Goal: Information Seeking & Learning: Learn about a topic

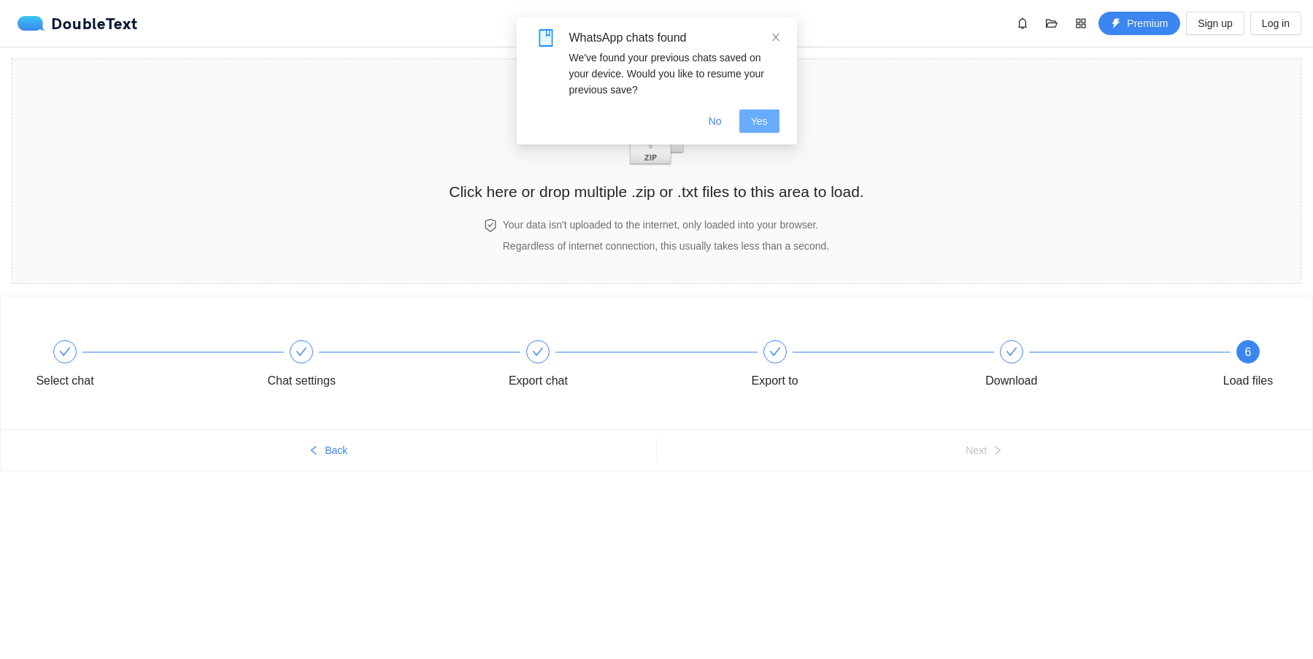
click at [759, 118] on span "Yes" at bounding box center [759, 121] width 17 height 16
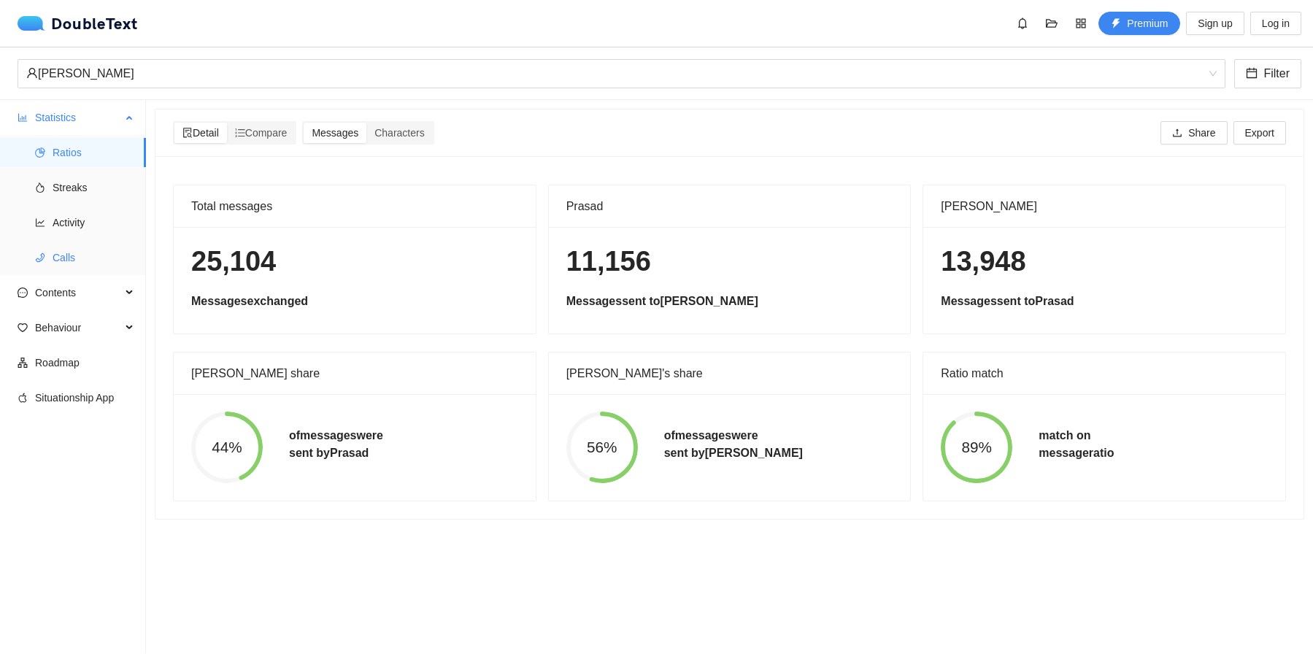
click at [72, 258] on span "Calls" at bounding box center [94, 257] width 82 height 29
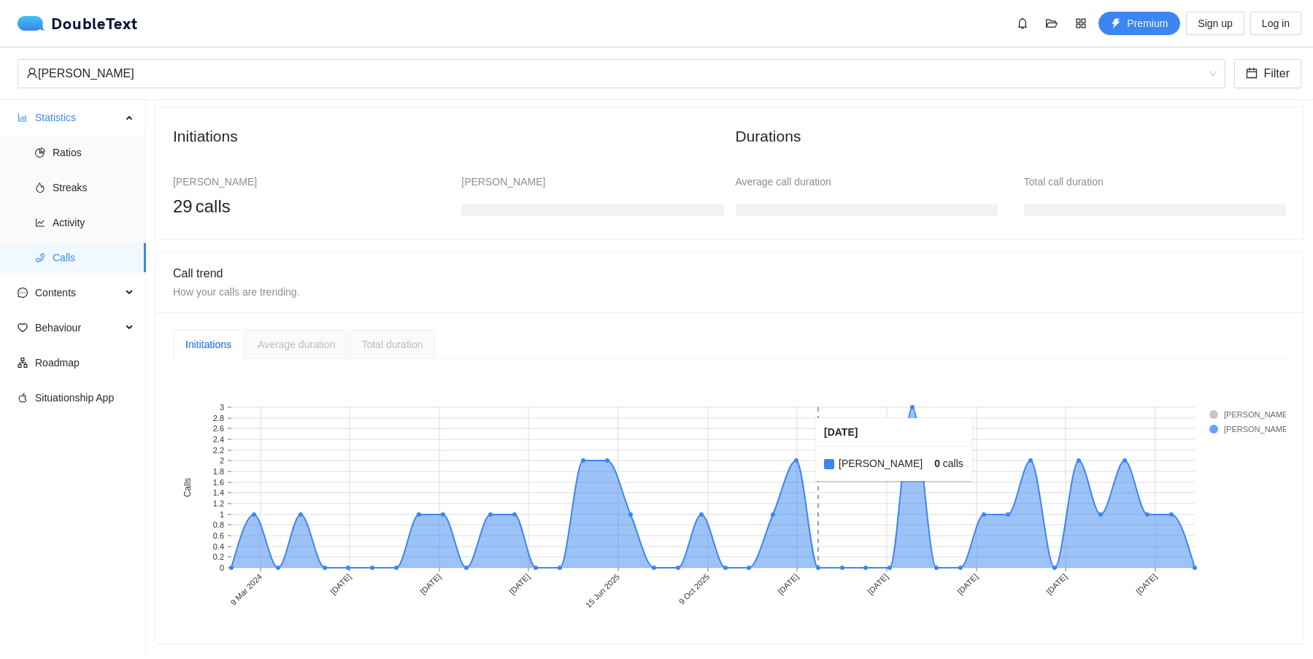
scroll to position [142, 0]
click at [1198, 17] on span "Sign up" at bounding box center [1215, 23] width 34 height 16
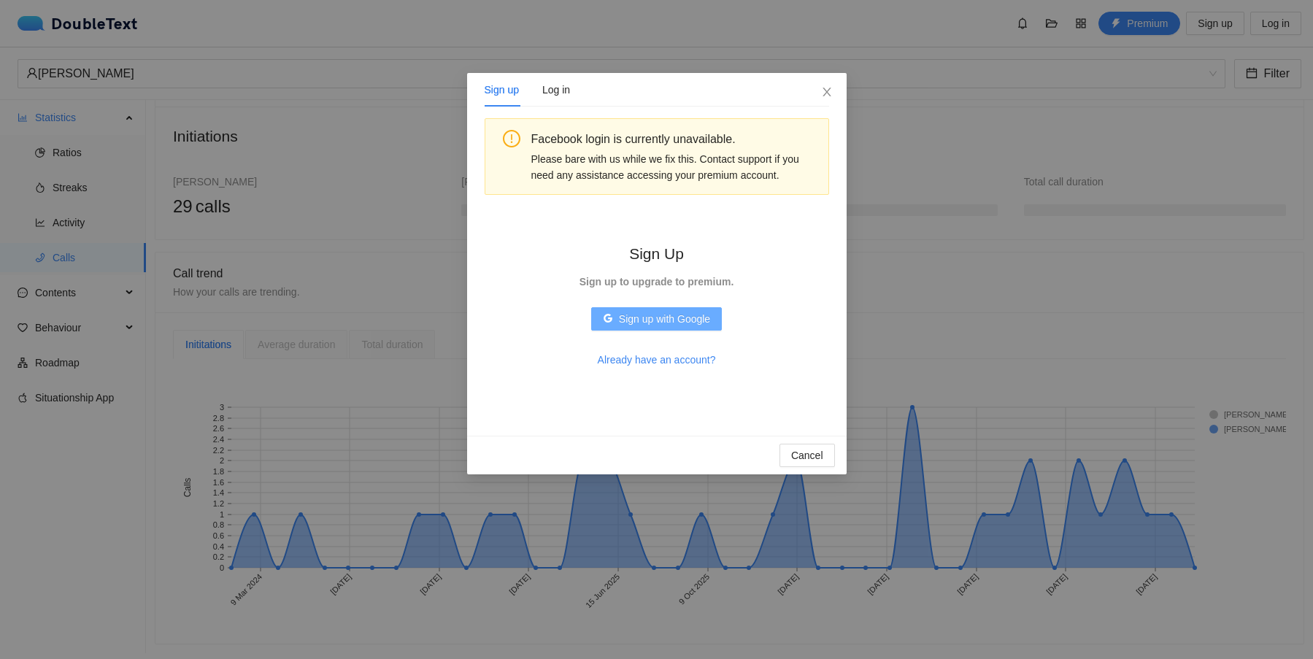
click at [674, 314] on span "Sign up with Google" at bounding box center [664, 319] width 91 height 16
click at [669, 362] on span "Already have an account?" at bounding box center [657, 360] width 118 height 16
click at [668, 362] on span "Don't have an account?" at bounding box center [656, 360] width 107 height 16
click at [831, 87] on icon "close" at bounding box center [827, 92] width 12 height 12
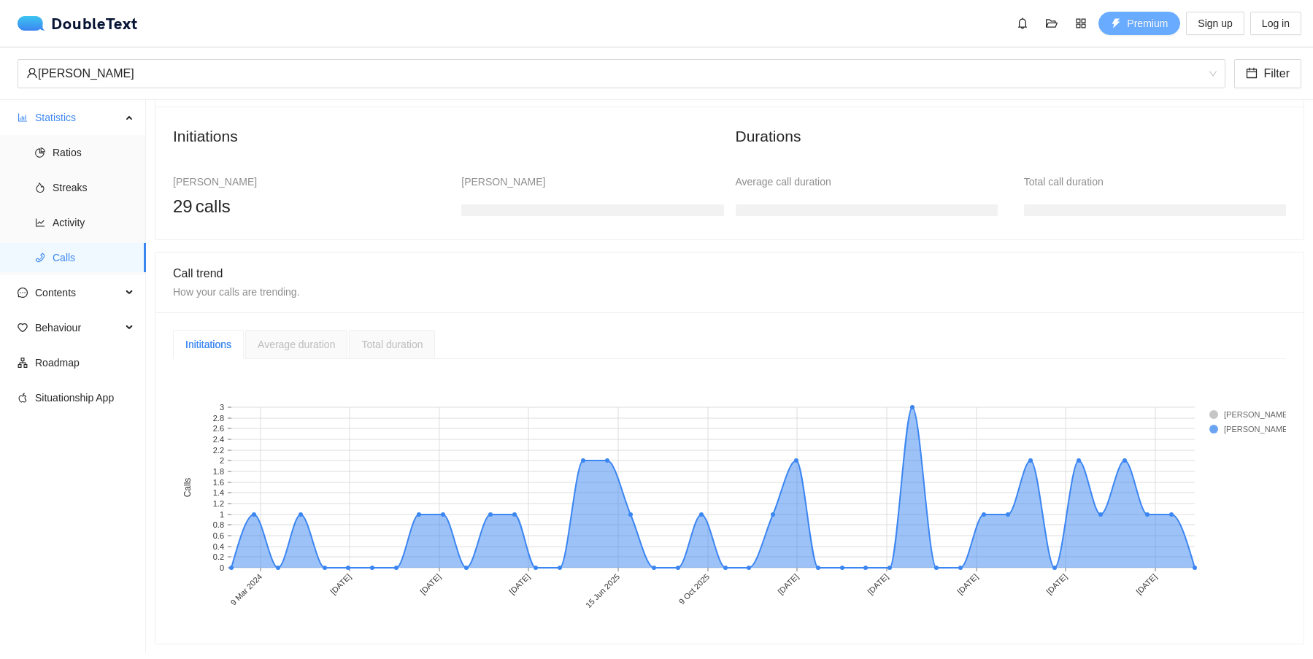
click at [1135, 28] on span "Premium" at bounding box center [1147, 23] width 41 height 16
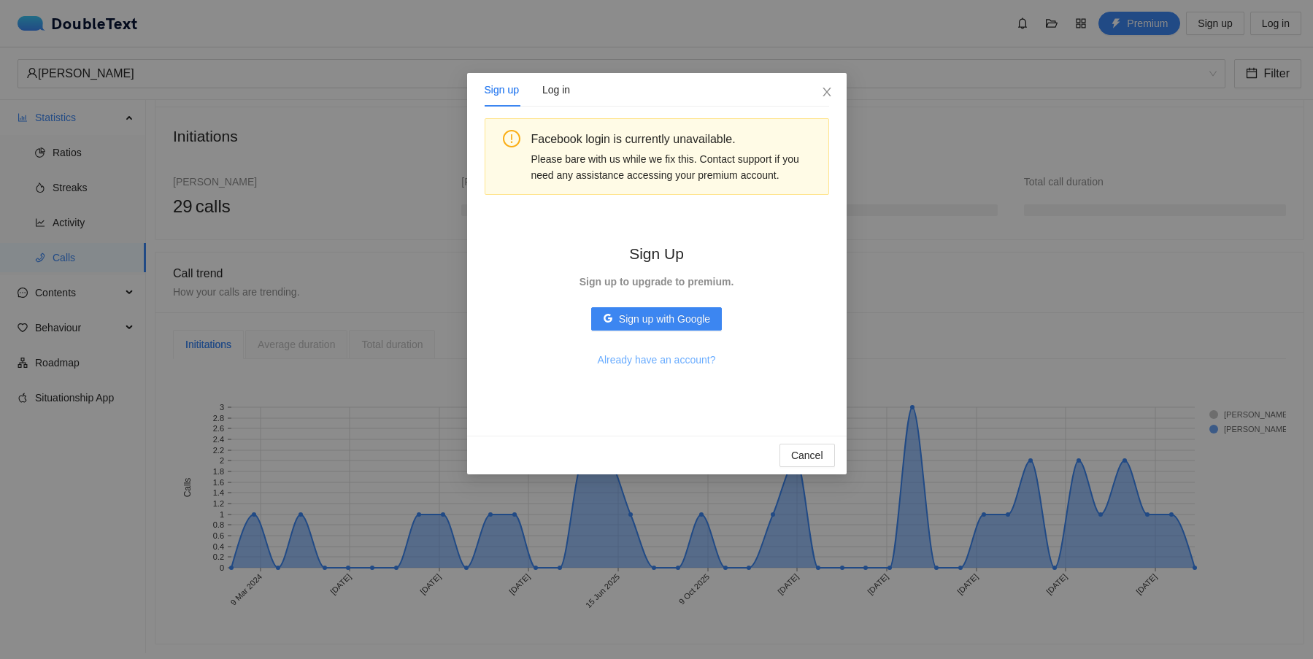
click at [659, 360] on span "Already have an account?" at bounding box center [657, 360] width 118 height 16
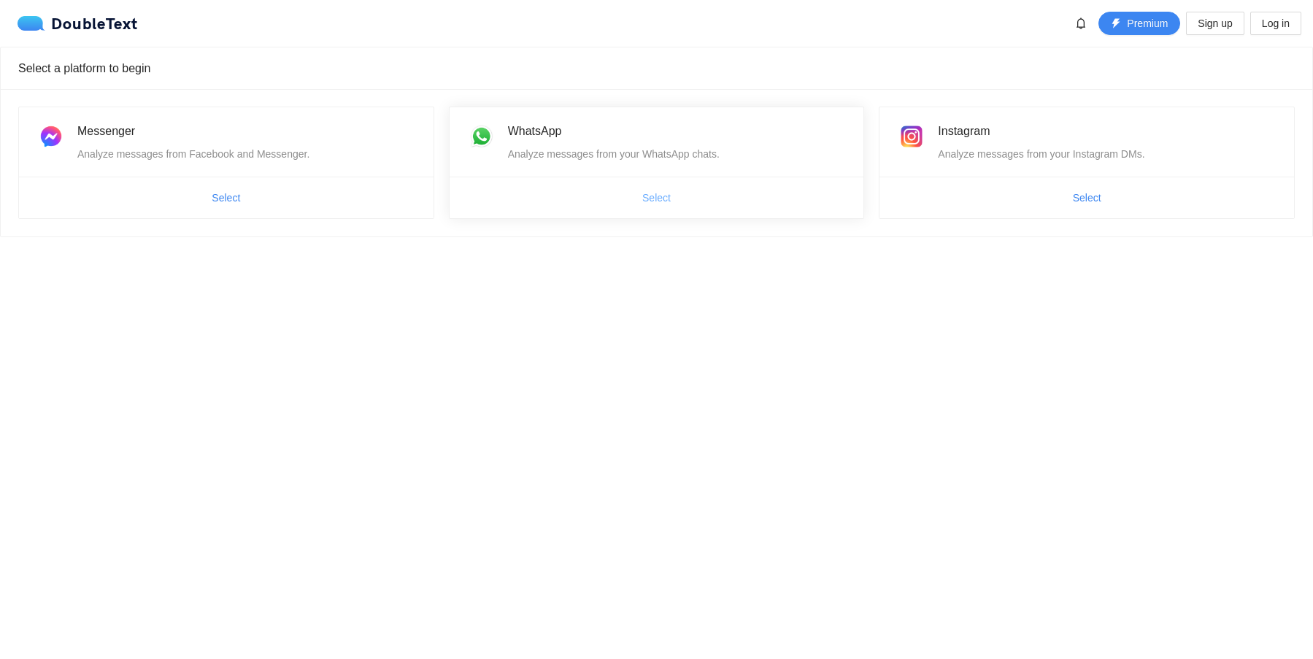
click at [657, 208] on button "Select" at bounding box center [657, 197] width 52 height 23
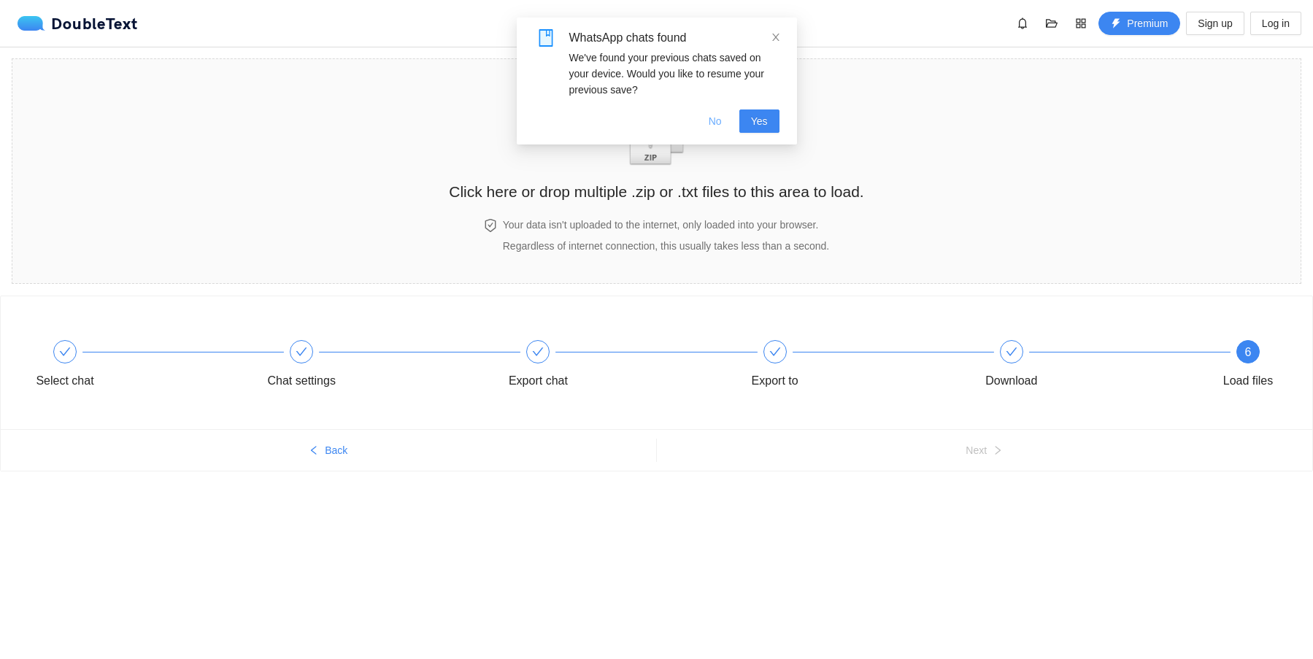
click at [712, 116] on span "No" at bounding box center [715, 121] width 13 height 16
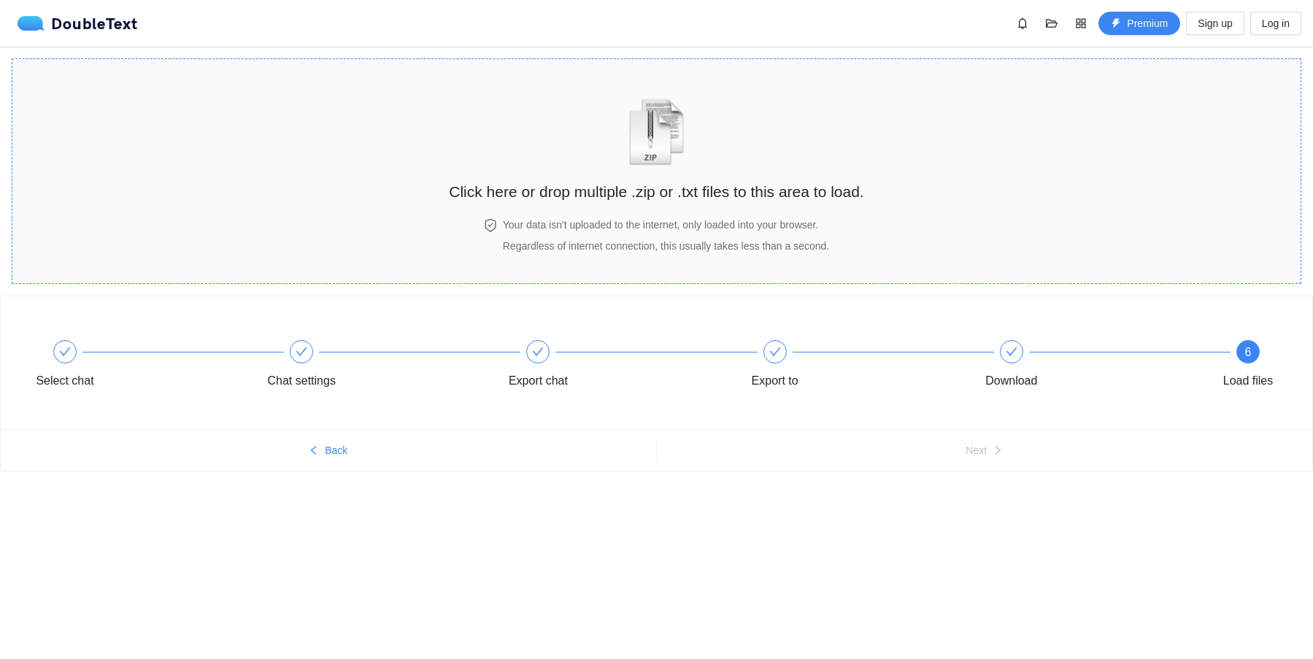
click at [668, 193] on h2 "Click here or drop multiple .zip or .txt files to this area to load." at bounding box center [656, 192] width 415 height 24
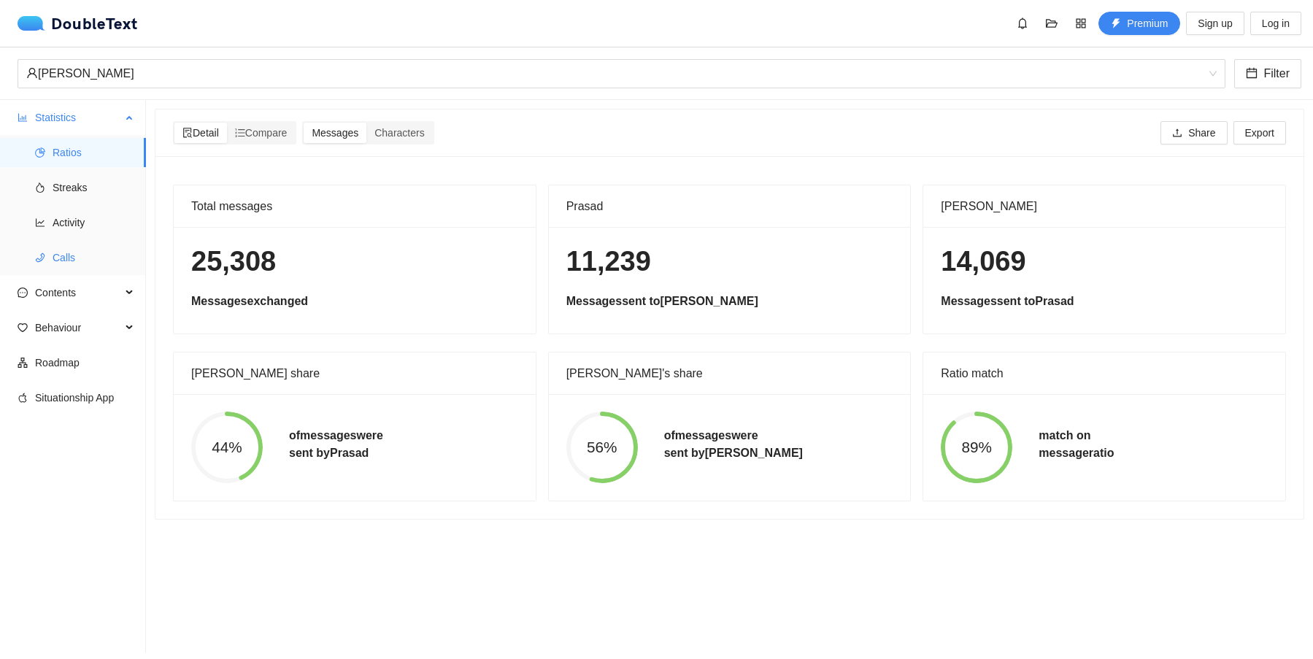
click at [67, 258] on span "Calls" at bounding box center [94, 257] width 82 height 29
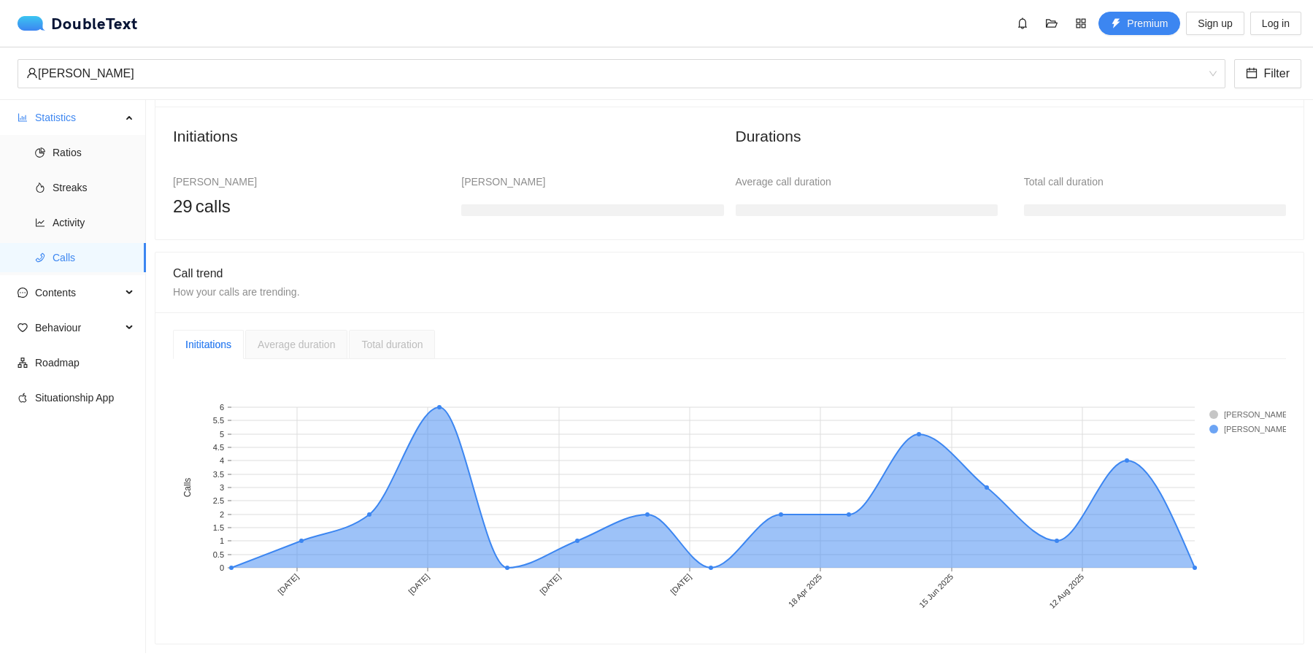
scroll to position [142, 0]
click at [1270, 30] on span "Log in" at bounding box center [1276, 23] width 28 height 16
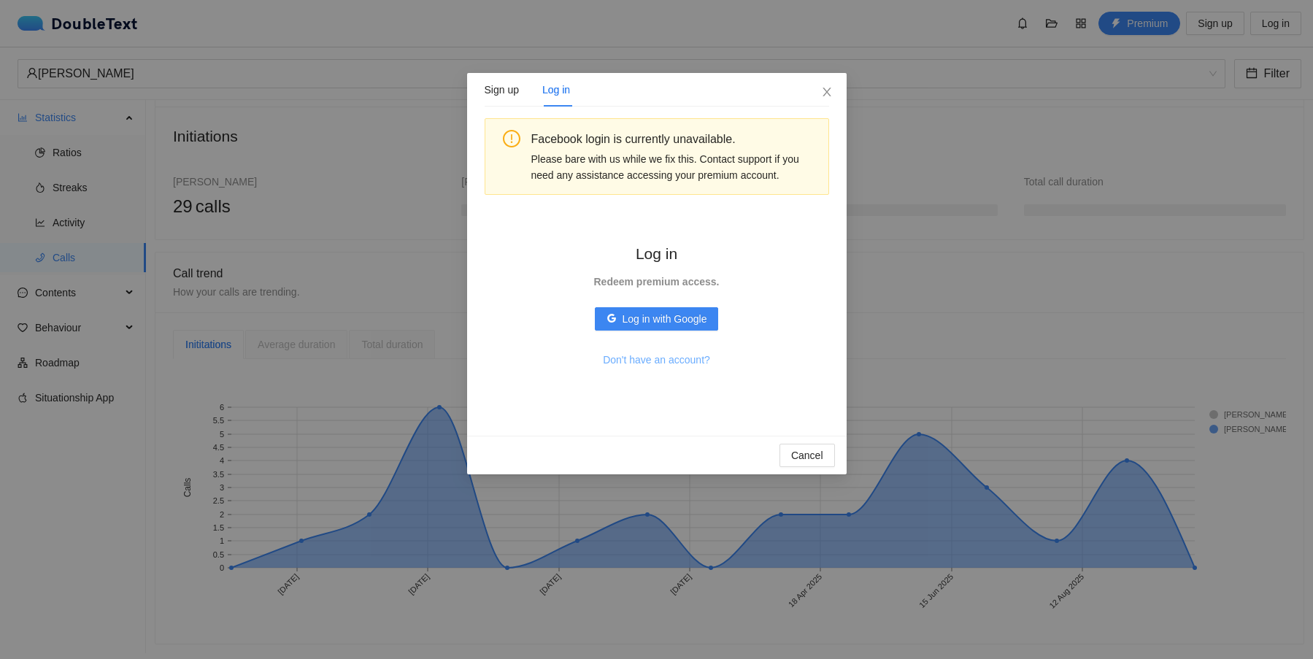
click at [634, 359] on span "Don't have an account?" at bounding box center [656, 360] width 107 height 16
click at [640, 360] on span "Already have an account?" at bounding box center [657, 360] width 118 height 16
click at [648, 323] on span "Log in with Google" at bounding box center [665, 319] width 85 height 16
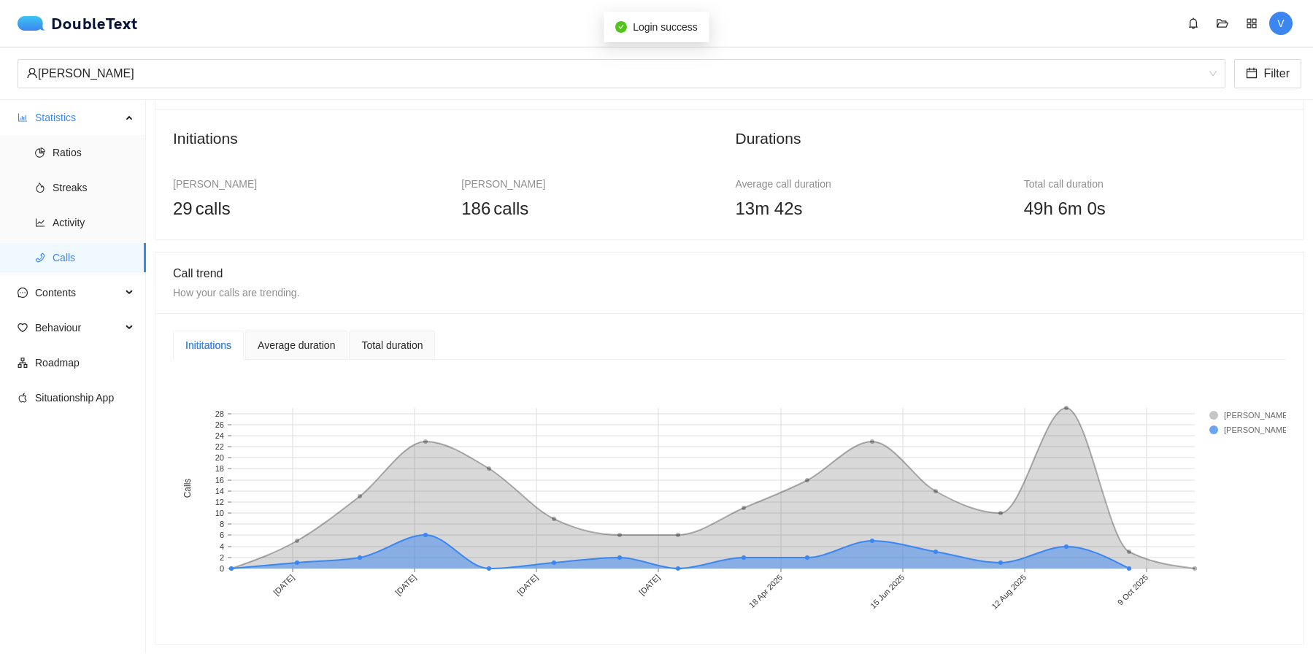
scroll to position [0, 0]
click at [319, 343] on div "Average duration" at bounding box center [296, 345] width 77 height 16
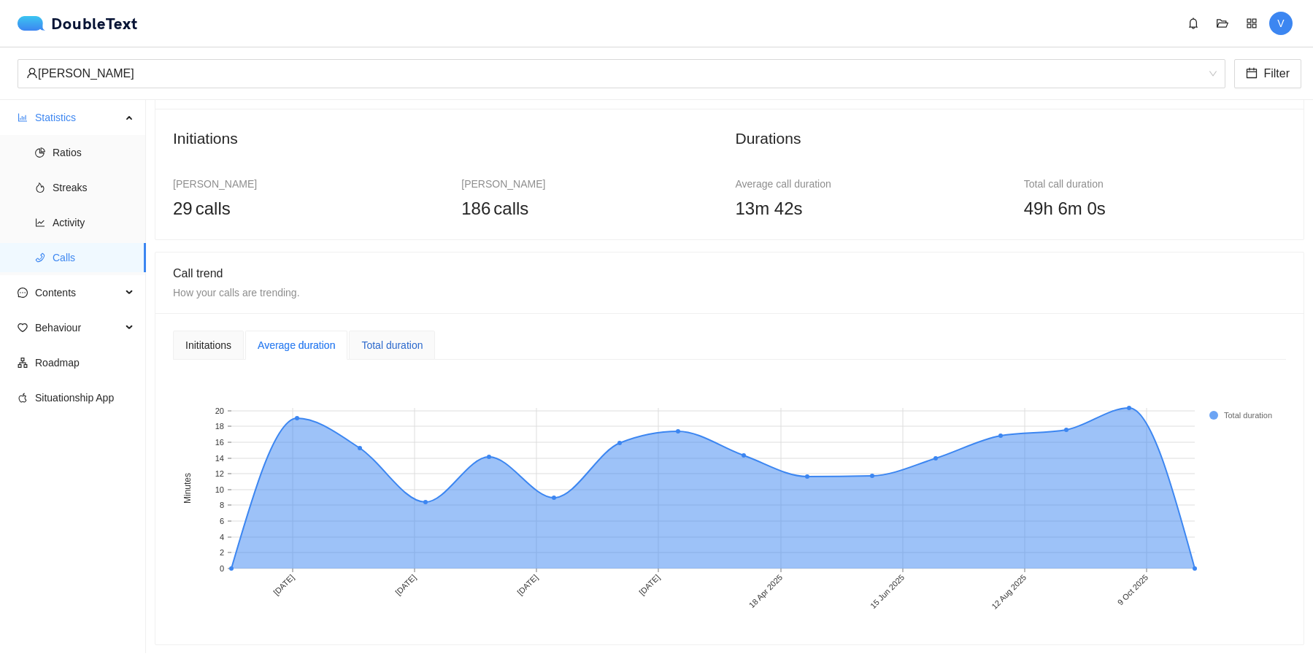
click at [410, 352] on div "Total duration" at bounding box center [391, 345] width 61 height 16
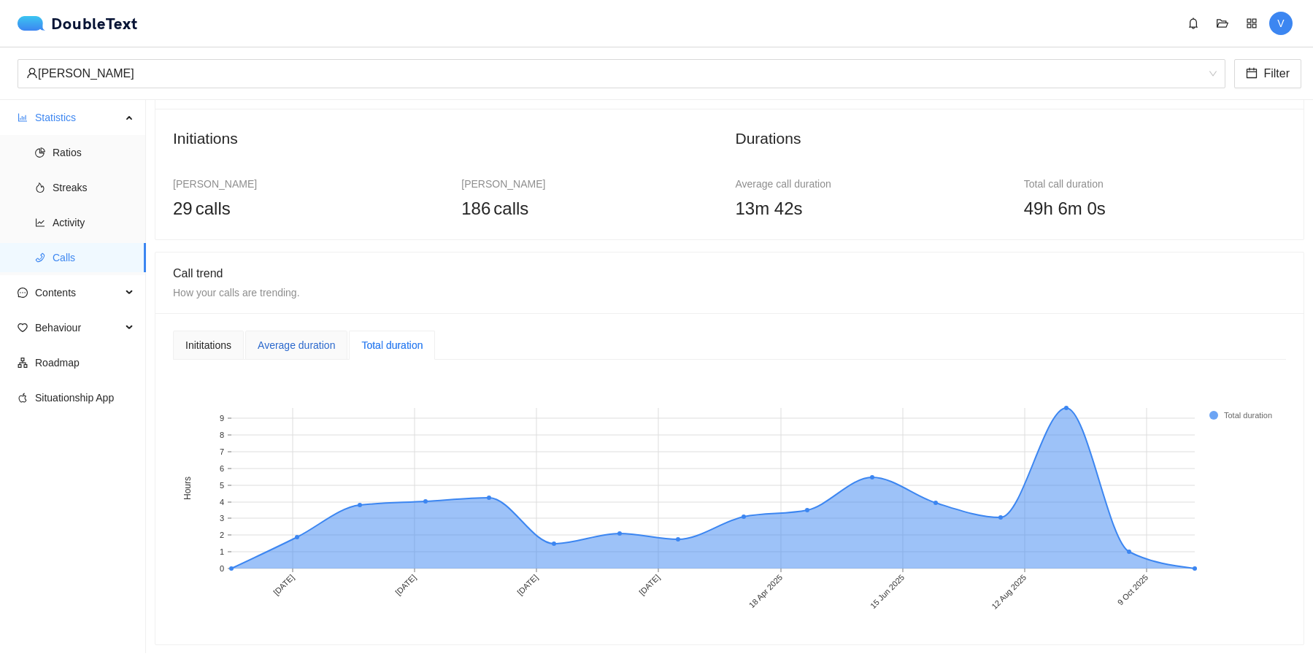
click at [292, 345] on div "Average duration" at bounding box center [296, 345] width 77 height 16
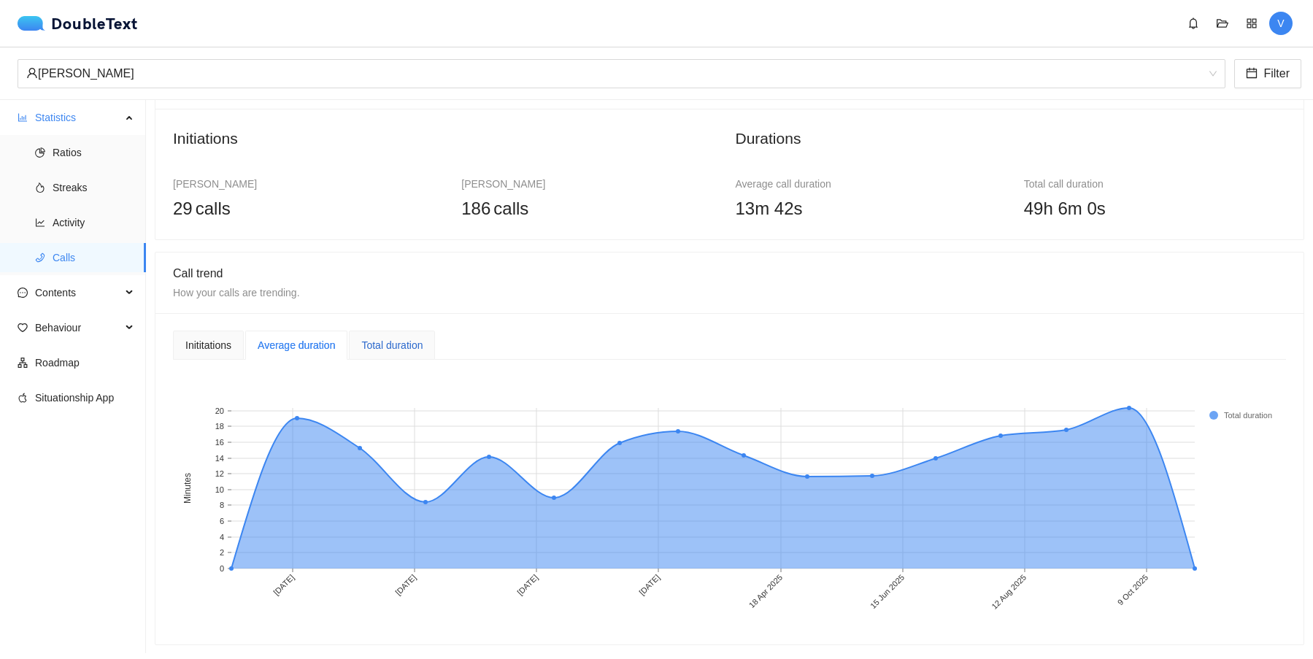
click at [413, 350] on div "Total duration" at bounding box center [391, 345] width 61 height 16
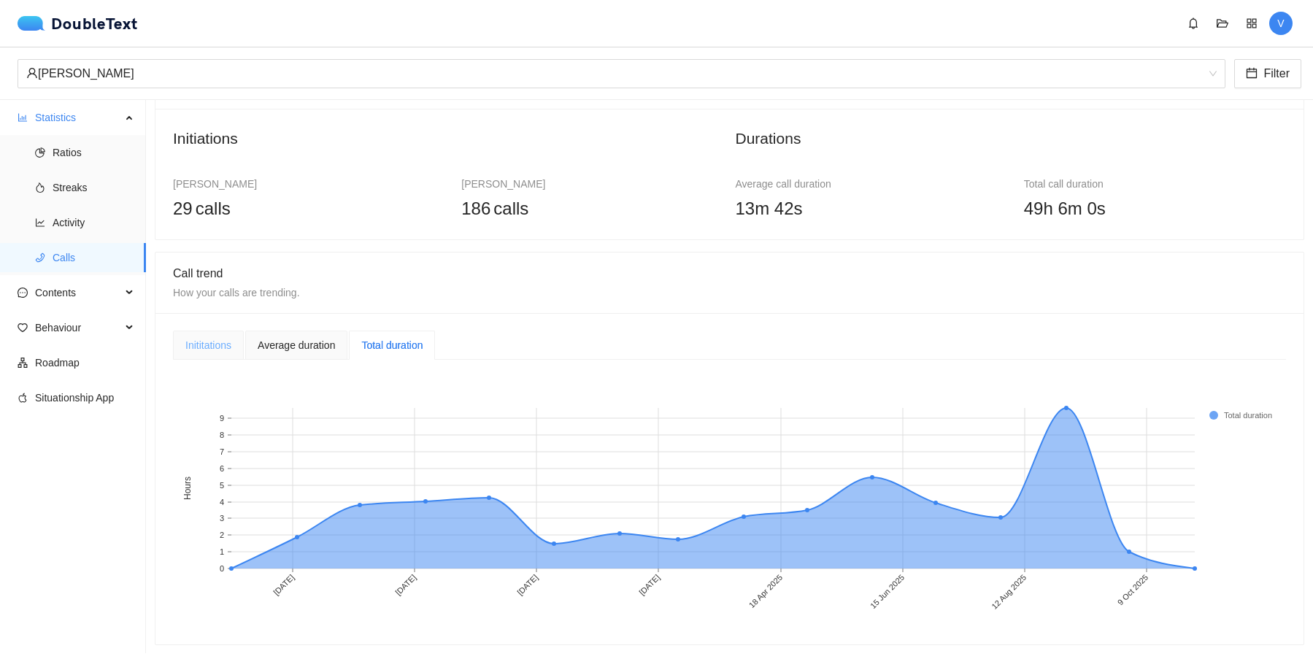
click at [215, 355] on div "Inititations" at bounding box center [208, 345] width 71 height 29
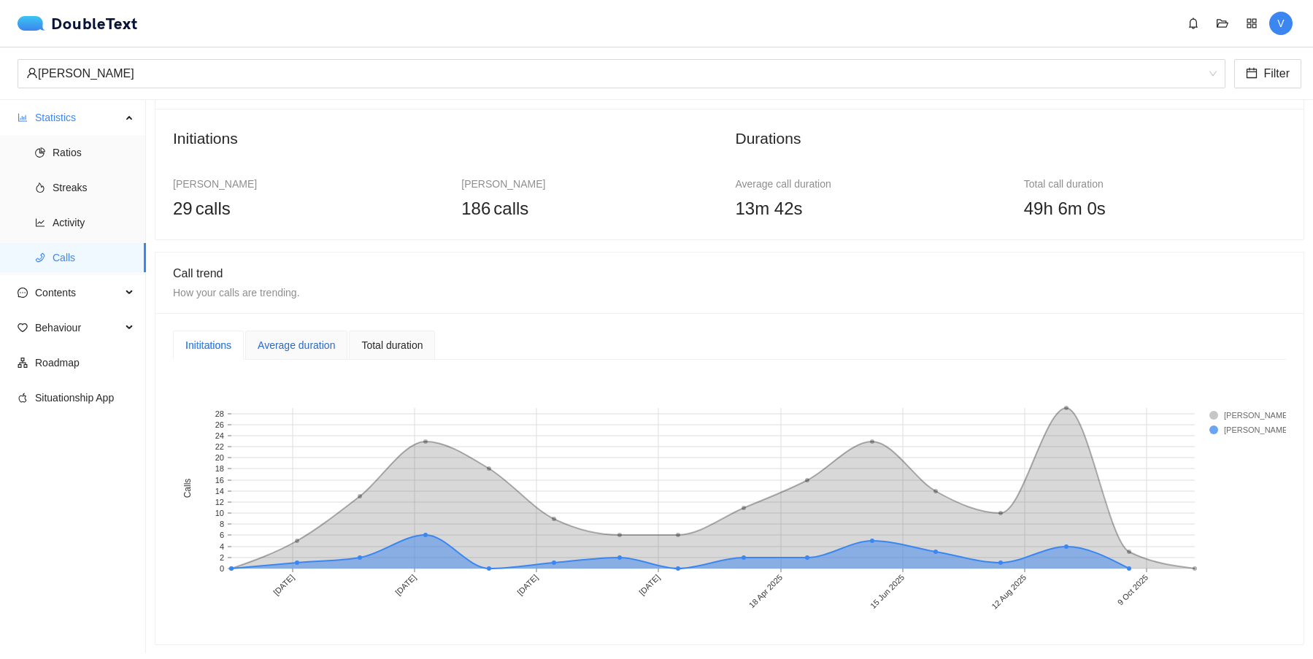
click at [310, 350] on div "Average duration" at bounding box center [296, 345] width 77 height 16
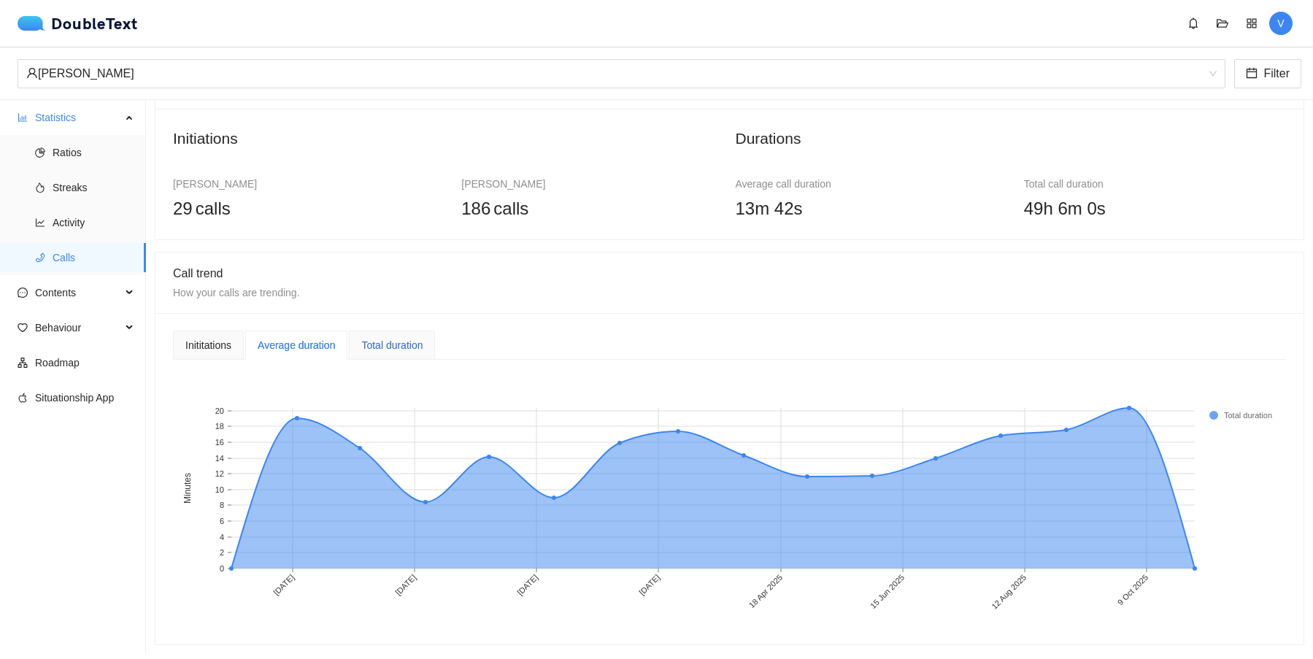
click at [423, 337] on div "Total duration" at bounding box center [391, 345] width 61 height 16
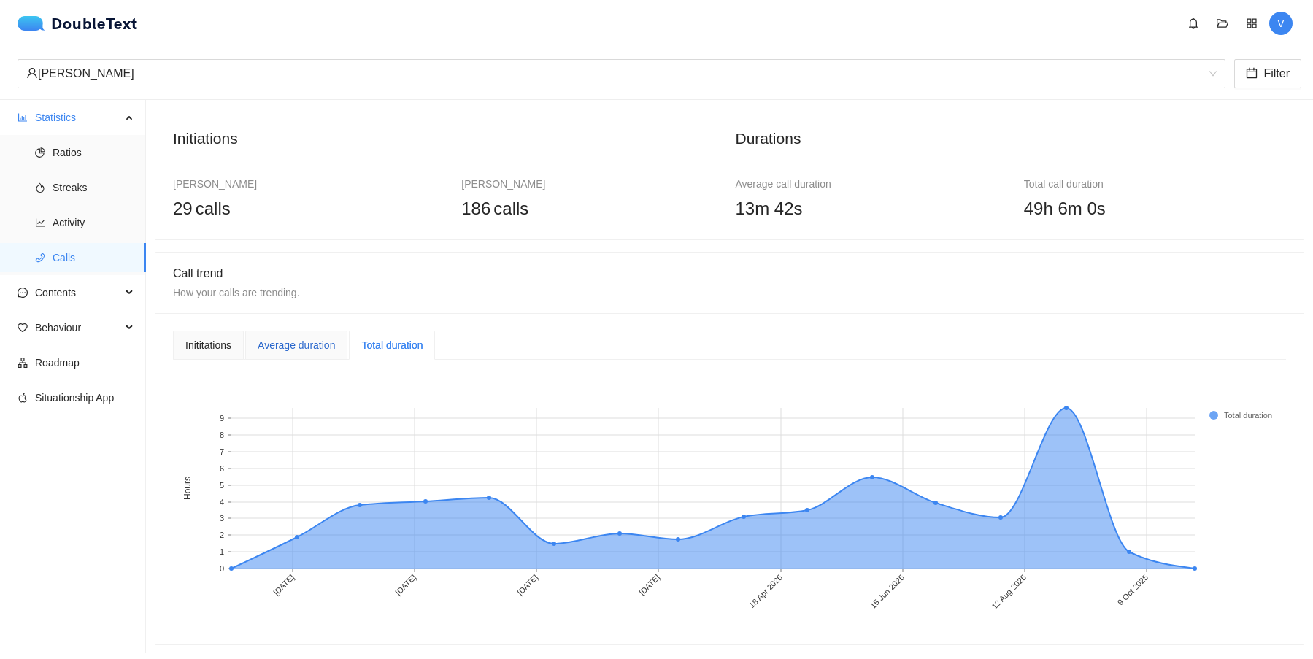
click at [327, 341] on div "Average duration" at bounding box center [296, 345] width 77 height 16
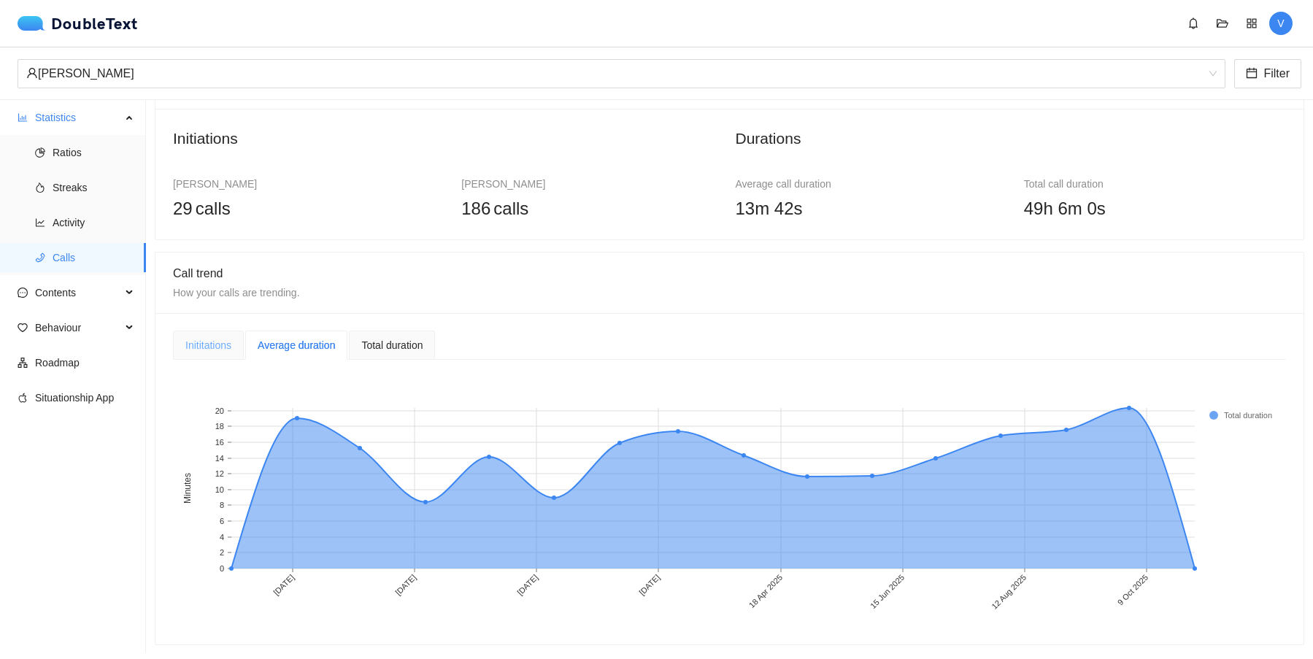
click at [228, 334] on div "Inititations" at bounding box center [208, 345] width 71 height 29
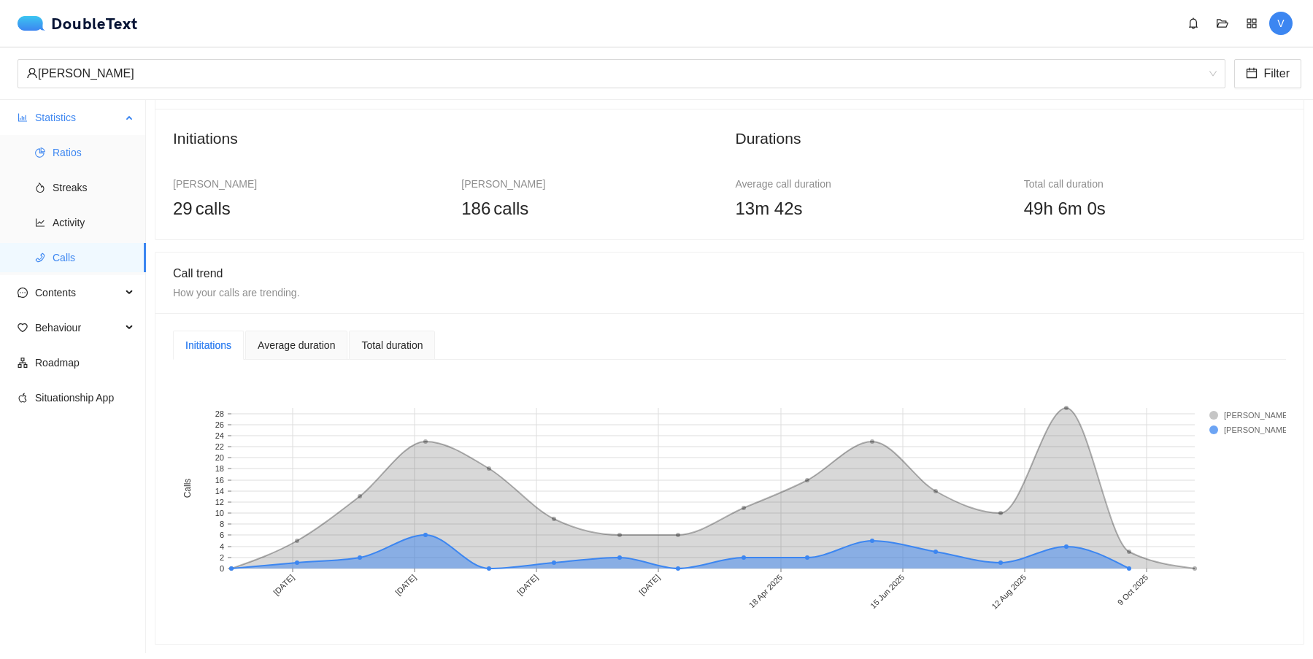
click at [90, 145] on span "Ratios" at bounding box center [94, 152] width 82 height 29
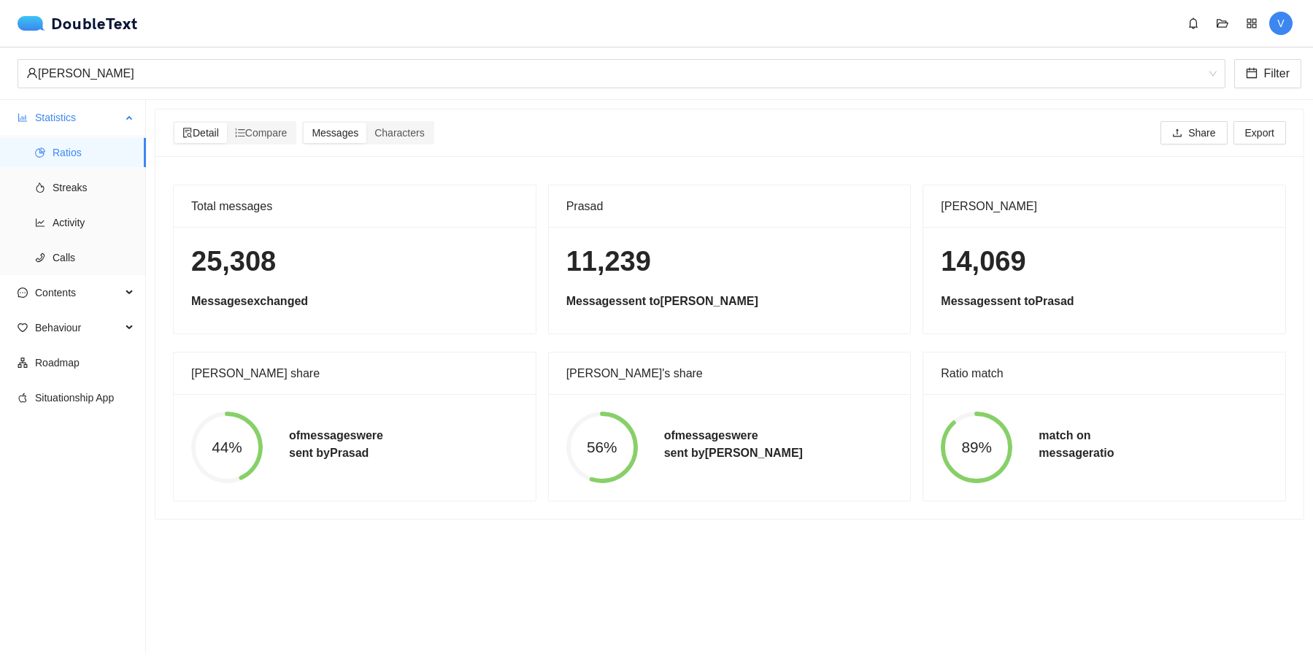
click at [64, 122] on span "Statistics" at bounding box center [78, 117] width 86 height 29
click at [77, 139] on span "Contents" at bounding box center [78, 152] width 86 height 29
click at [69, 122] on span "Statistics" at bounding box center [78, 117] width 86 height 29
click at [79, 170] on ul "Ratios Streaks Activity Calls" at bounding box center [72, 205] width 145 height 140
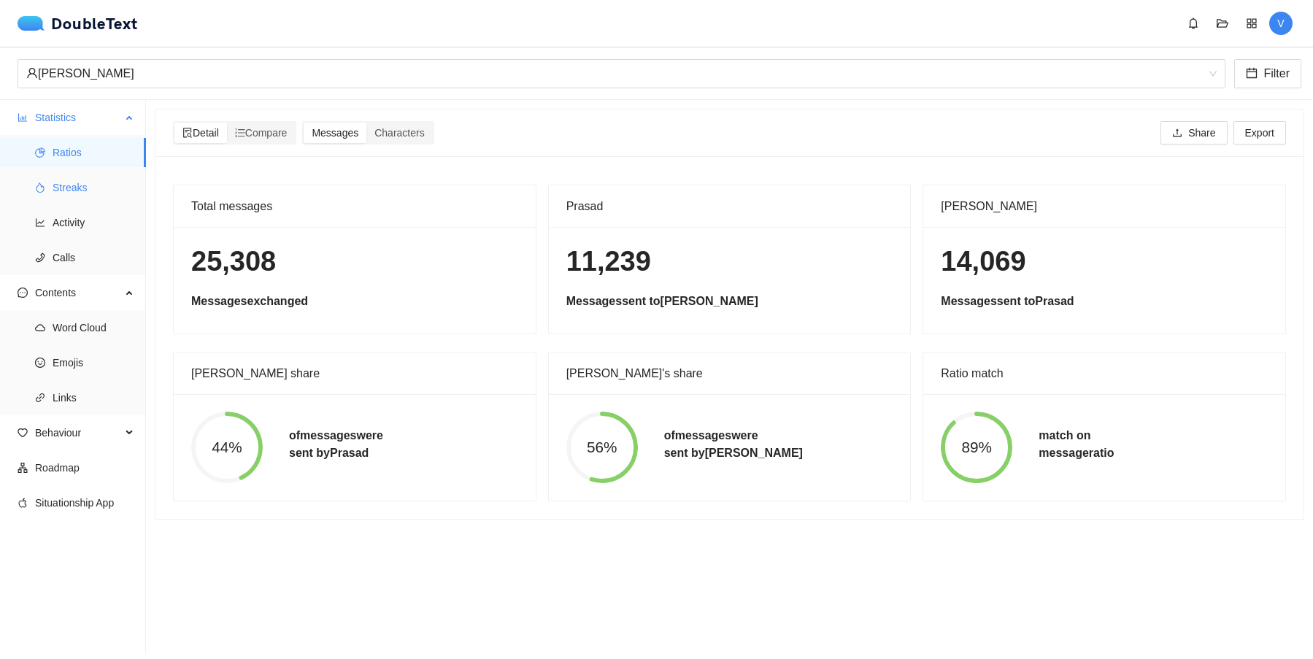
click at [80, 192] on span "Streaks" at bounding box center [94, 187] width 82 height 29
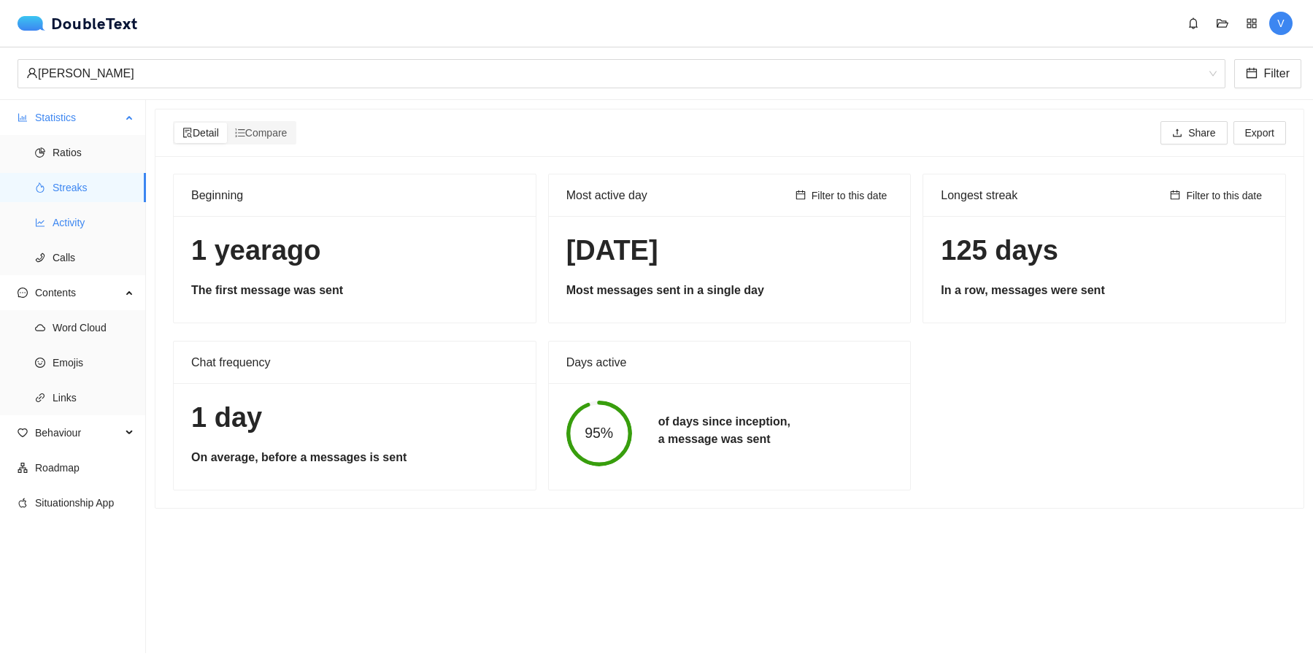
click at [145, 237] on li "Activity" at bounding box center [73, 222] width 146 height 29
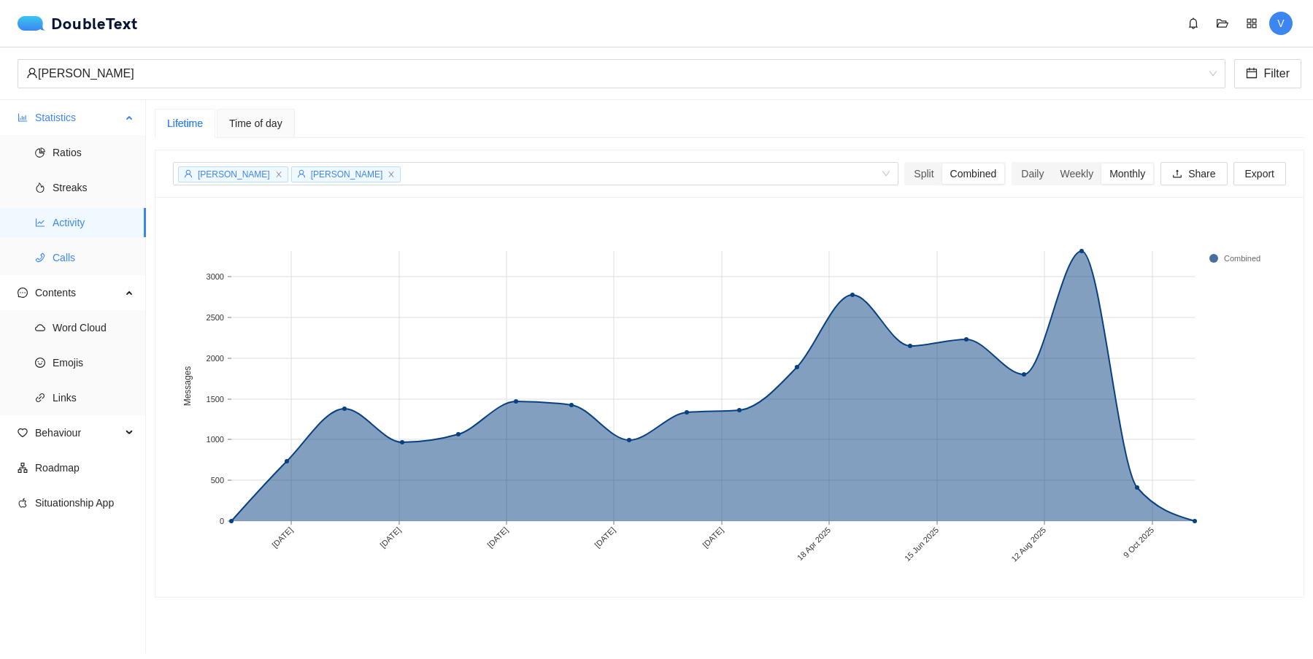
click at [115, 245] on span "Calls" at bounding box center [94, 257] width 82 height 29
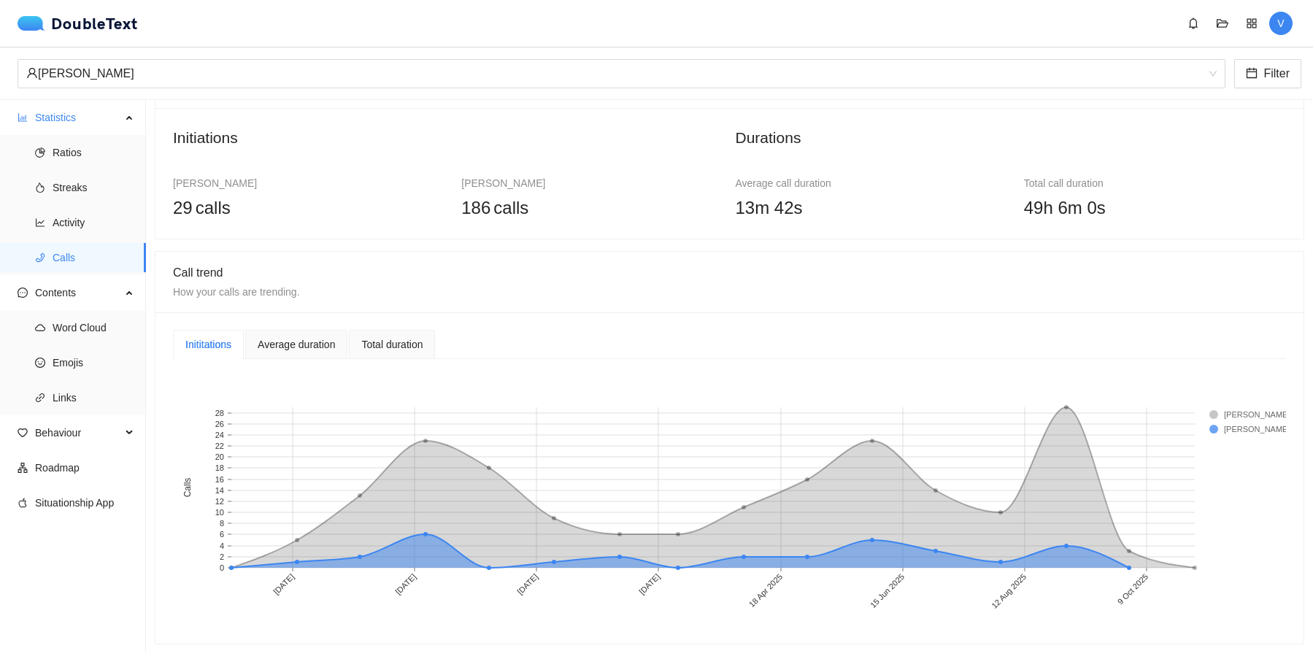
scroll to position [61, 0]
click at [296, 349] on div "Average duration" at bounding box center [296, 345] width 77 height 16
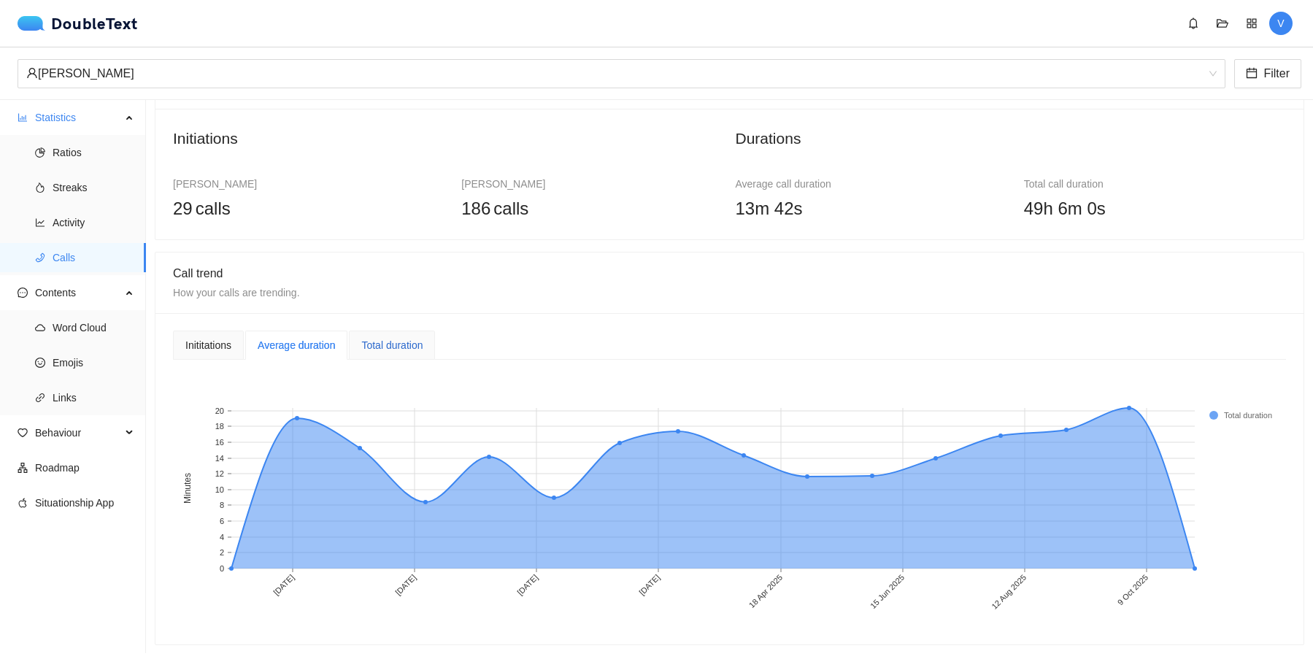
click at [418, 350] on div "Total duration" at bounding box center [391, 345] width 61 height 16
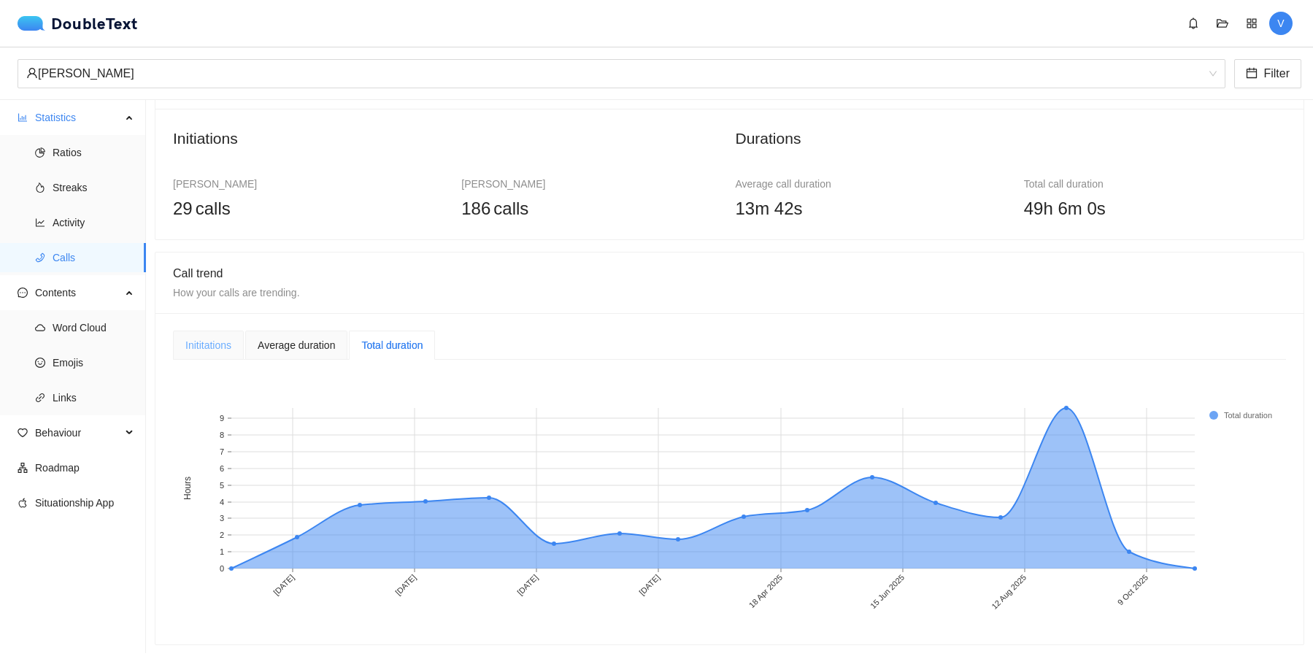
click at [239, 340] on div "Inititations" at bounding box center [208, 345] width 71 height 29
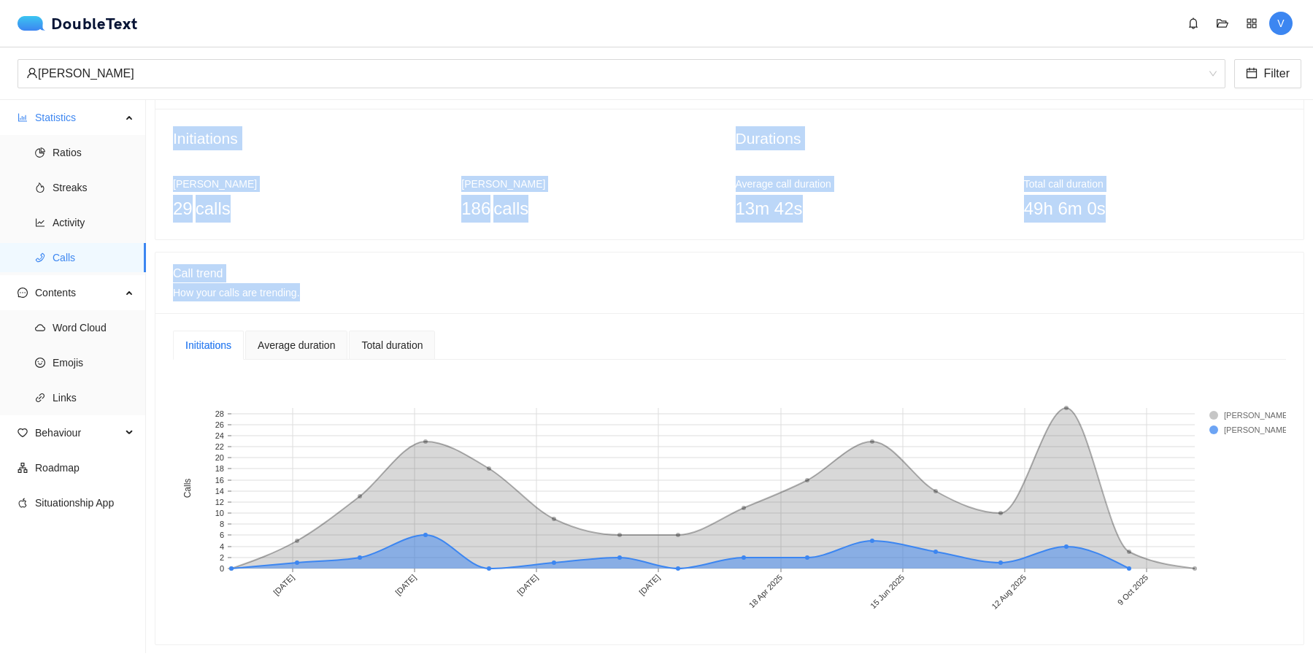
copy div "Initiations Violeta J. Rodriguez 29 calls Prasad Ubhad 186 calls Durations Aver…"
drag, startPoint x: 167, startPoint y: 124, endPoint x: 1229, endPoint y: 293, distance: 1074.9
click at [1230, 296] on div "Call summary Who starts the call, and for how long. Initiations Violeta J. Rodr…" at bounding box center [730, 346] width 1150 height 597
click at [525, 250] on div "Call summary Who starts the call, and for how long. Initiations Violeta J. Rodr…" at bounding box center [730, 346] width 1150 height 597
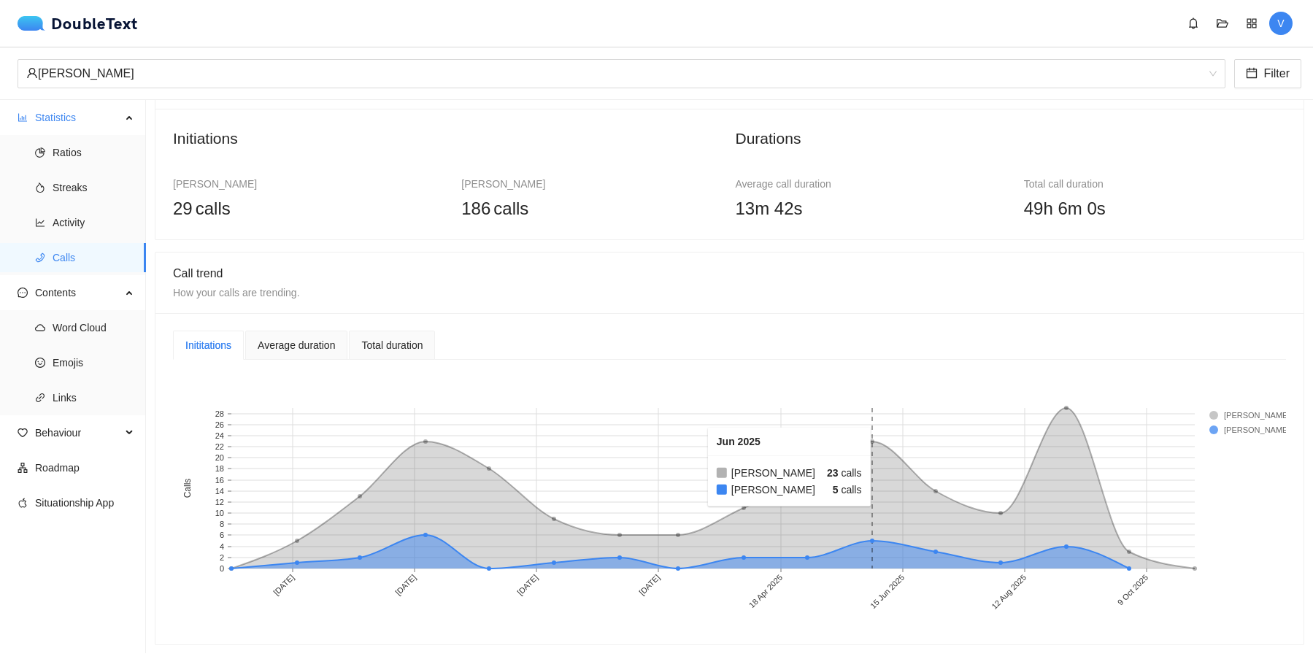
scroll to position [0, 0]
click at [1268, 413] on rect at bounding box center [1239, 415] width 58 height 15
click at [346, 326] on div "Inititations Average duration Total duration 30 Aug 2024 26 Oct 2024 23 Dec 202…" at bounding box center [730, 478] width 1148 height 331
click at [333, 336] on div "Average duration" at bounding box center [296, 345] width 102 height 29
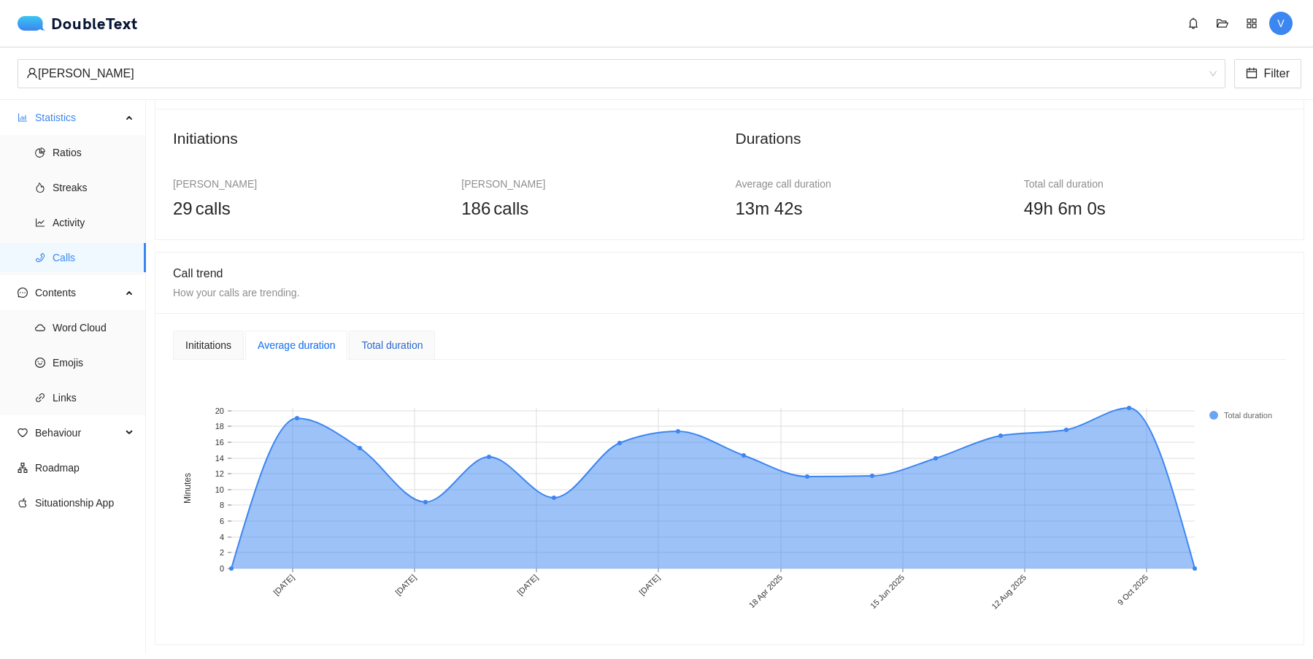
click at [394, 346] on div "Total duration" at bounding box center [391, 345] width 61 height 16
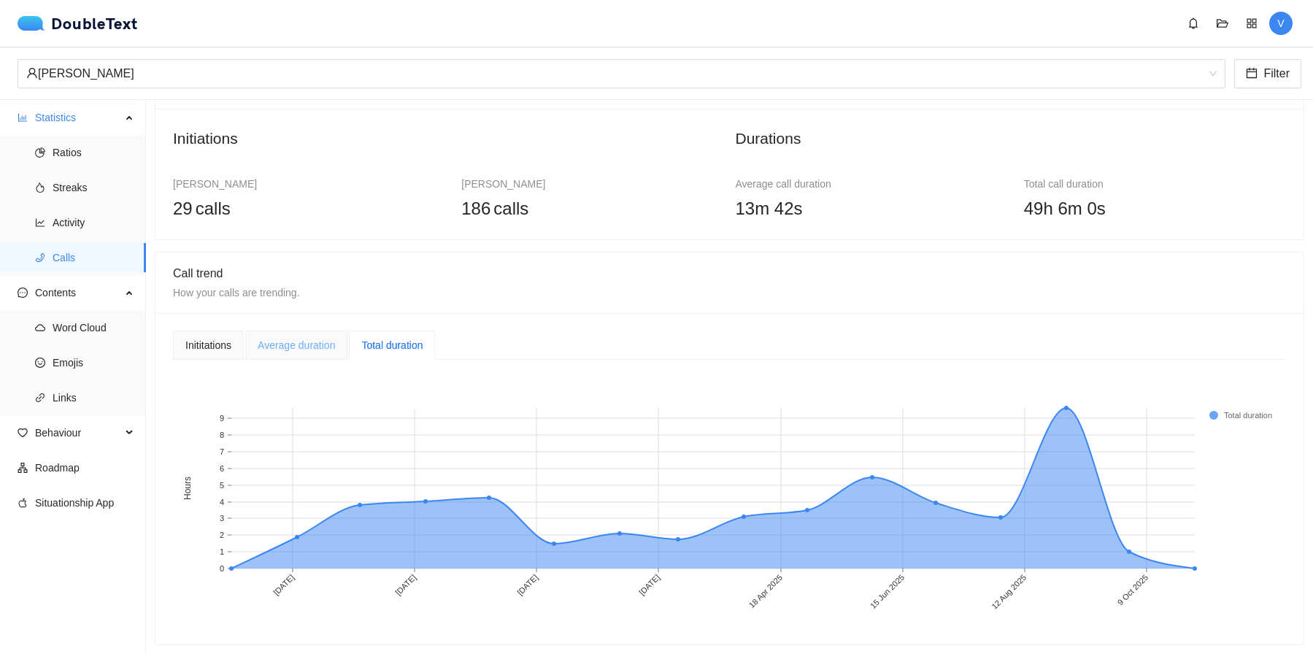
click at [318, 356] on div "Average duration" at bounding box center [296, 345] width 102 height 29
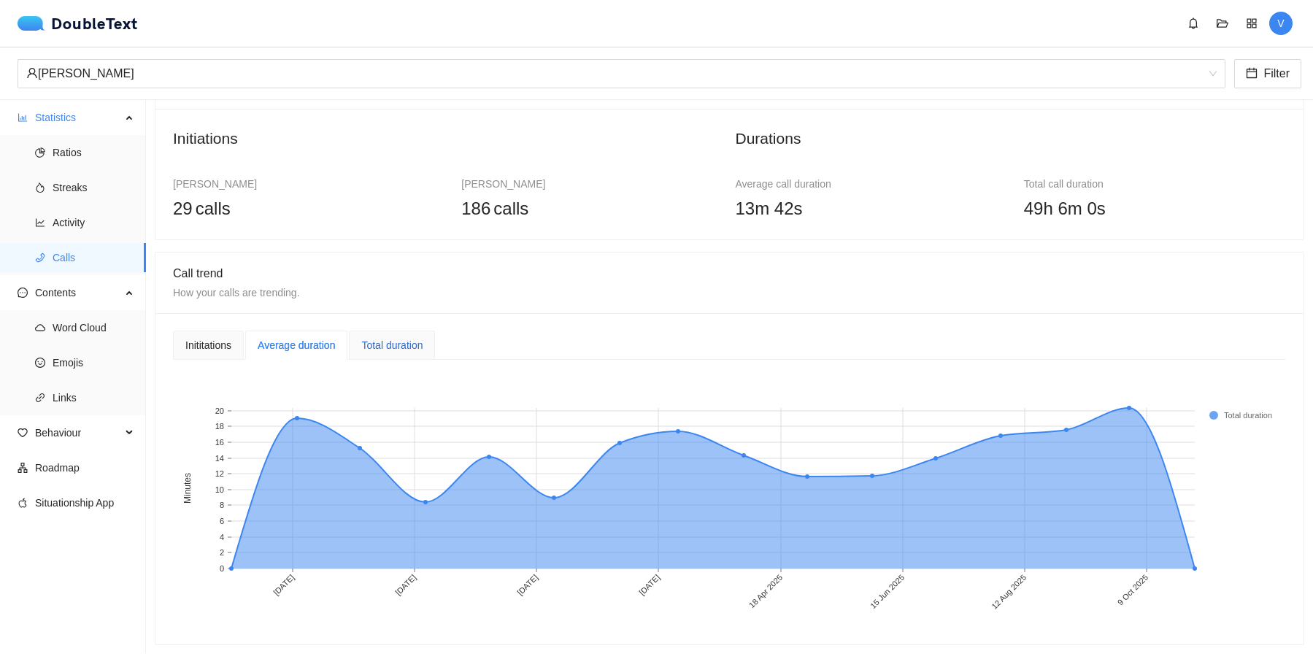
click at [395, 345] on div "Total duration" at bounding box center [391, 345] width 61 height 16
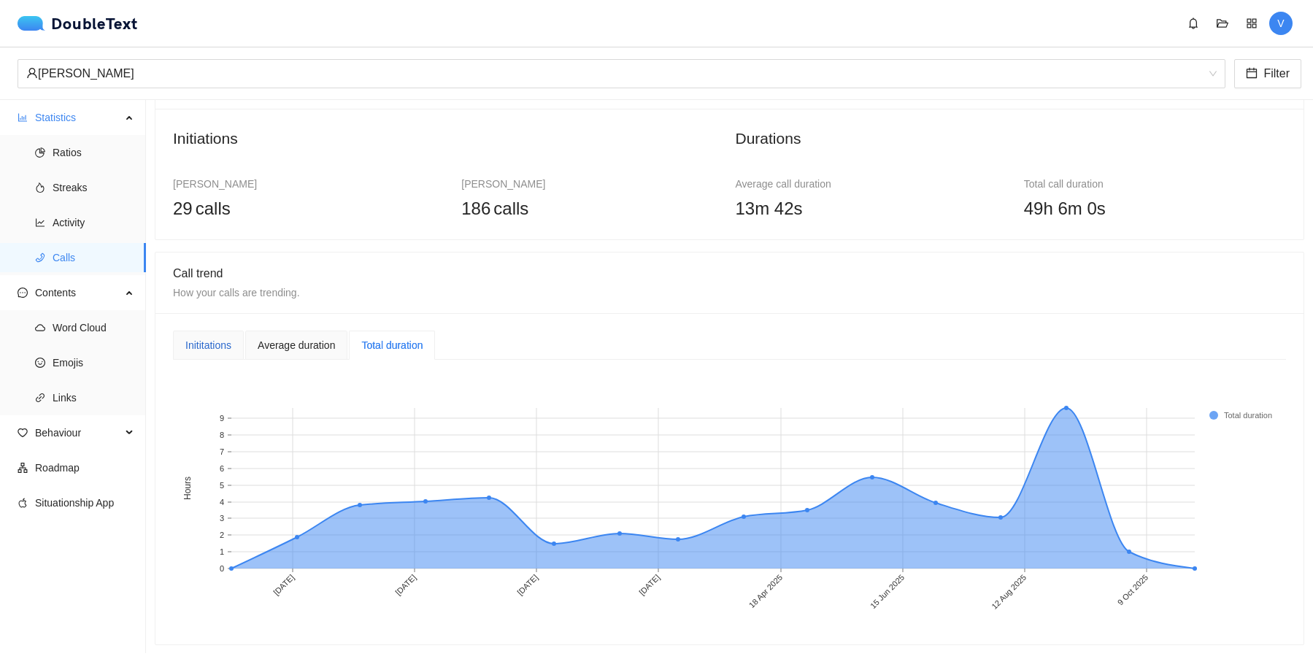
click at [209, 348] on div "Inititations" at bounding box center [208, 345] width 46 height 16
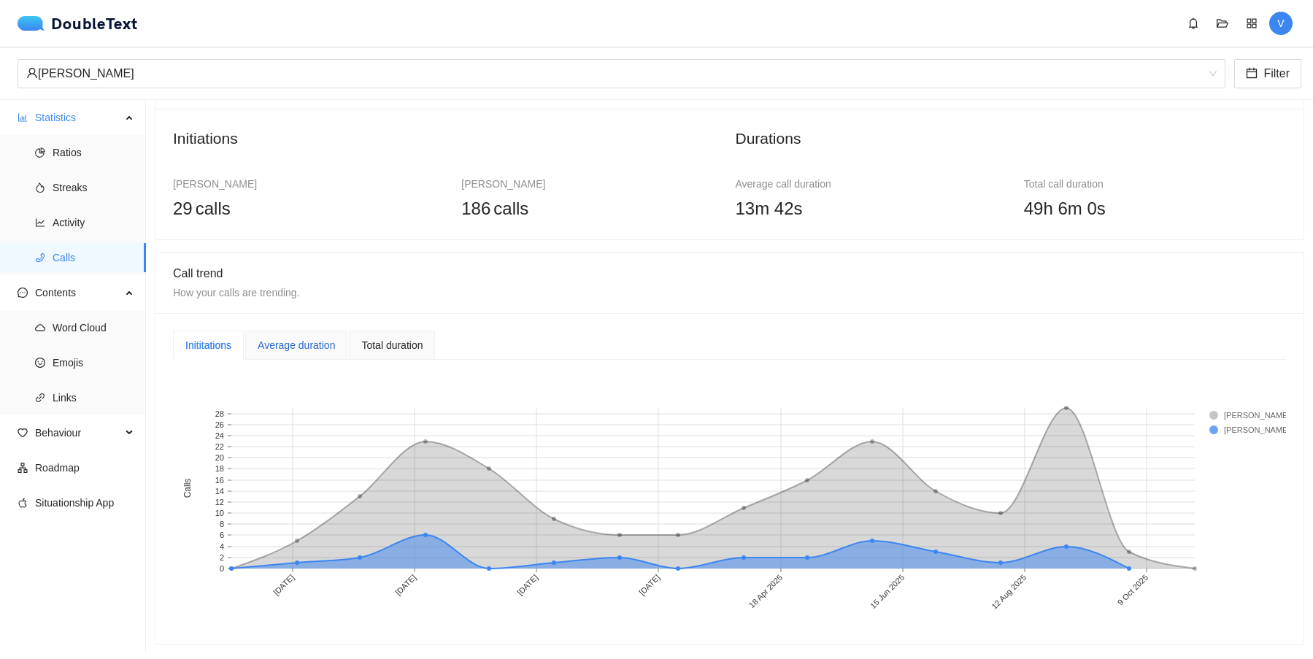
click at [282, 351] on div "Average duration" at bounding box center [296, 345] width 77 height 16
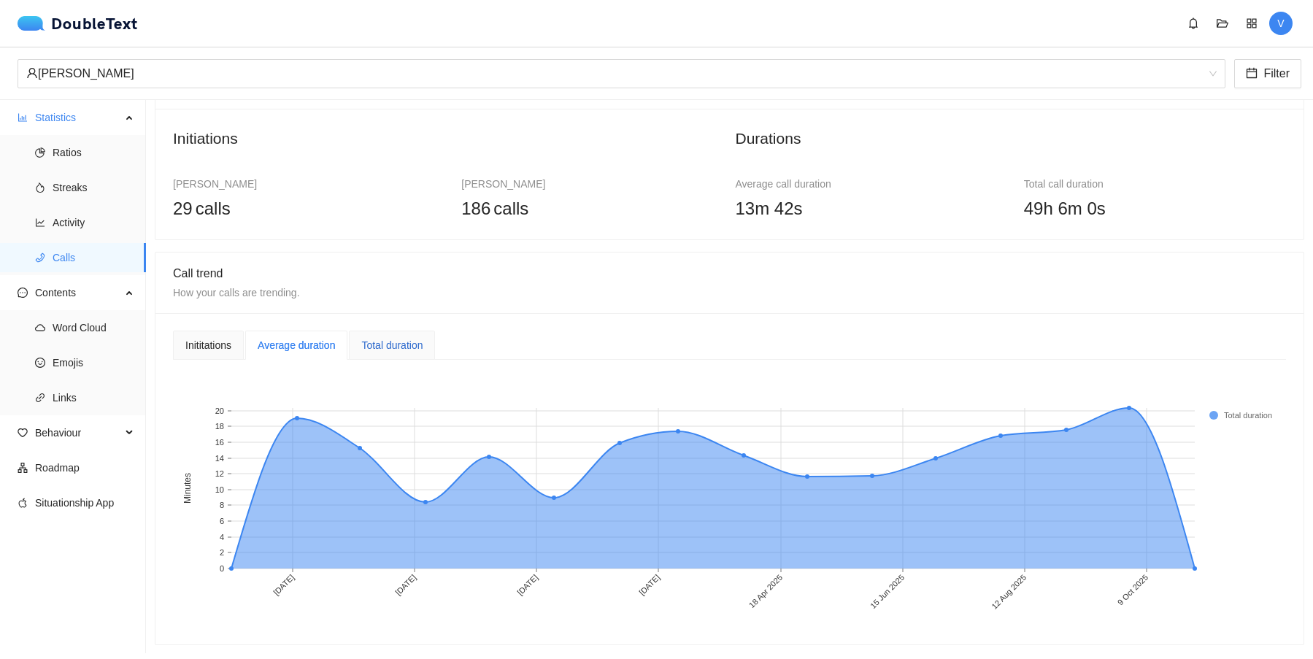
click at [377, 349] on div "Total duration" at bounding box center [391, 345] width 61 height 16
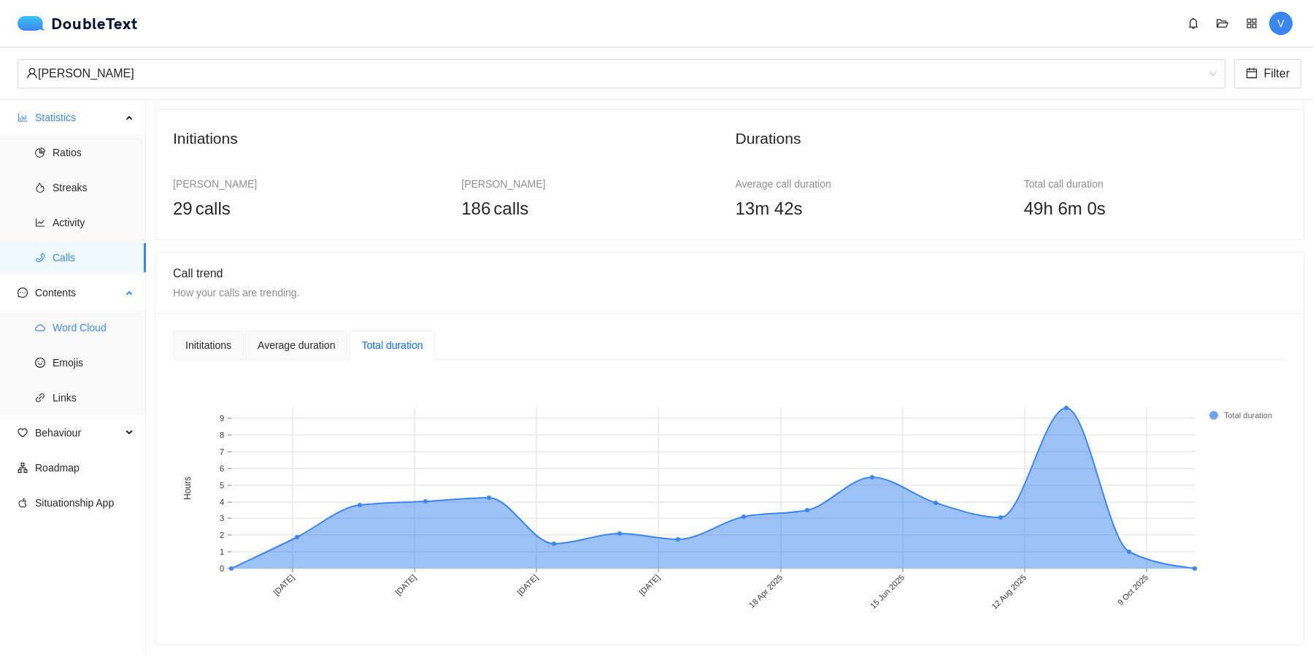
click at [72, 323] on span "Word Cloud" at bounding box center [94, 327] width 82 height 29
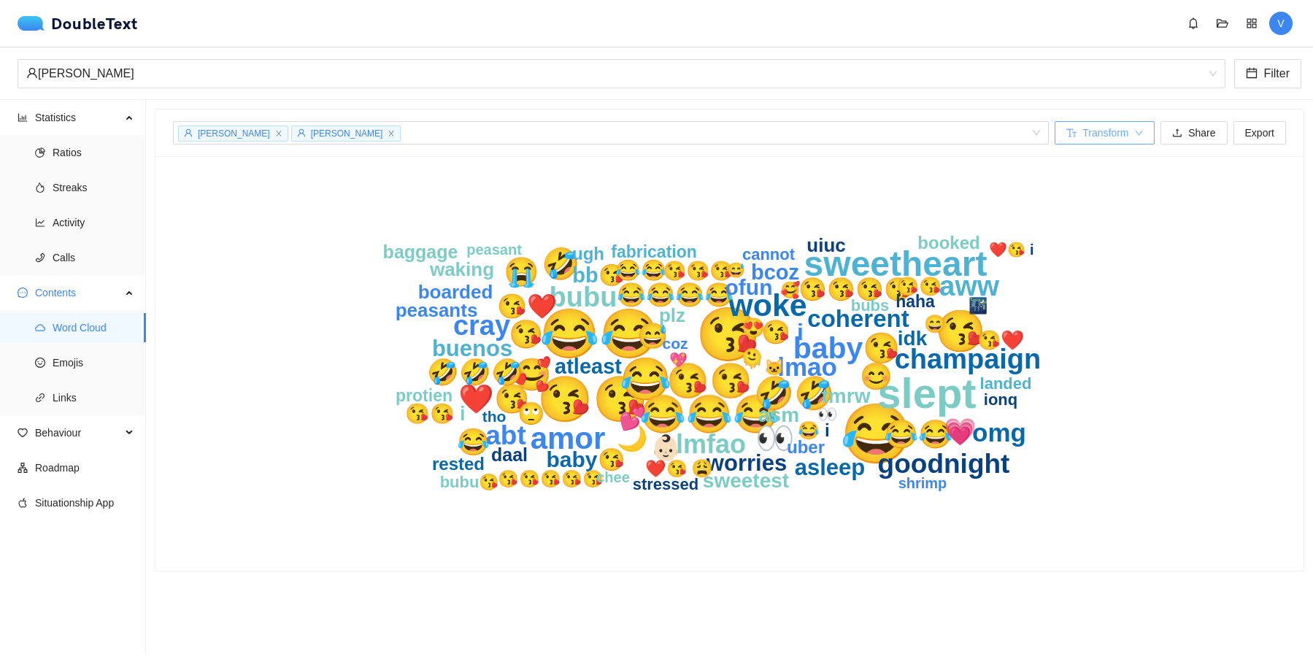
click at [1110, 131] on span "Transform" at bounding box center [1106, 133] width 46 height 16
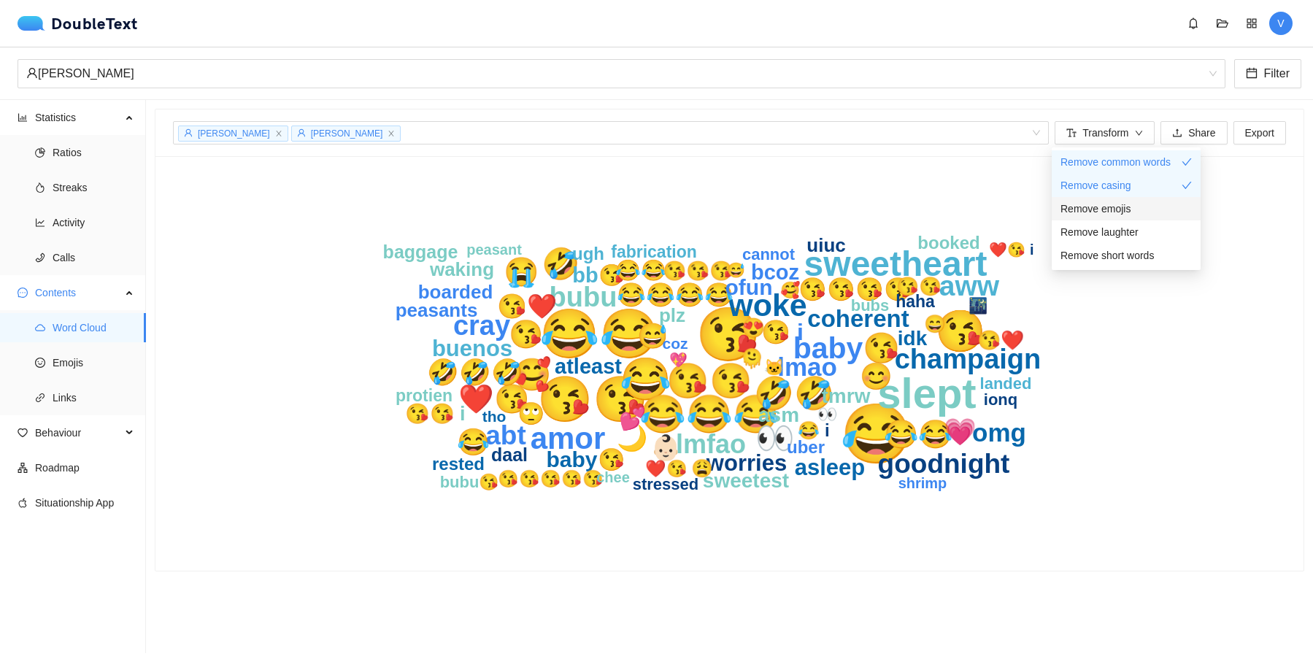
drag, startPoint x: 1135, startPoint y: 203, endPoint x: 1146, endPoint y: 217, distance: 17.7
click at [1146, 217] on li "Remove emojis" at bounding box center [1126, 208] width 149 height 23
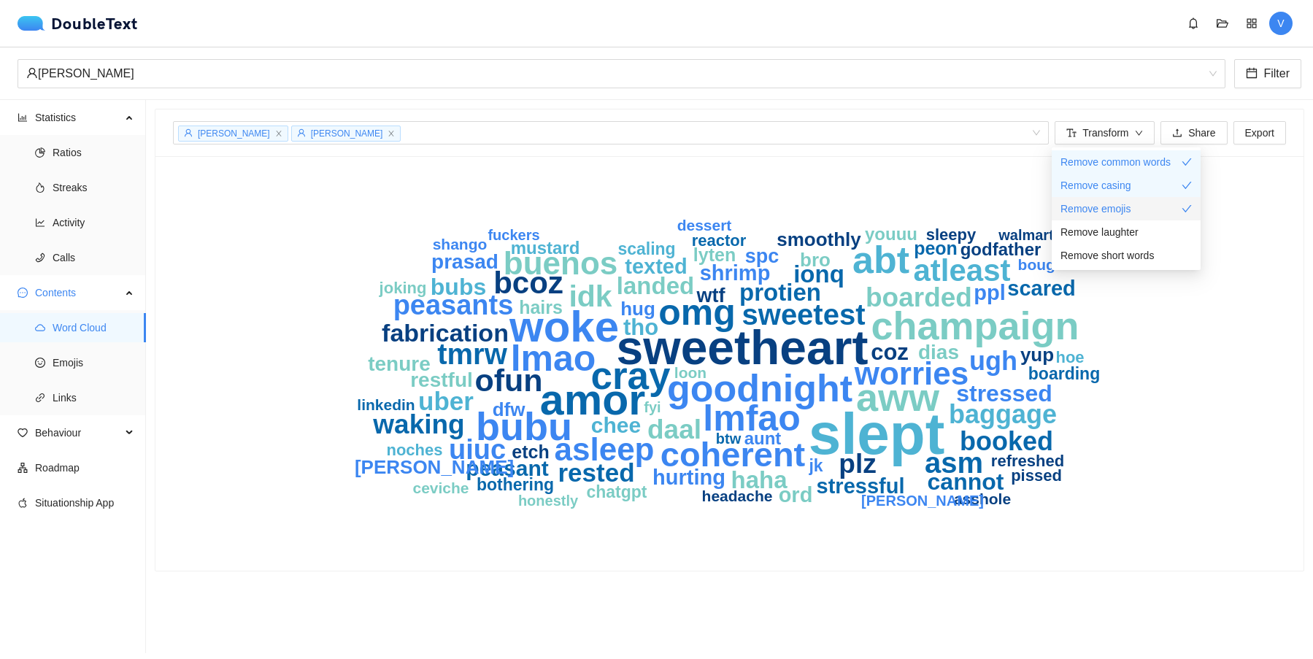
click at [1146, 213] on div "Remove emojis" at bounding box center [1126, 209] width 131 height 16
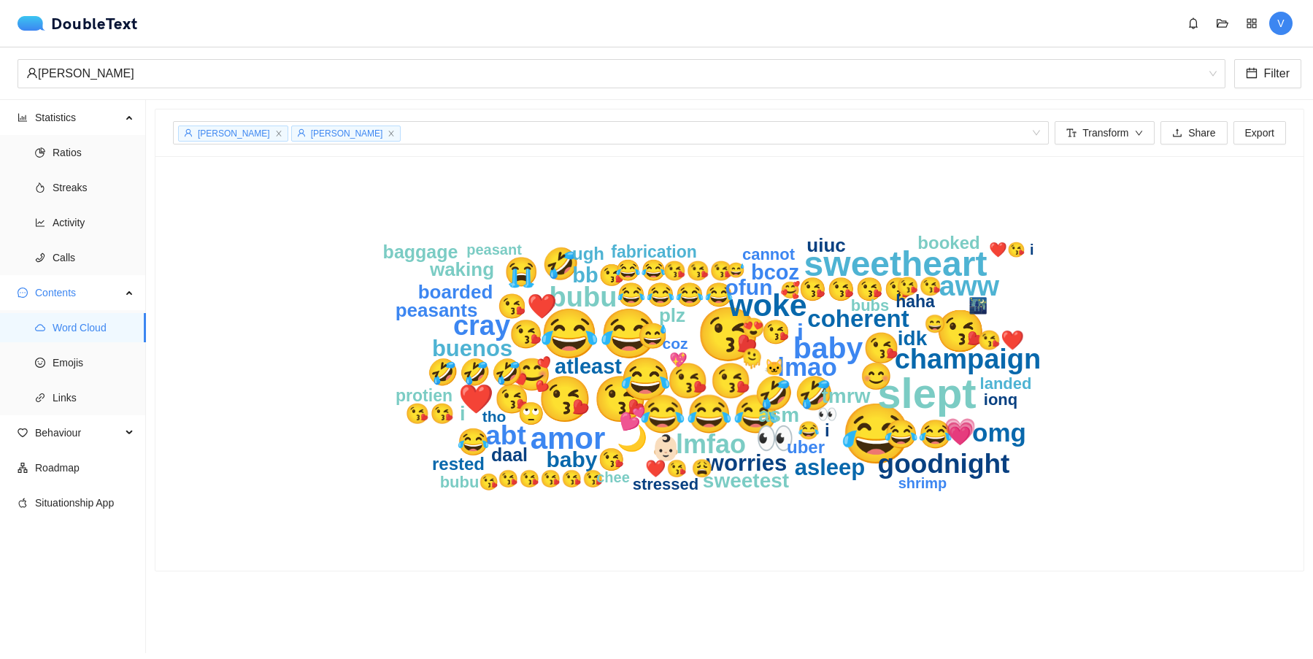
click at [781, 253] on text "cannot" at bounding box center [768, 254] width 53 height 18
click at [1190, 135] on span "Share" at bounding box center [1202, 133] width 27 height 16
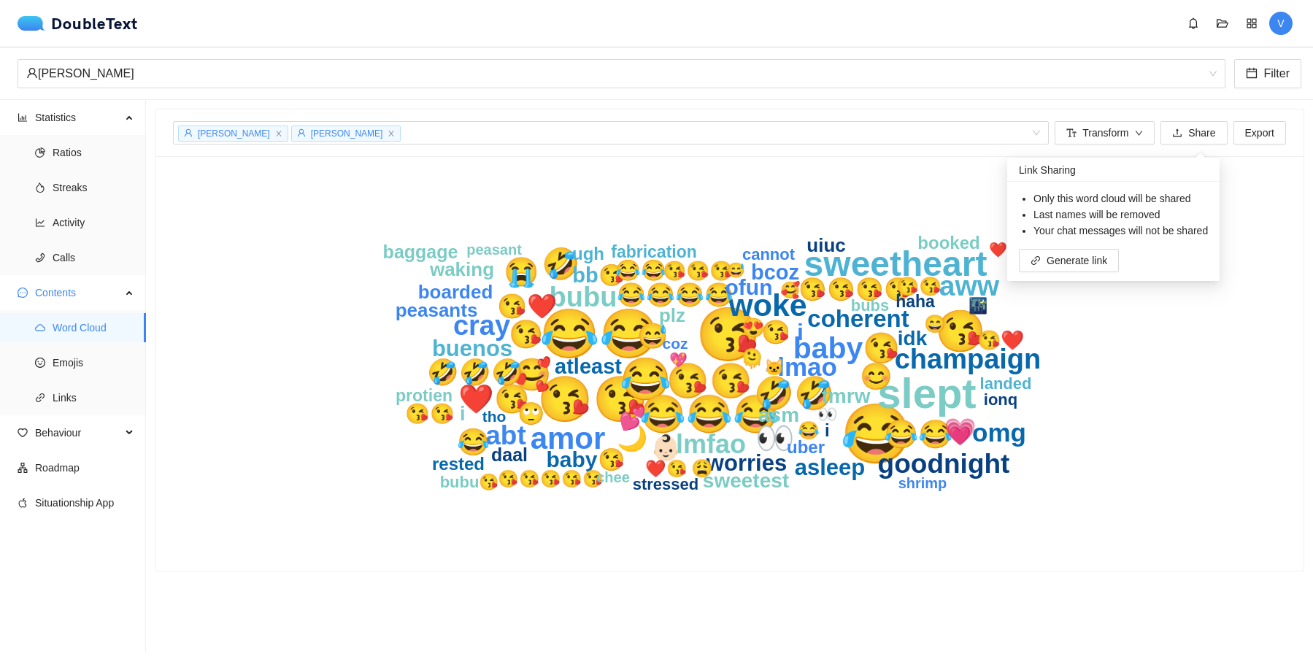
click at [1159, 371] on icon "😂 😘 😂😂 😘😘 slept 😂 😘 😂😂😂 sweetheart 😘😘 🤣🤣 woke 🥰 👀 amor 🤣 baby😘 ❤️😘 😭 aww bubu c…" at bounding box center [730, 364] width 935 height 380
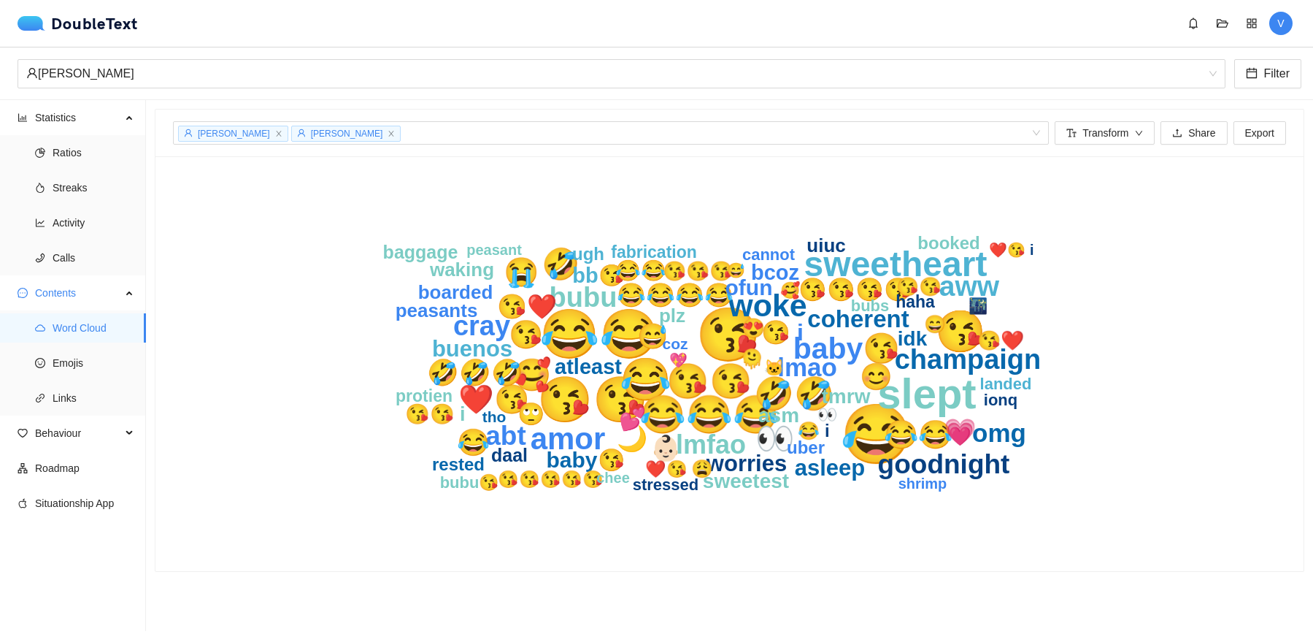
click at [910, 591] on section "Violeta J. Rodriguez Prasad Ubhad + 0 ... Transform Share Export 😂 😘 😂😂 😘😘 slep…" at bounding box center [729, 365] width 1167 height 531
click at [90, 367] on span "Emojis" at bounding box center [94, 362] width 82 height 29
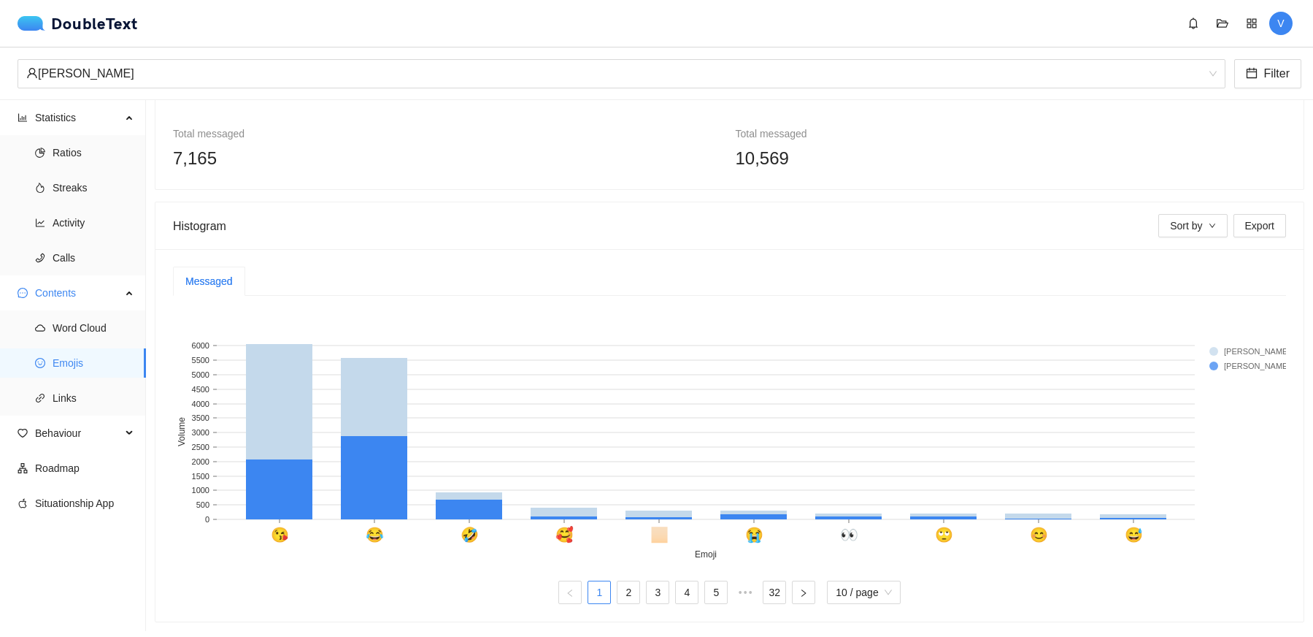
scroll to position [93, 0]
click at [79, 386] on span "Links" at bounding box center [94, 397] width 82 height 29
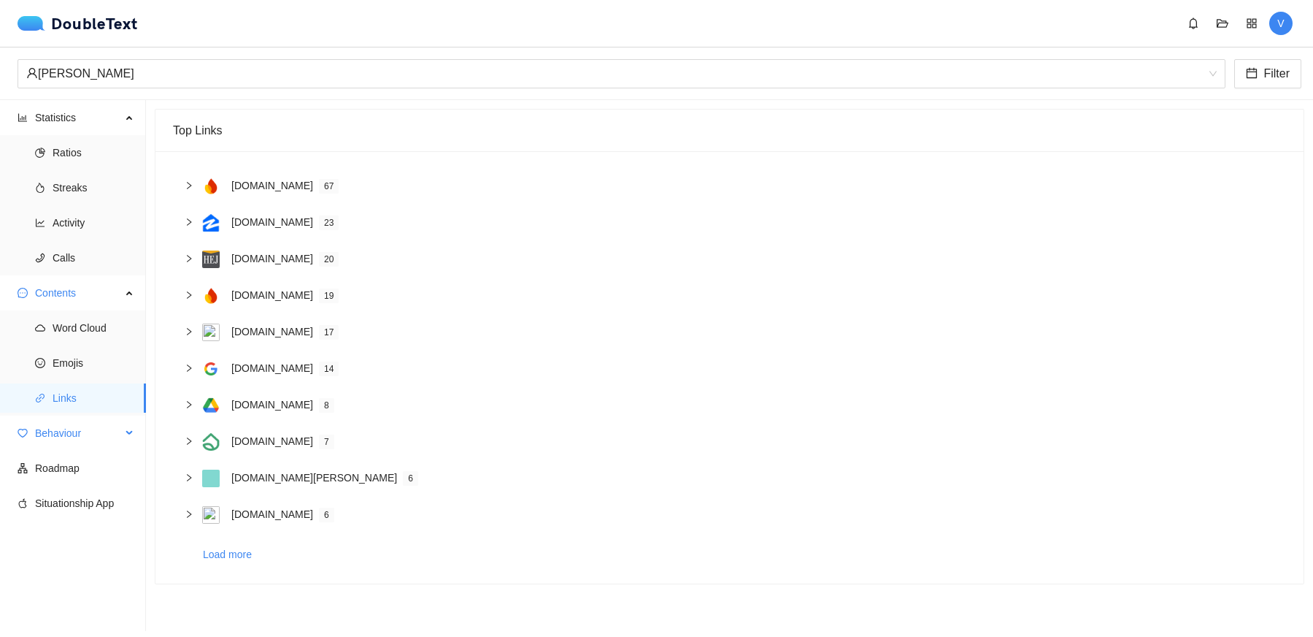
click at [64, 434] on span "Behaviour" at bounding box center [78, 432] width 86 height 29
click at [64, 435] on span "Behaviour" at bounding box center [78, 432] width 86 height 29
click at [80, 476] on span "Engagement" at bounding box center [94, 467] width 82 height 29
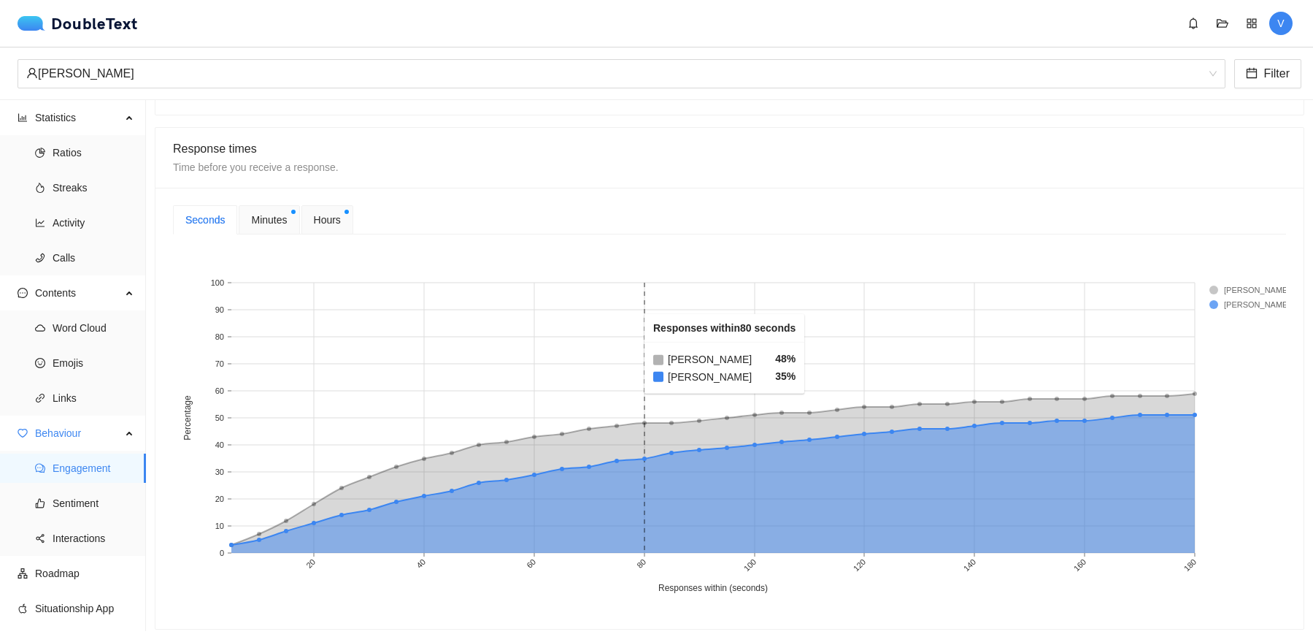
scroll to position [546, 0]
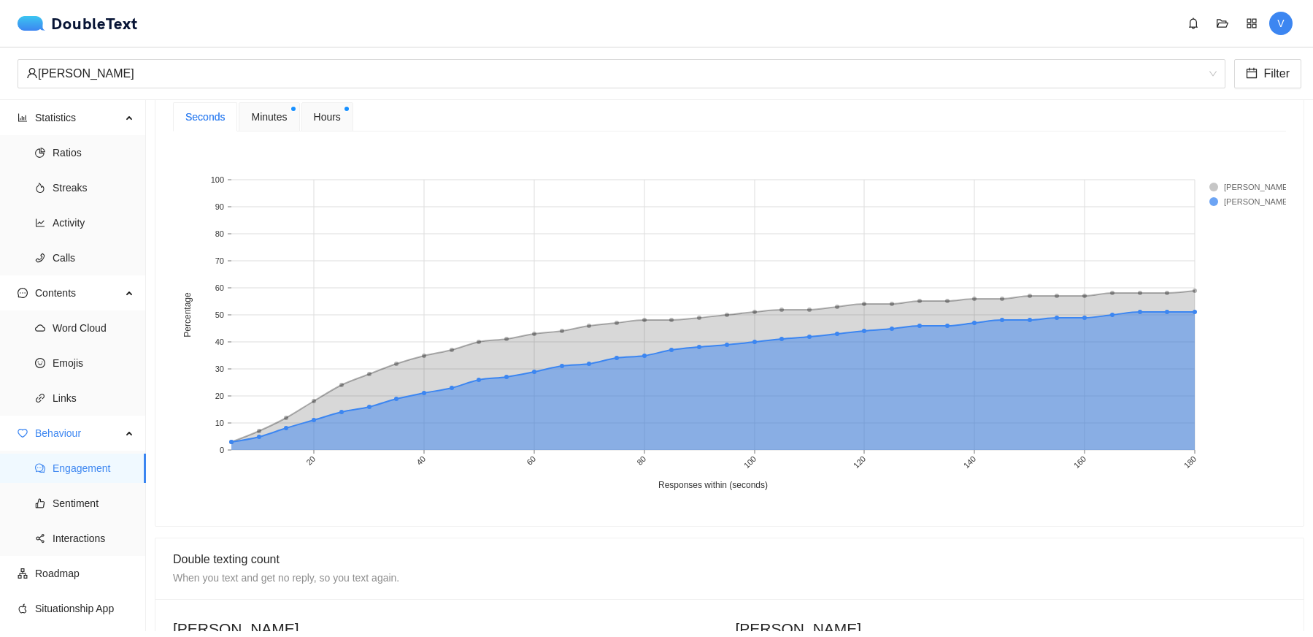
click at [264, 113] on div "Minutes" at bounding box center [269, 116] width 61 height 29
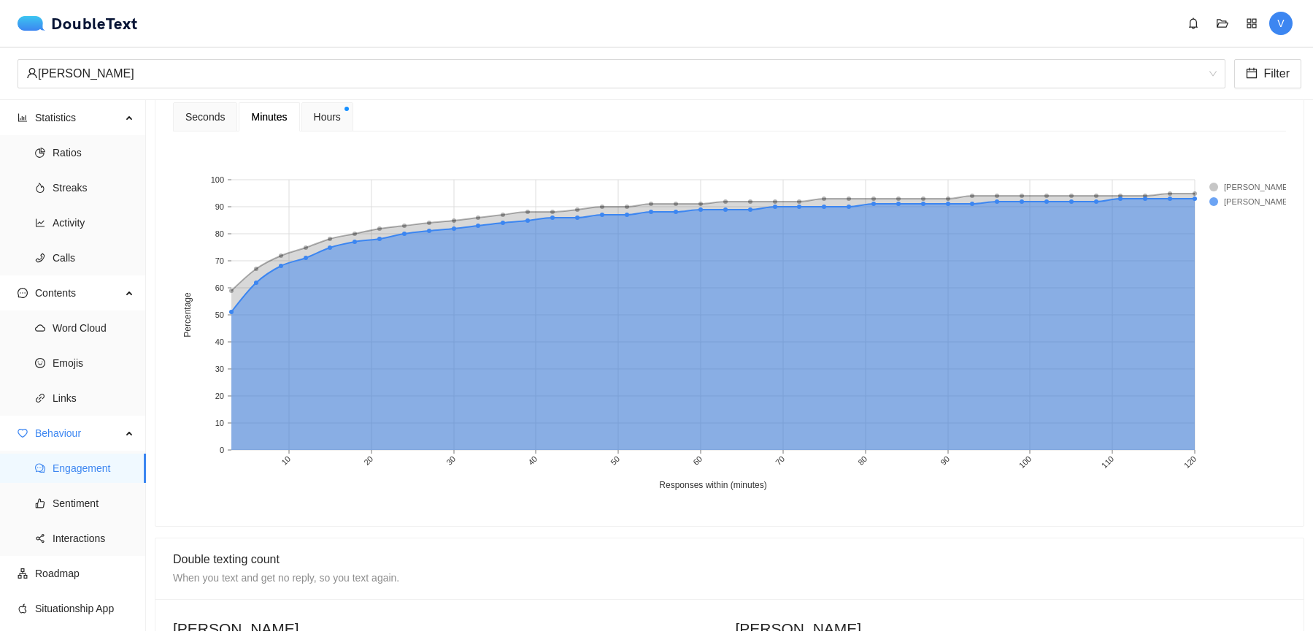
click at [353, 103] on div "Hours" at bounding box center [328, 116] width 52 height 29
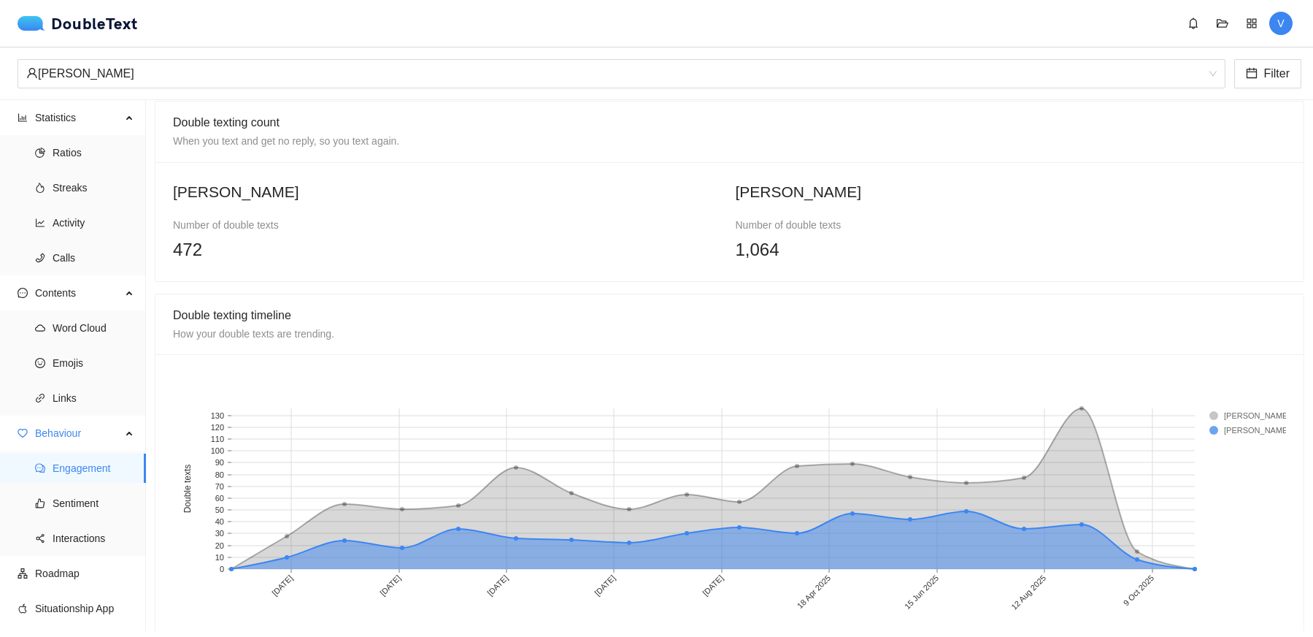
scroll to position [0, 0]
click at [80, 516] on span "Sentiment" at bounding box center [94, 502] width 82 height 29
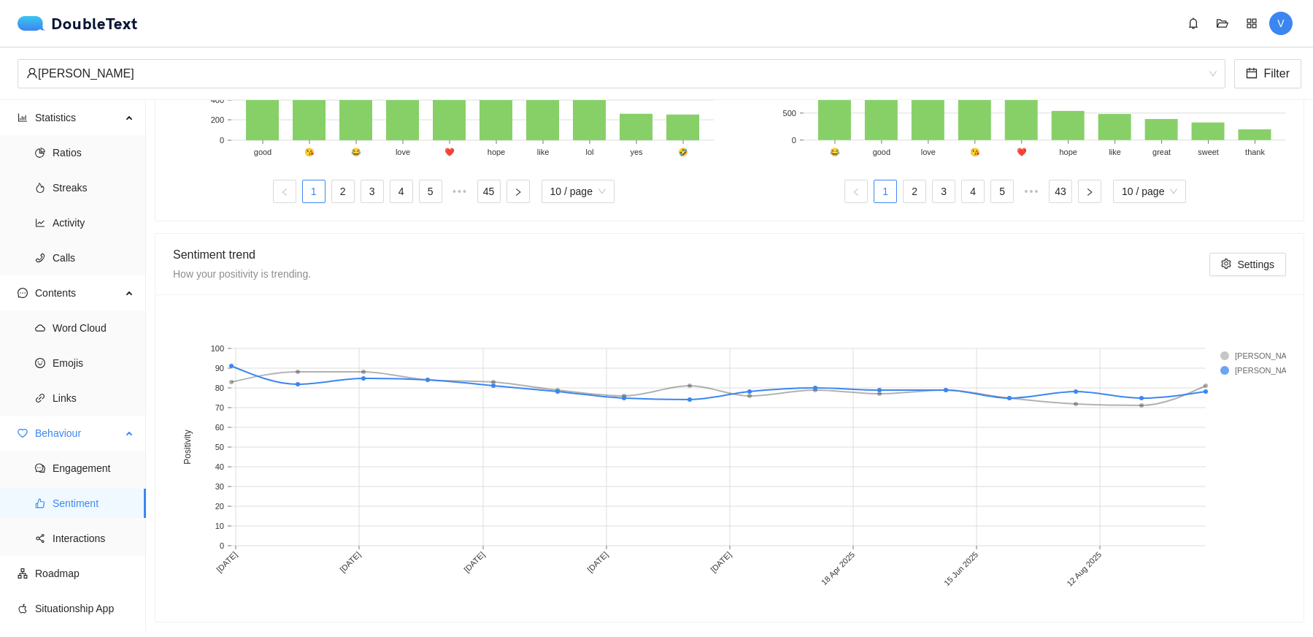
click at [80, 513] on span "Sentiment" at bounding box center [94, 502] width 82 height 29
click at [88, 503] on span "Sentiment" at bounding box center [94, 502] width 82 height 29
click at [92, 556] on ul "Engagement Sentiment Interactions" at bounding box center [72, 502] width 145 height 105
click at [83, 573] on span "Roadmap" at bounding box center [84, 573] width 99 height 29
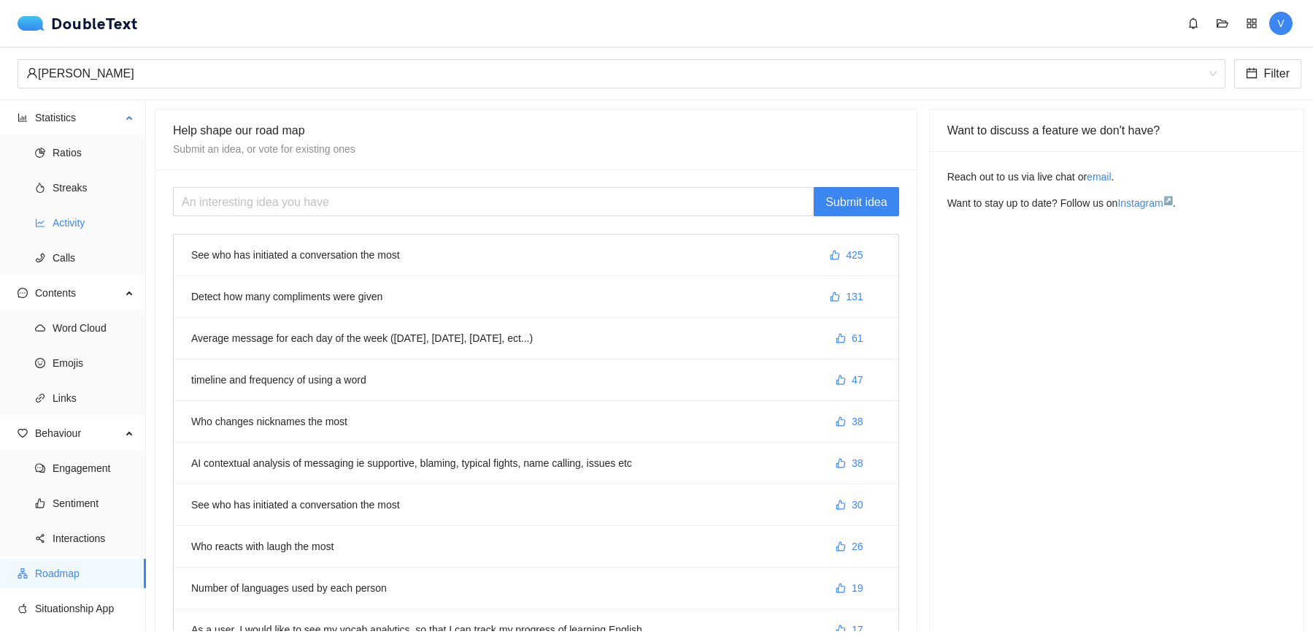
click at [78, 225] on span "Activity" at bounding box center [94, 222] width 82 height 29
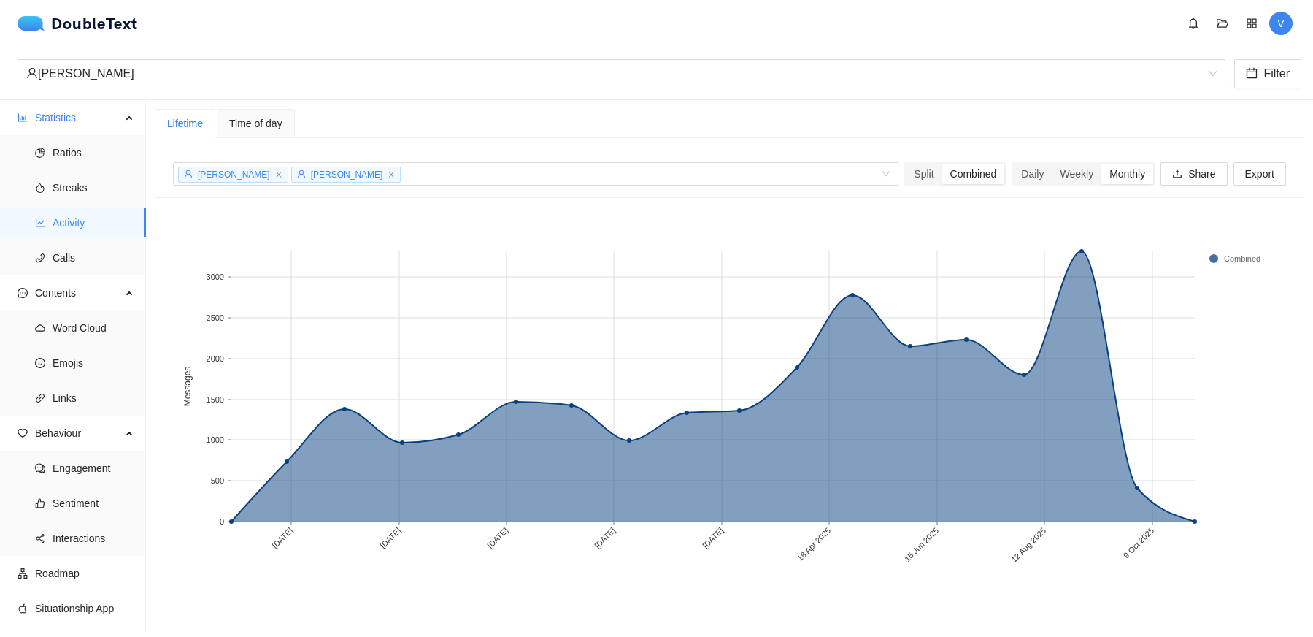
click at [258, 120] on span "Time of day" at bounding box center [255, 123] width 53 height 10
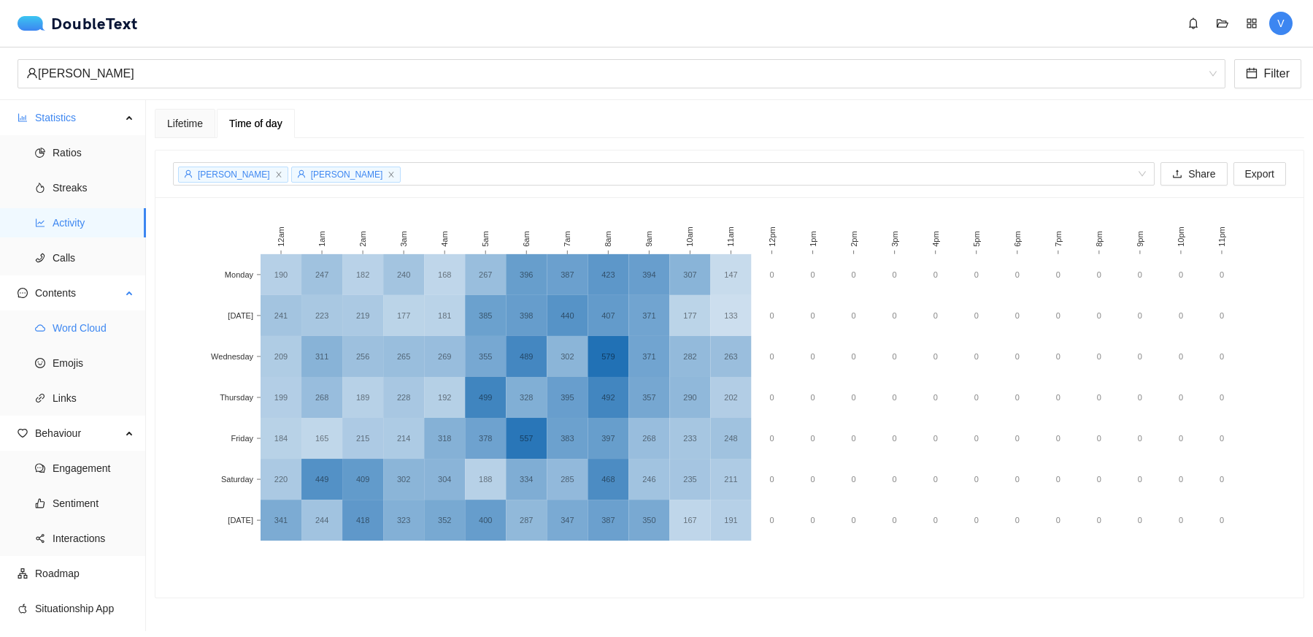
click at [83, 321] on span "Word Cloud" at bounding box center [94, 327] width 82 height 29
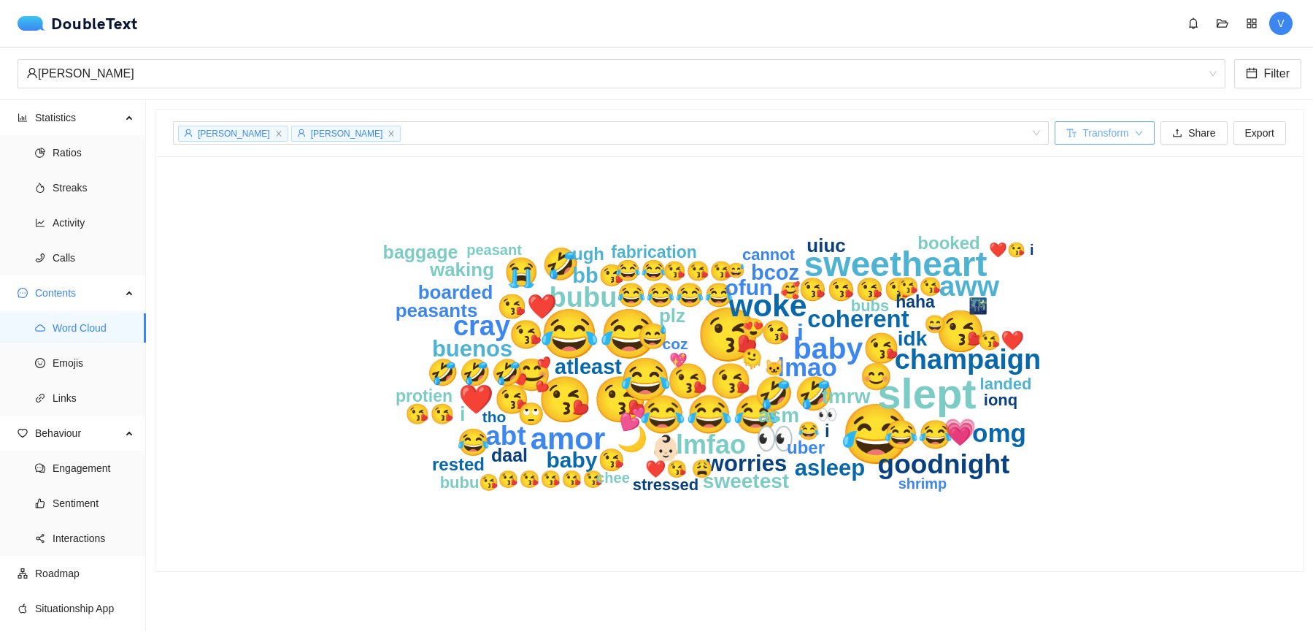
click at [1119, 134] on span "Transform" at bounding box center [1106, 133] width 46 height 16
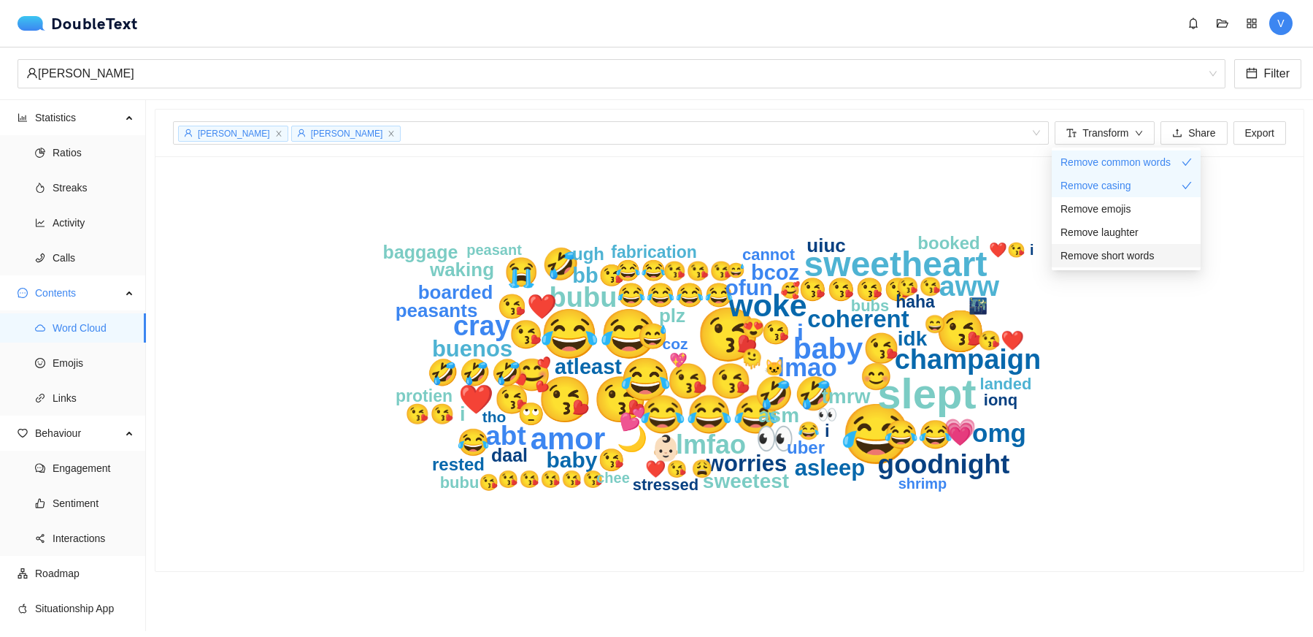
click at [1121, 259] on span "Remove short words" at bounding box center [1107, 256] width 93 height 16
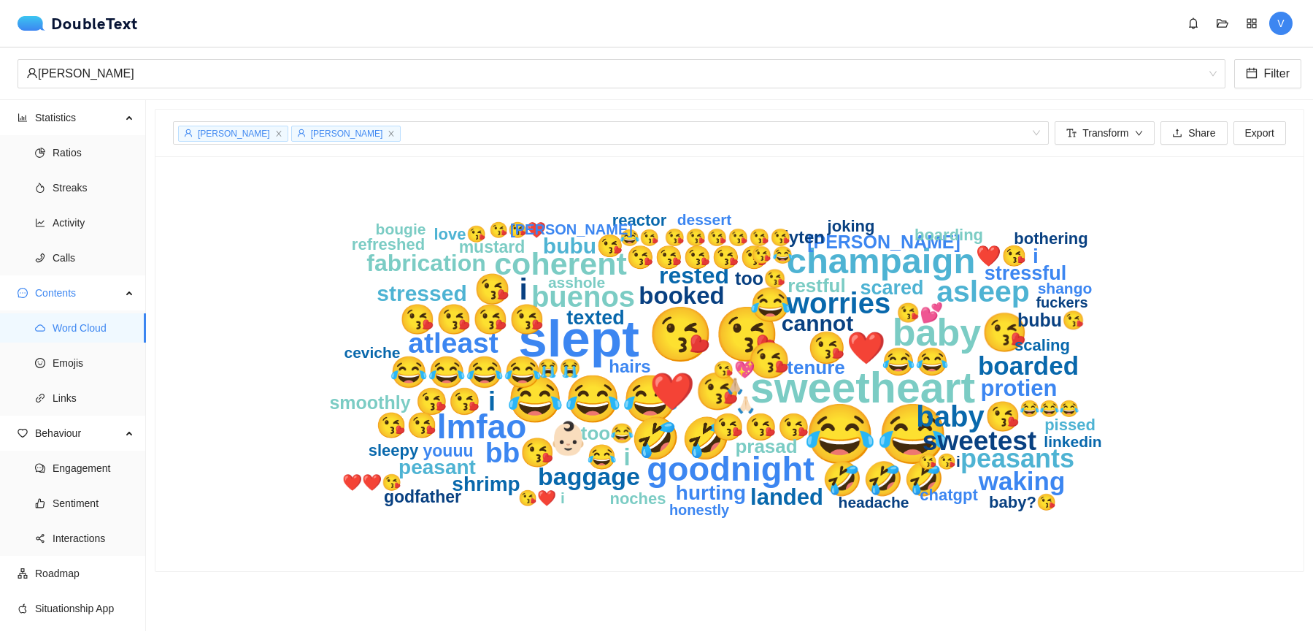
click at [1235, 502] on div "😂😂 😘😘 slept 😂😂😂 sweetheart 🤣🤣 baby😘 ❤️😘 champaign 😘 ‎ goodnight 😂 ‎ lmfao 🤣🤣🤣 👶…" at bounding box center [729, 364] width 1113 height 380
click at [1102, 134] on span "Transform" at bounding box center [1106, 133] width 46 height 16
click at [1256, 76] on icon "calendar" at bounding box center [1252, 73] width 12 height 12
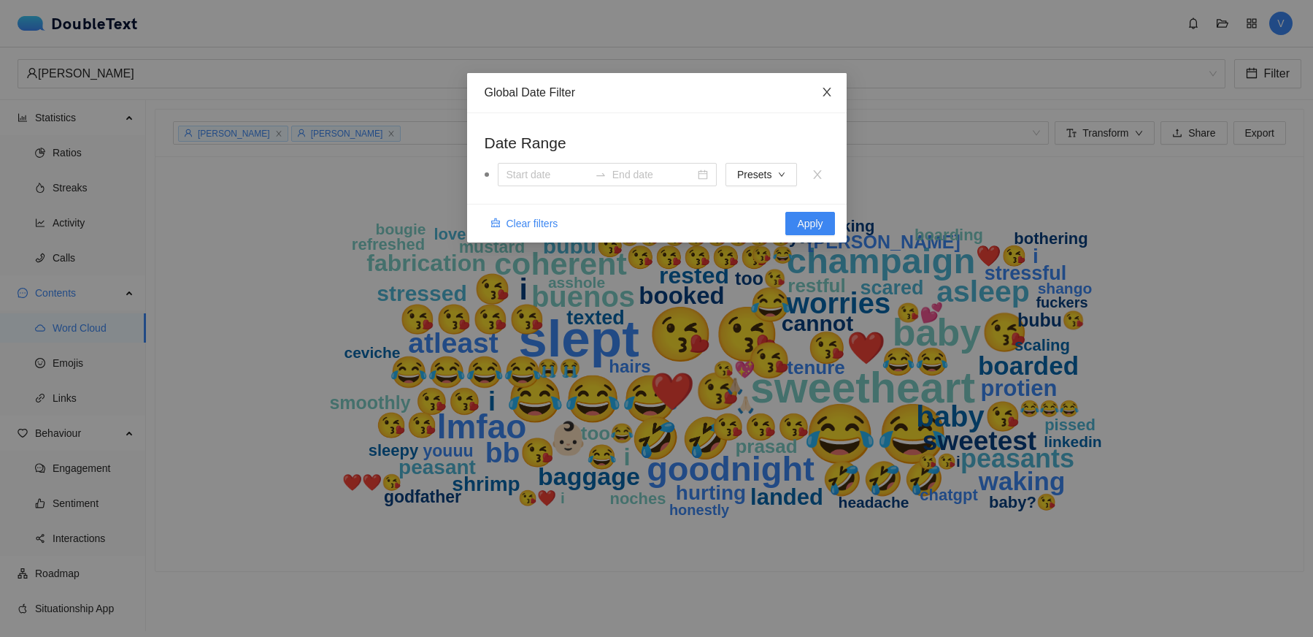
click at [829, 94] on icon "close" at bounding box center [827, 92] width 12 height 12
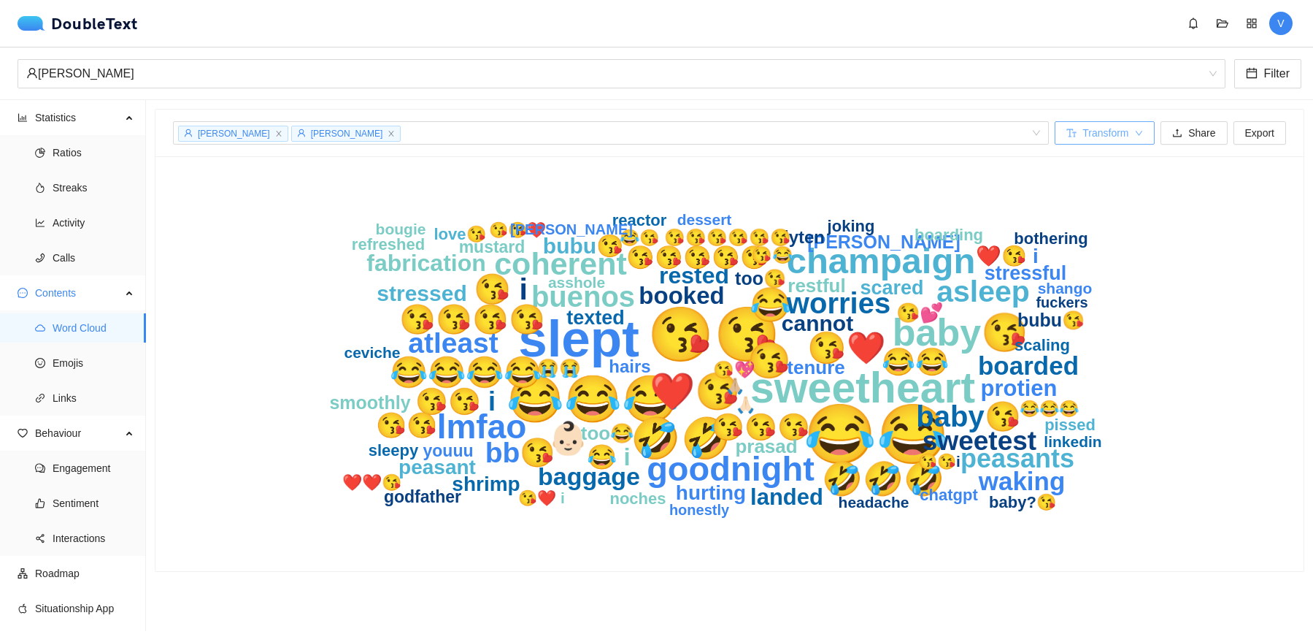
click at [1115, 137] on span "Transform" at bounding box center [1106, 133] width 46 height 16
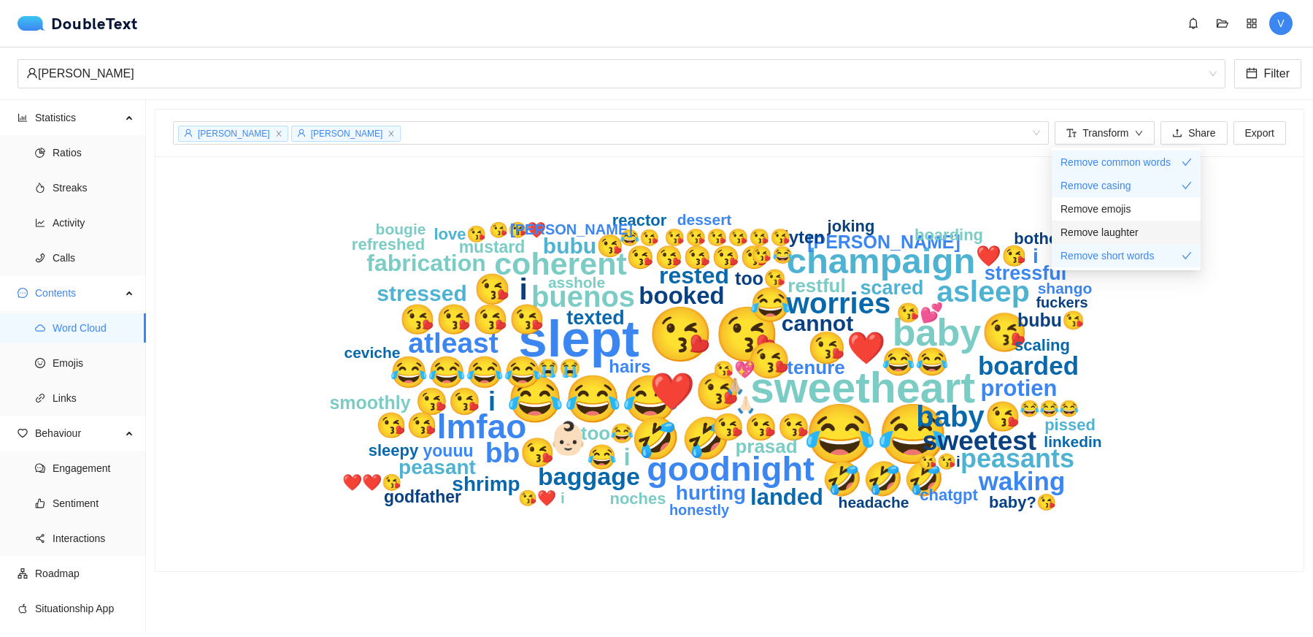
click at [1124, 230] on span "Remove laughter" at bounding box center [1100, 232] width 78 height 16
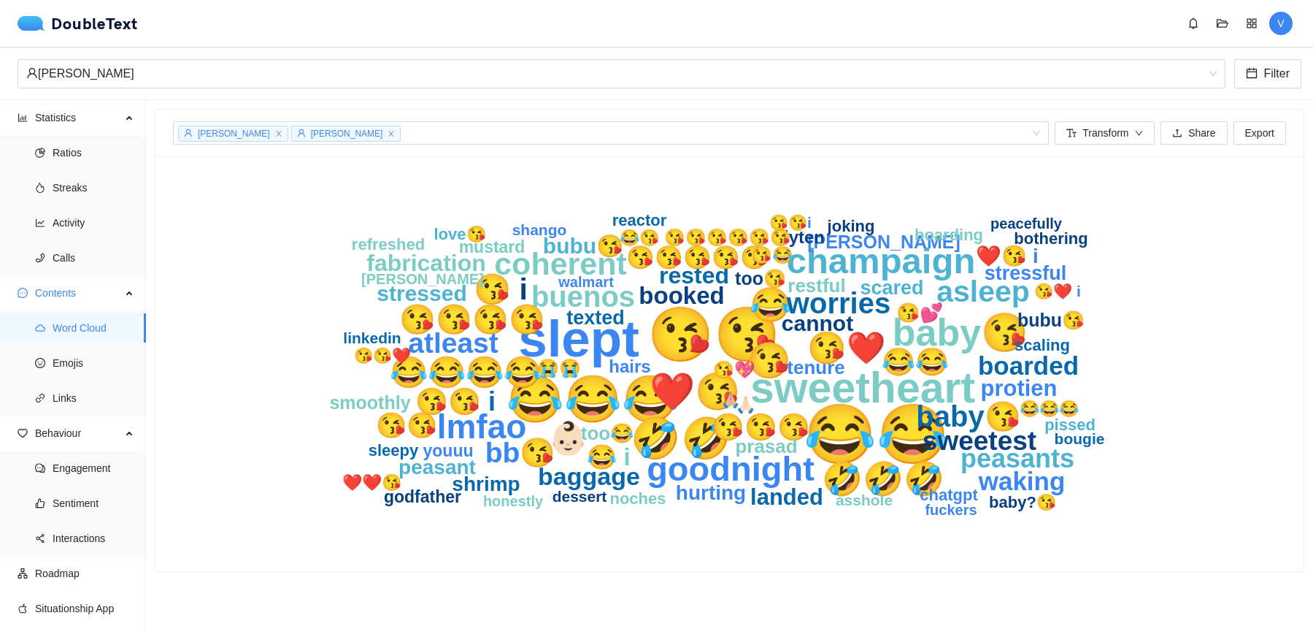
click at [1139, 420] on icon "😂😂 😘😘 slept 😂😂😂 sweetheart 🤣🤣 baby😘 ❤️😘 champaign 😘 ‎ goodnight 😂 ‎ lmfao 🤣🤣🤣 👶…" at bounding box center [730, 364] width 935 height 380
click at [852, 229] on text "joking" at bounding box center [850, 226] width 48 height 18
click at [833, 228] on text "joking" at bounding box center [850, 226] width 48 height 18
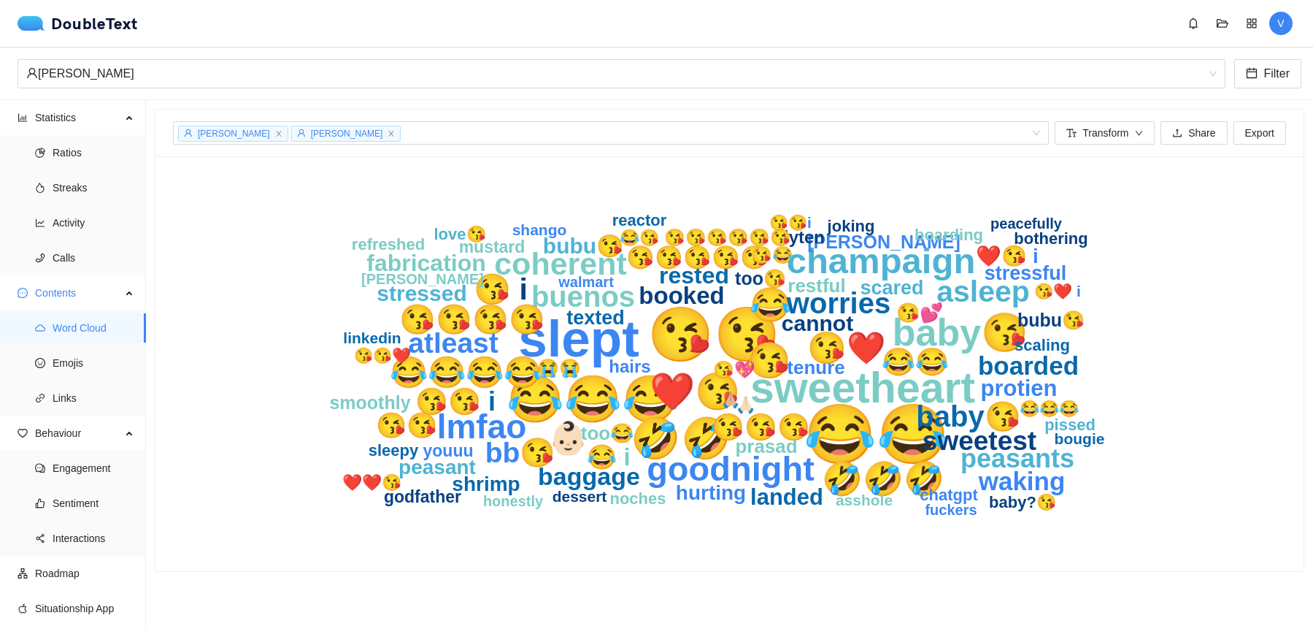
click at [833, 228] on text "joking" at bounding box center [850, 226] width 48 height 18
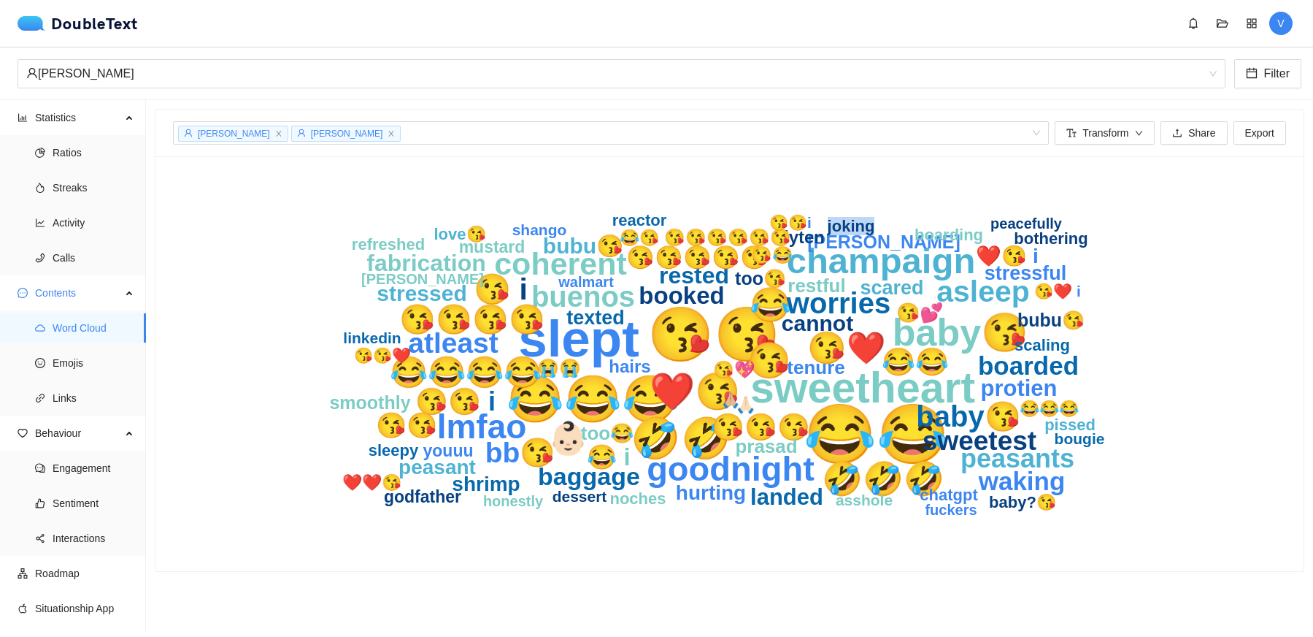
click at [833, 228] on text "joking" at bounding box center [850, 226] width 48 height 18
click at [873, 244] on text "trump" at bounding box center [883, 241] width 153 height 20
click at [1256, 132] on span "Export" at bounding box center [1260, 133] width 29 height 16
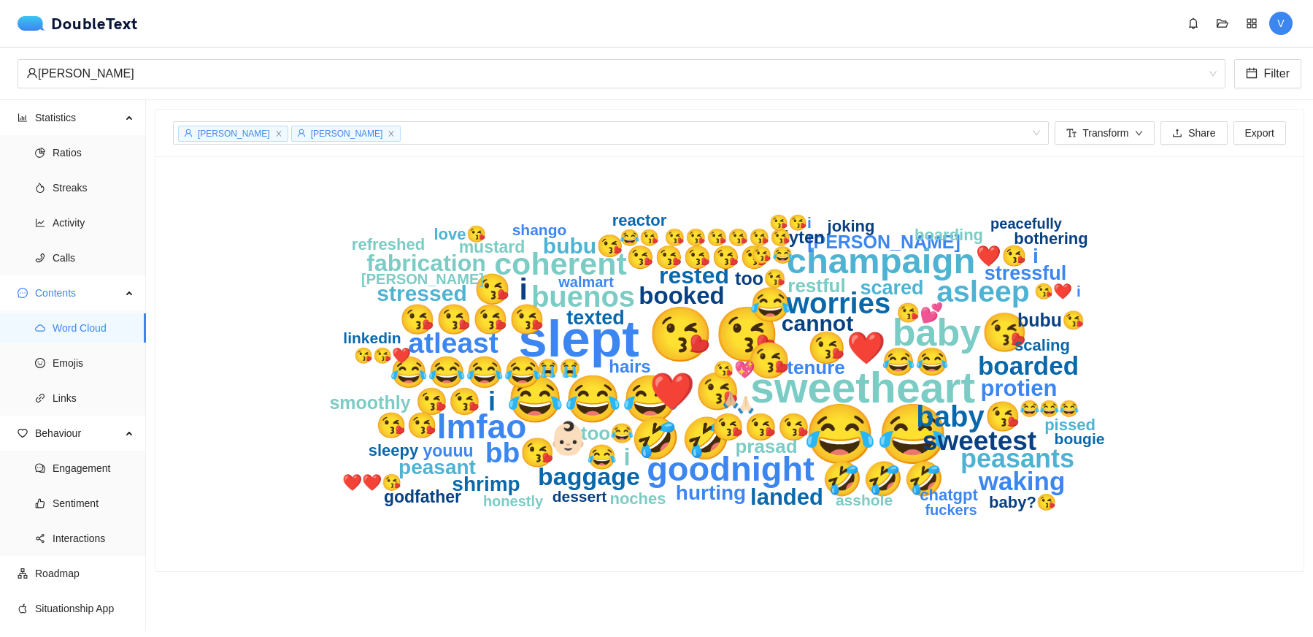
click at [1189, 321] on icon "😂😂 😘😘 slept 😂😂😂 sweetheart 🤣🤣 baby😘 ❤️😘 champaign 😘 ‎ goodnight 😂 ‎ lmfao 🤣🤣🤣 👶…" at bounding box center [730, 364] width 935 height 380
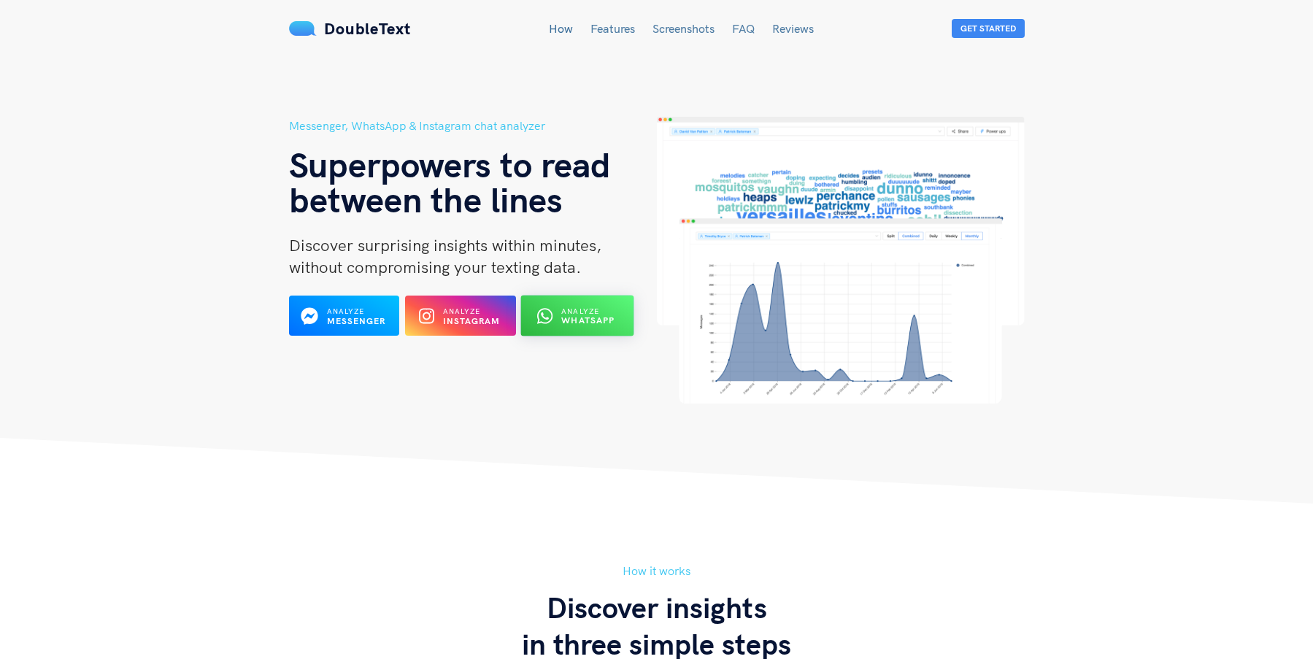
click at [578, 321] on b "WhatsApp" at bounding box center [588, 320] width 53 height 11
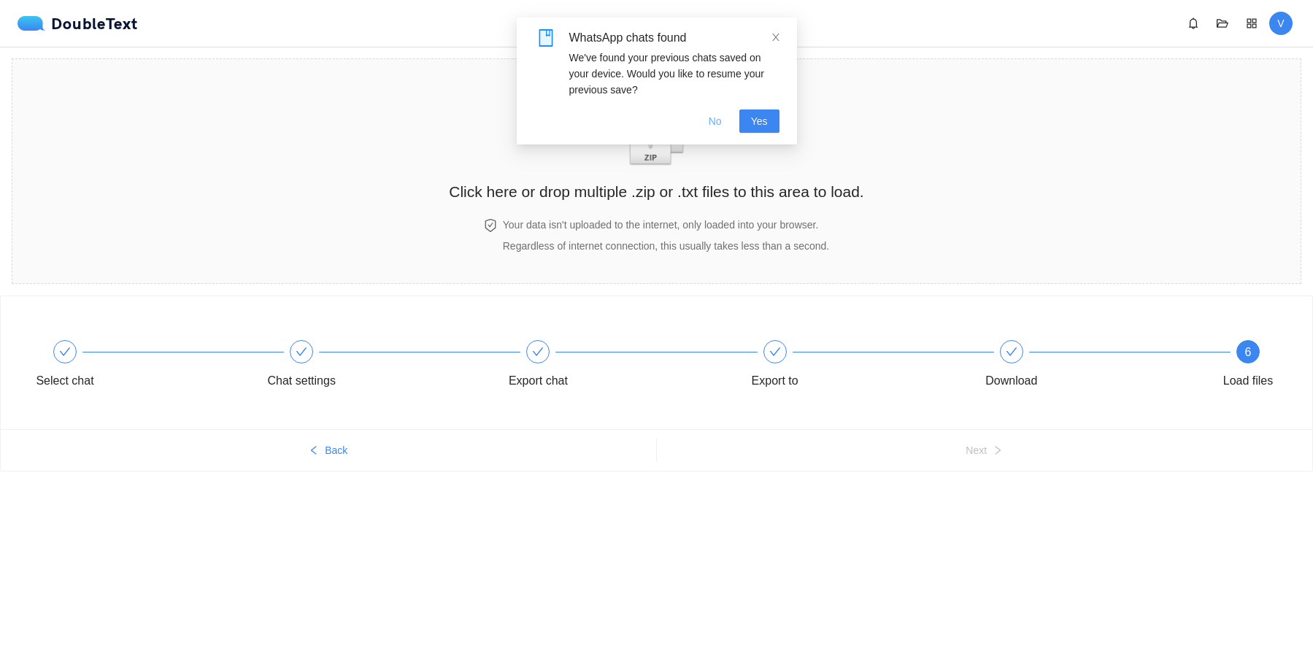
click at [706, 118] on button "No" at bounding box center [715, 121] width 37 height 23
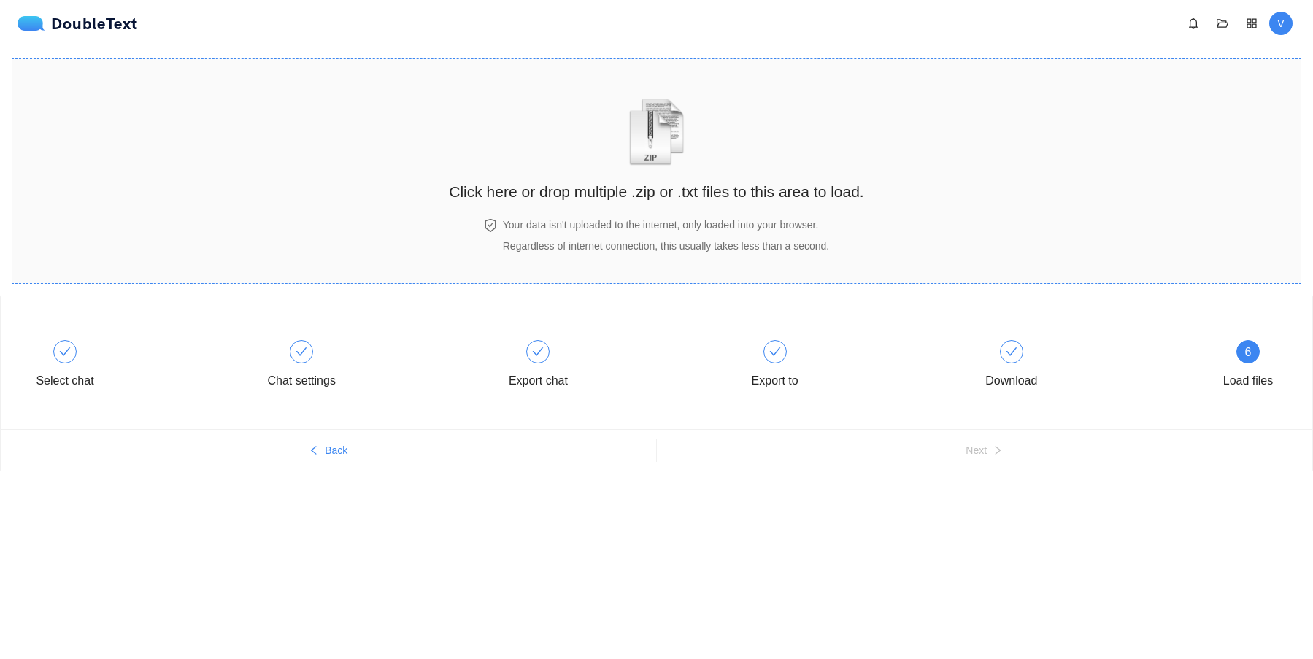
click at [637, 162] on img "zipOrTextIcon" at bounding box center [657, 132] width 68 height 67
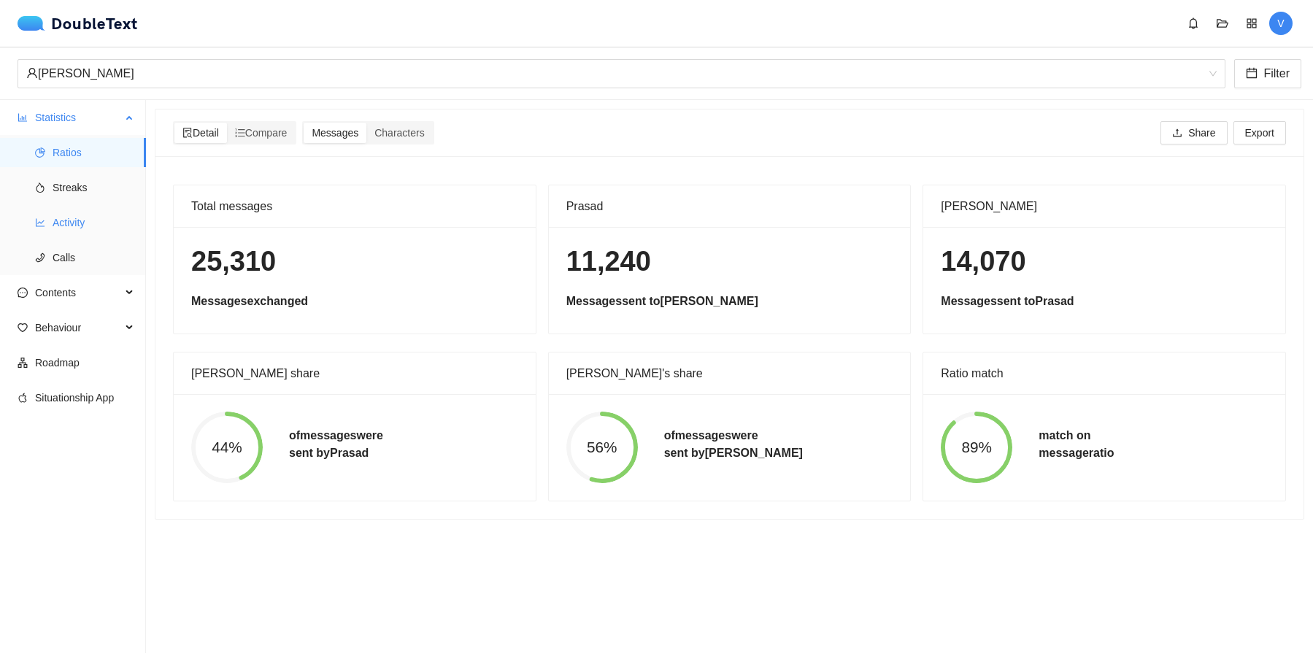
click at [79, 216] on span "Activity" at bounding box center [94, 222] width 82 height 29
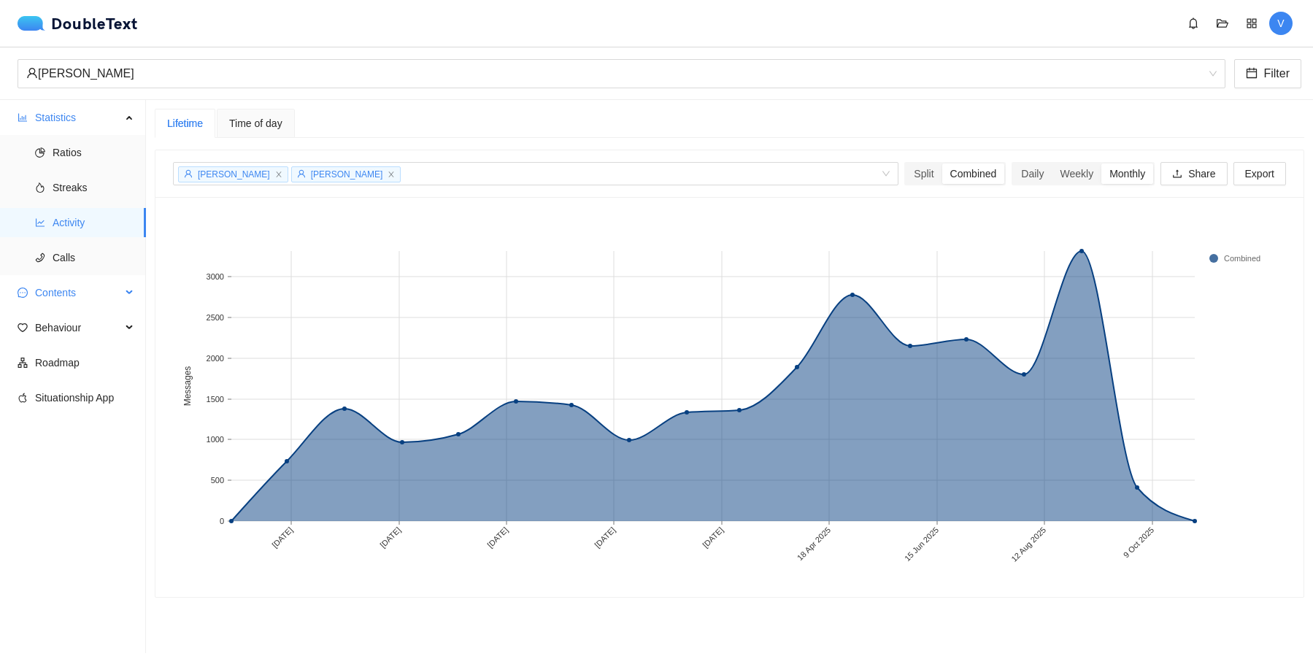
click at [76, 291] on span "Contents" at bounding box center [78, 292] width 86 height 29
click at [77, 372] on span "Emojis" at bounding box center [94, 362] width 82 height 29
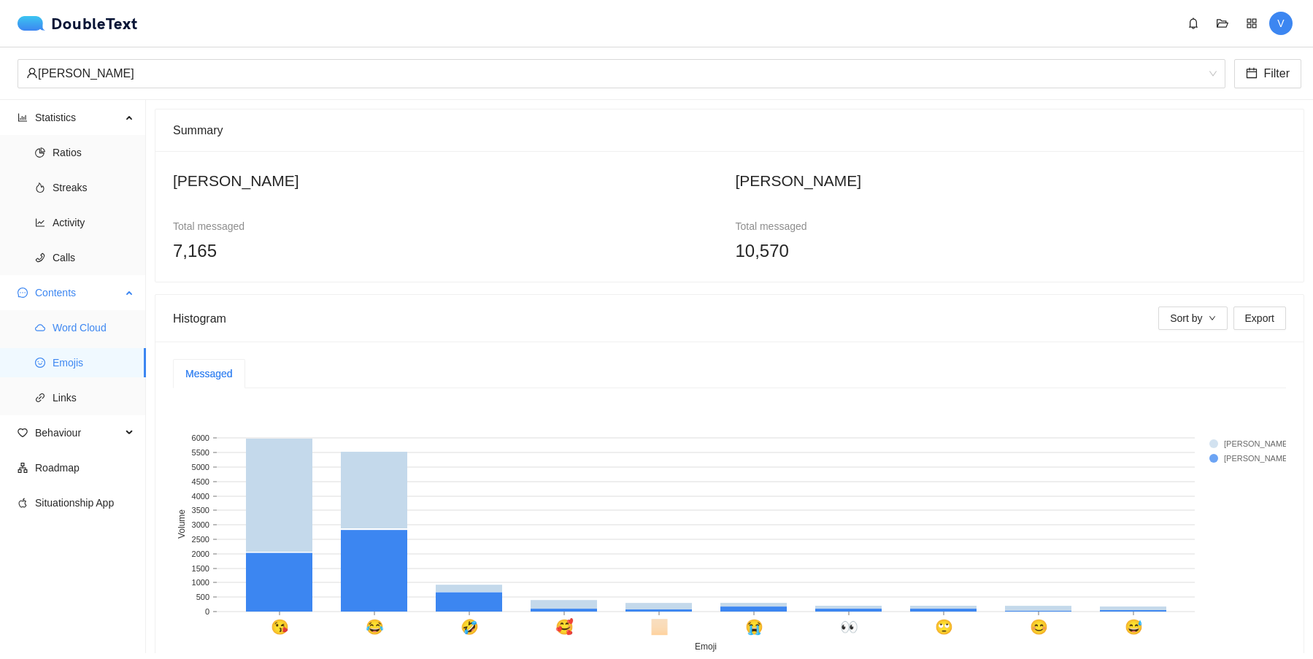
click at [78, 329] on span "Word Cloud" at bounding box center [94, 327] width 82 height 29
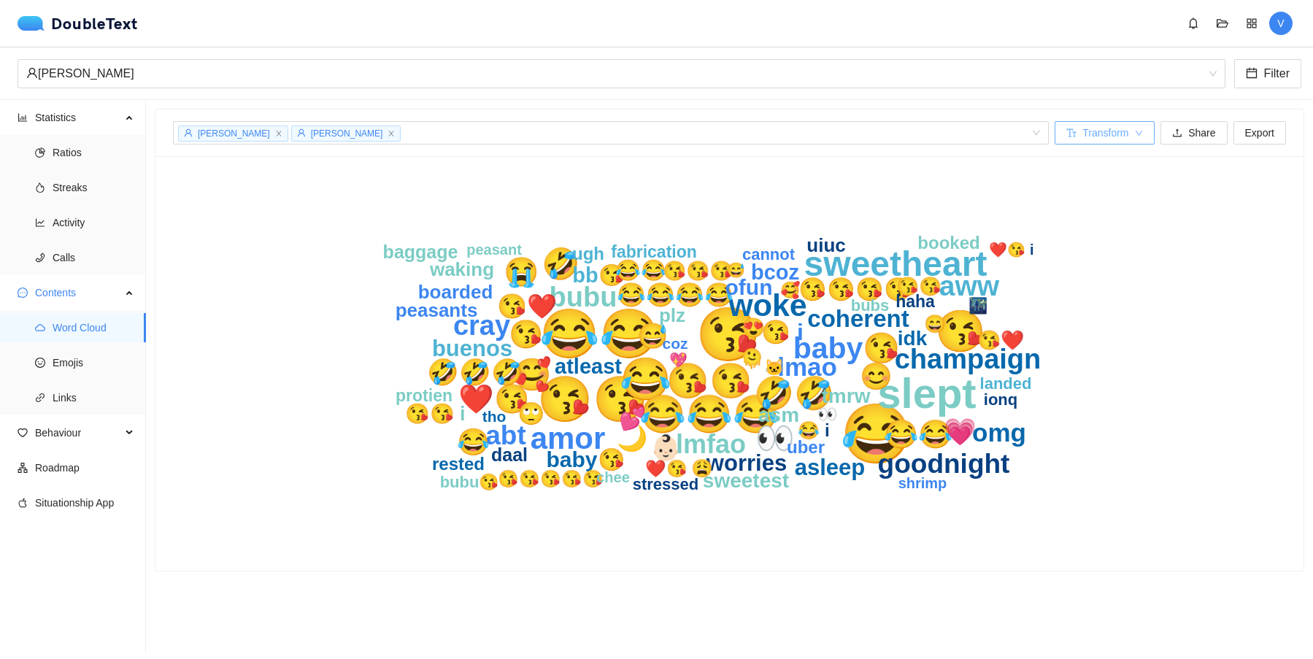
click at [1121, 129] on span "Transform" at bounding box center [1106, 133] width 46 height 16
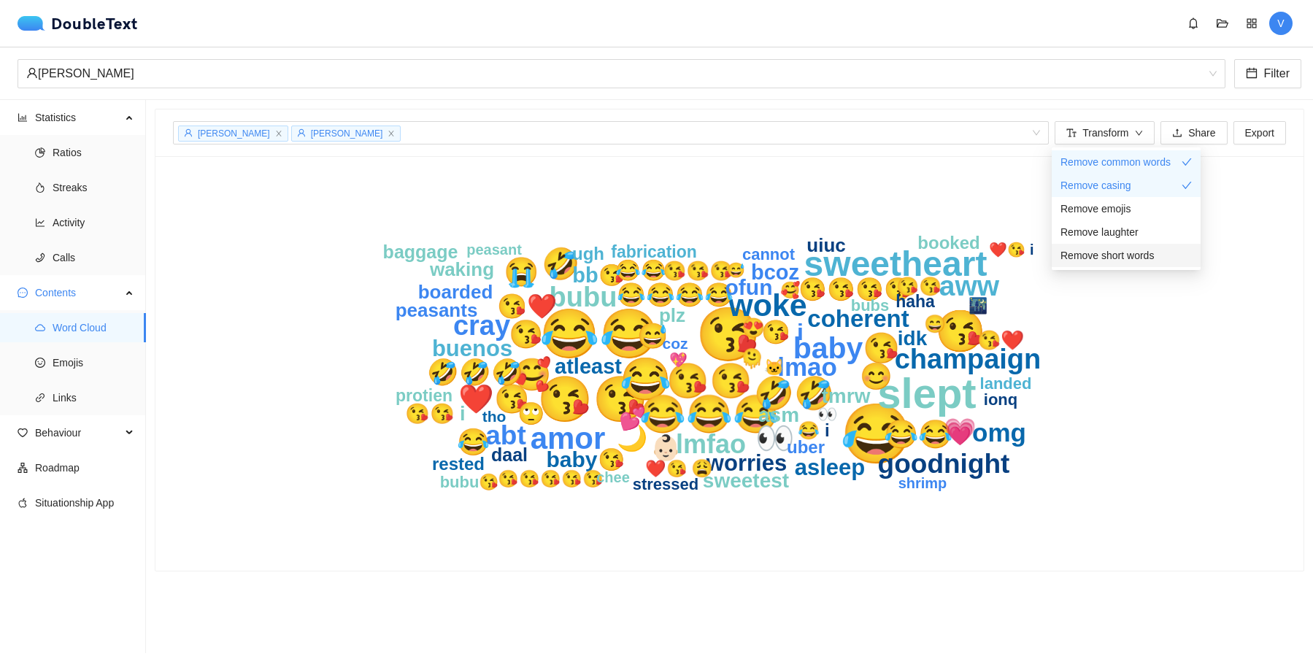
click at [1121, 248] on span "Remove short words" at bounding box center [1107, 256] width 93 height 16
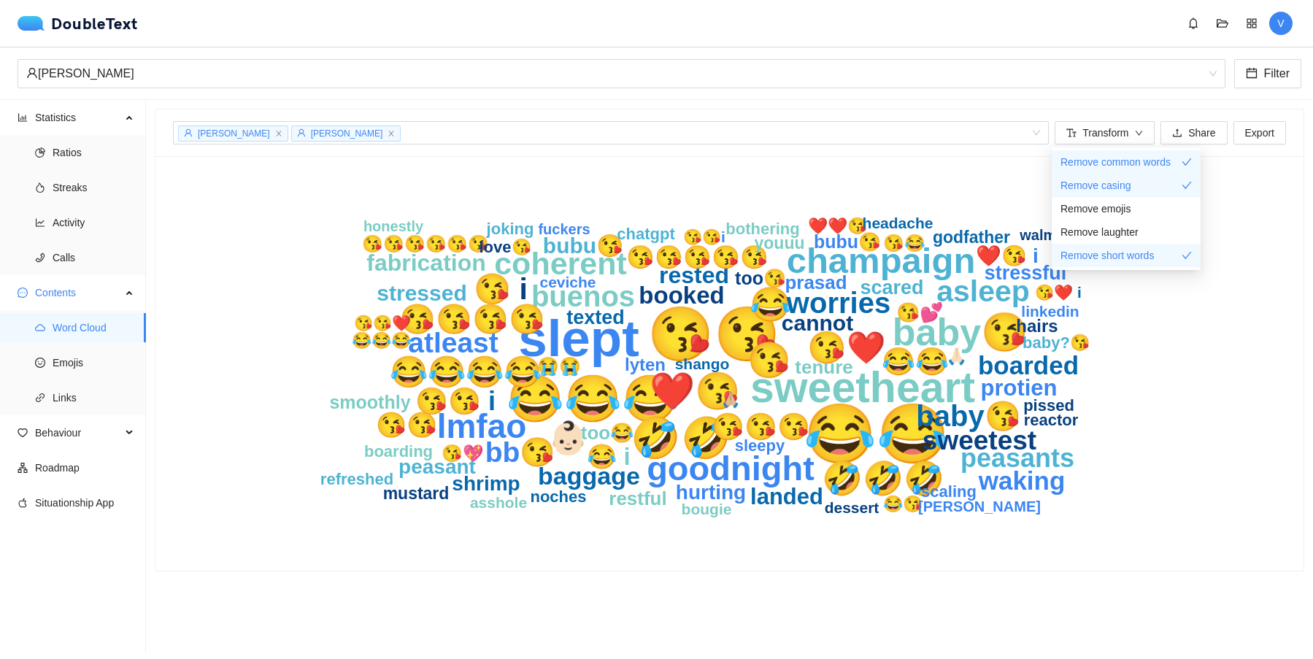
click at [1170, 372] on icon "😂😂 😘😘 slept 😂😂😂 sweetheart 🤣🤣 baby😘 ❤️😘 champaign 😘 ‎ goodnight 😂 ‎ lmfao 🤣🤣🤣 👶…" at bounding box center [730, 364] width 935 height 380
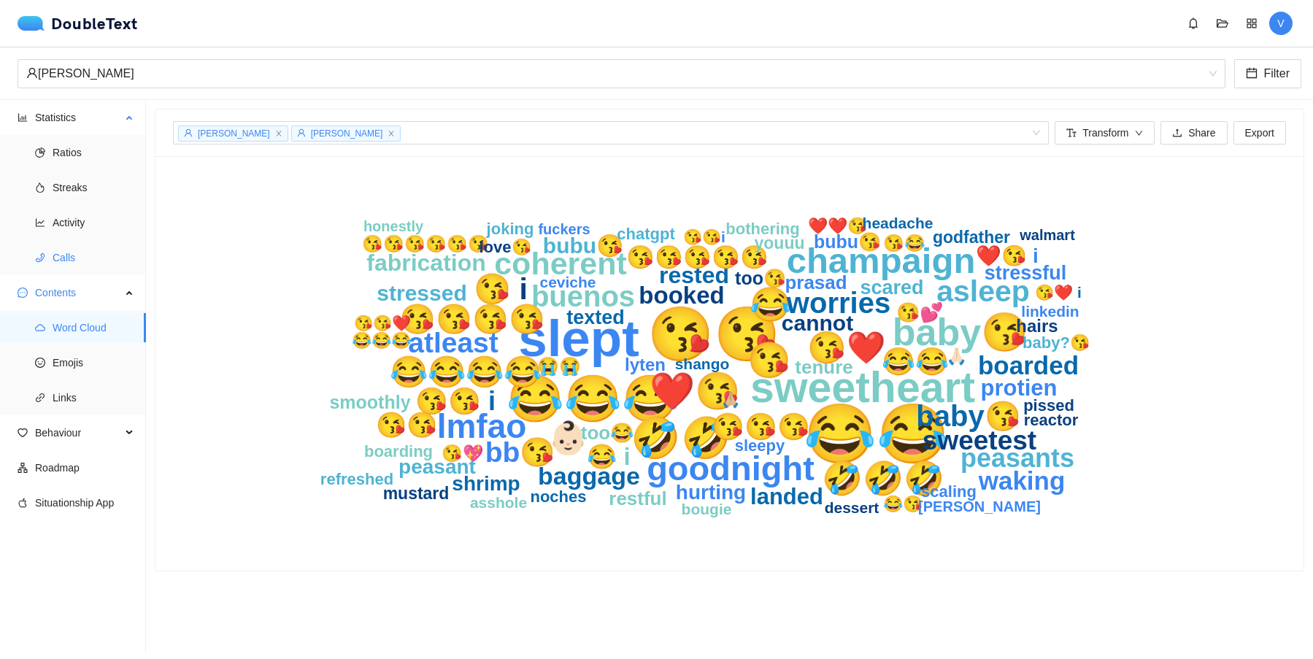
click at [77, 258] on span "Calls" at bounding box center [94, 257] width 82 height 29
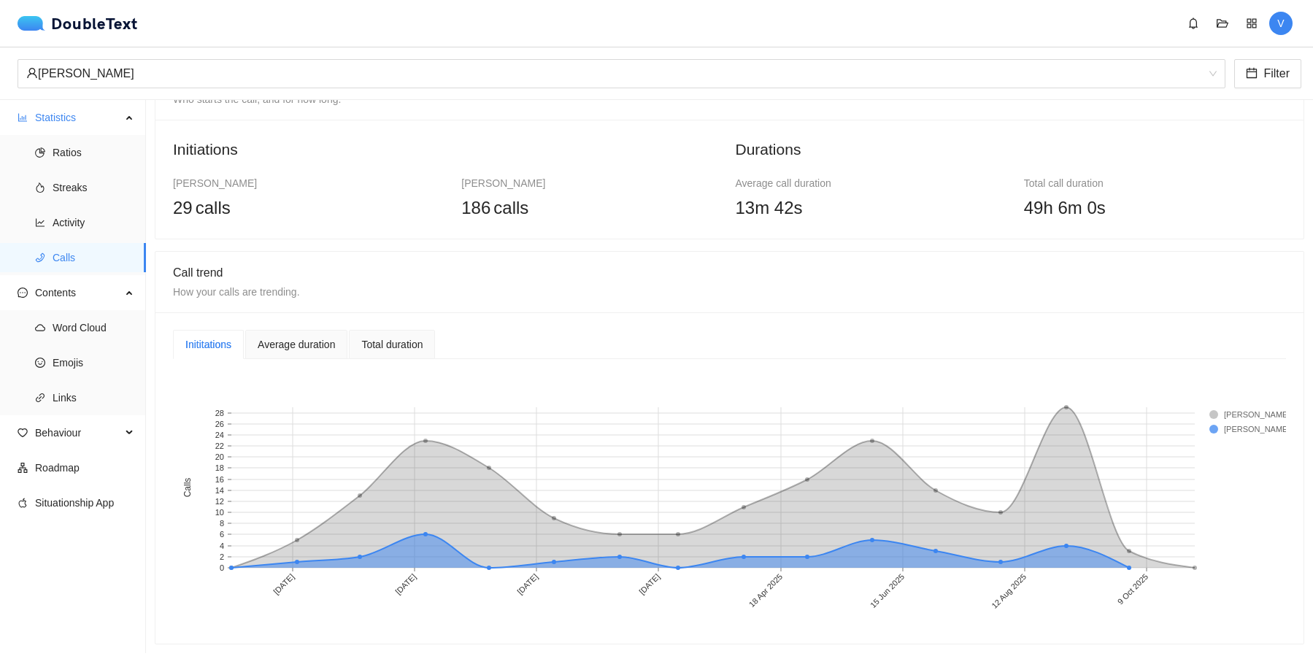
scroll to position [61, 0]
click at [316, 350] on div "Average duration" at bounding box center [296, 345] width 77 height 16
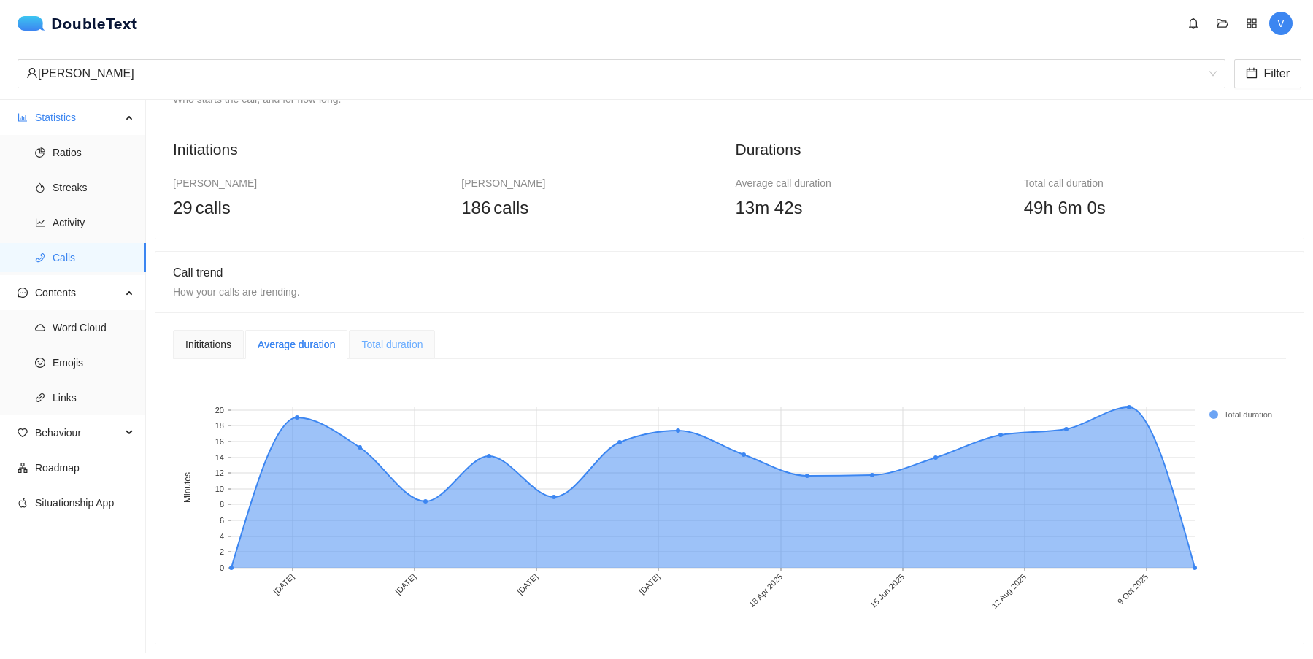
click at [391, 354] on div "Total duration" at bounding box center [392, 344] width 86 height 29
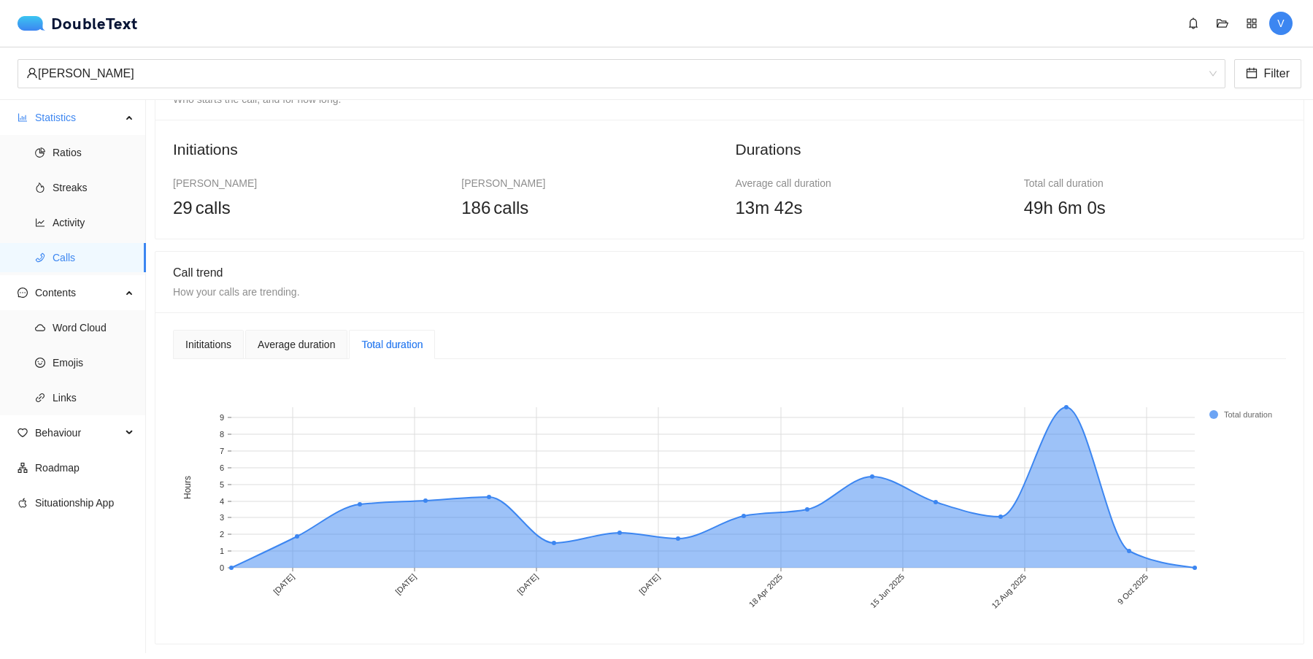
scroll to position [0, 0]
click at [317, 348] on div "Average duration" at bounding box center [296, 345] width 77 height 16
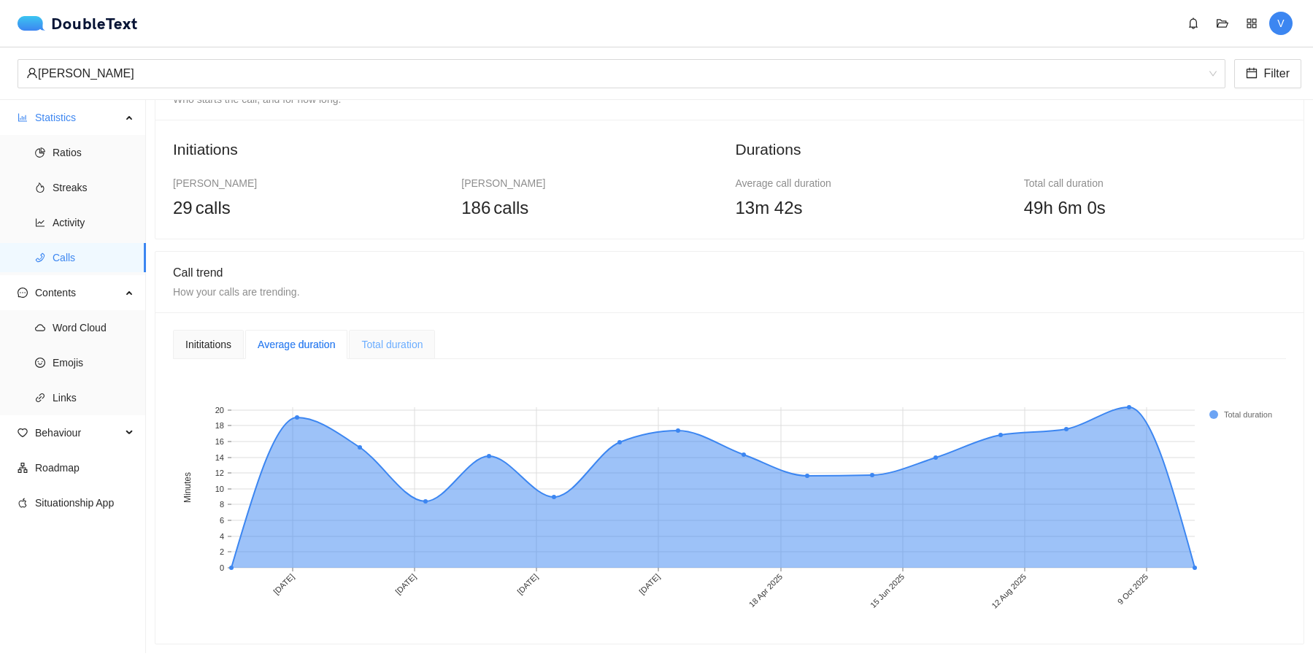
click at [432, 338] on div "Total duration" at bounding box center [392, 344] width 86 height 29
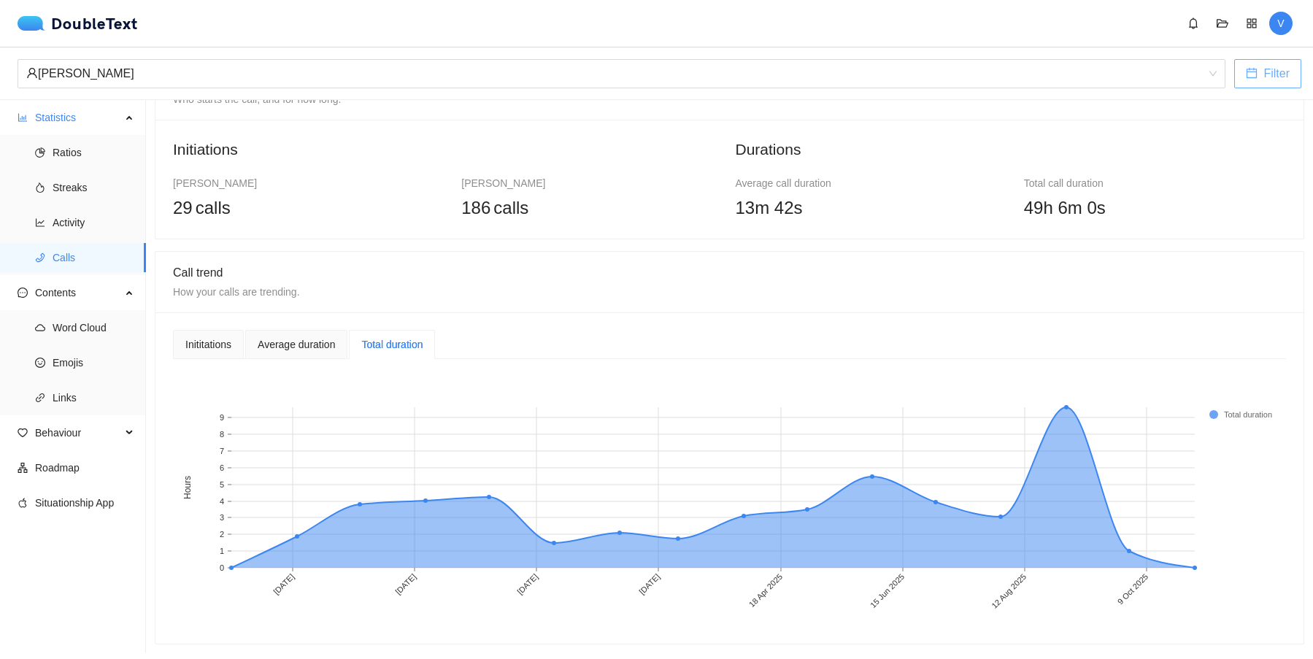
click at [1265, 71] on span "Filter" at bounding box center [1277, 73] width 26 height 18
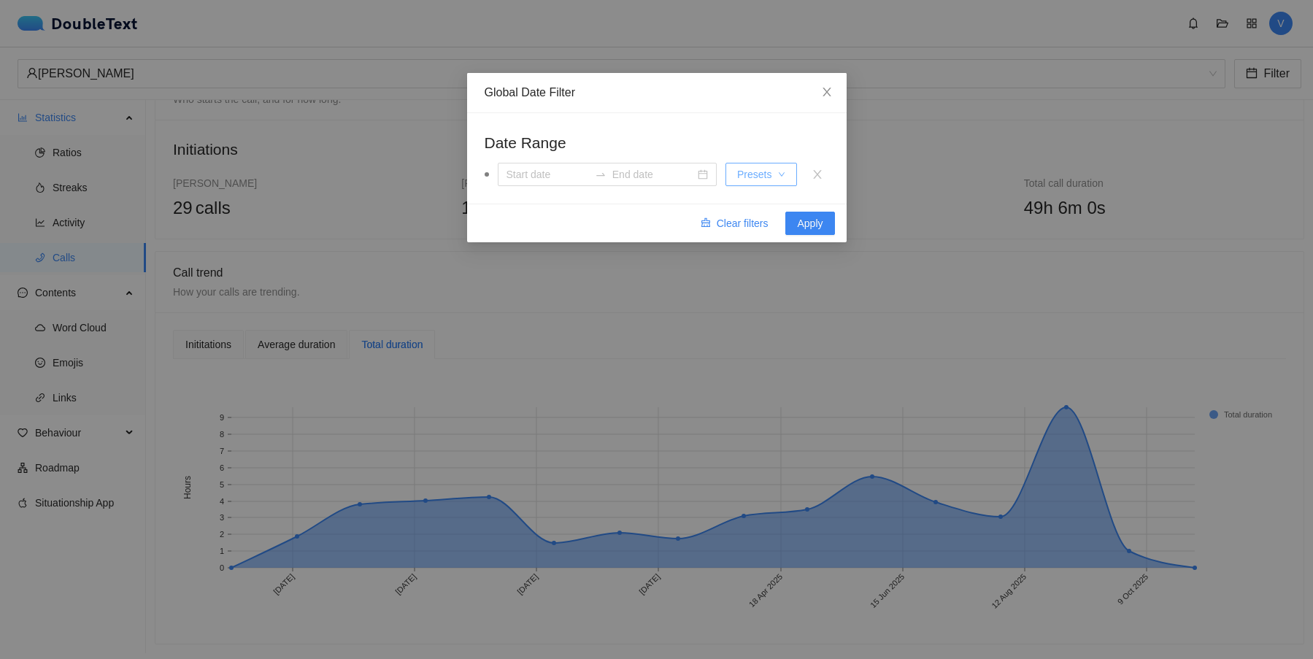
click at [775, 175] on button "Presets" at bounding box center [761, 174] width 71 height 23
click at [548, 173] on input at bounding box center [548, 174] width 83 height 16
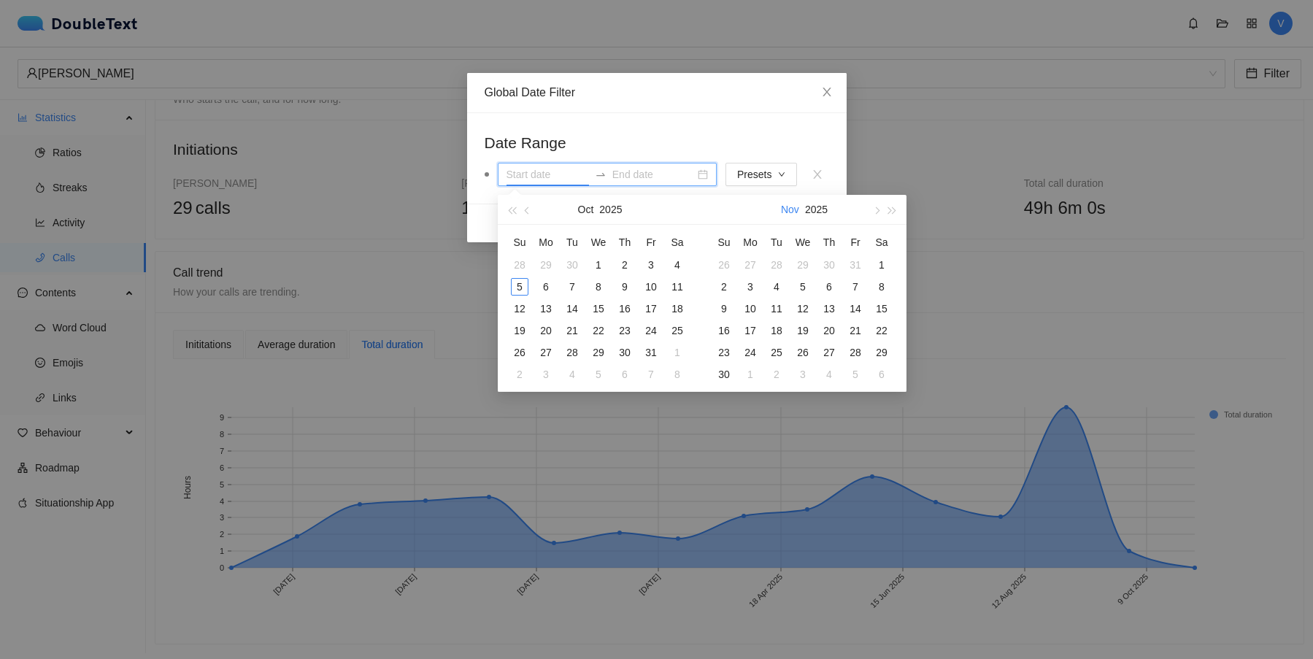
type input "12 Oct 2025"
click at [902, 169] on div "Global Date Filter Date Range Presets Clear filters Apply" at bounding box center [656, 329] width 1313 height 659
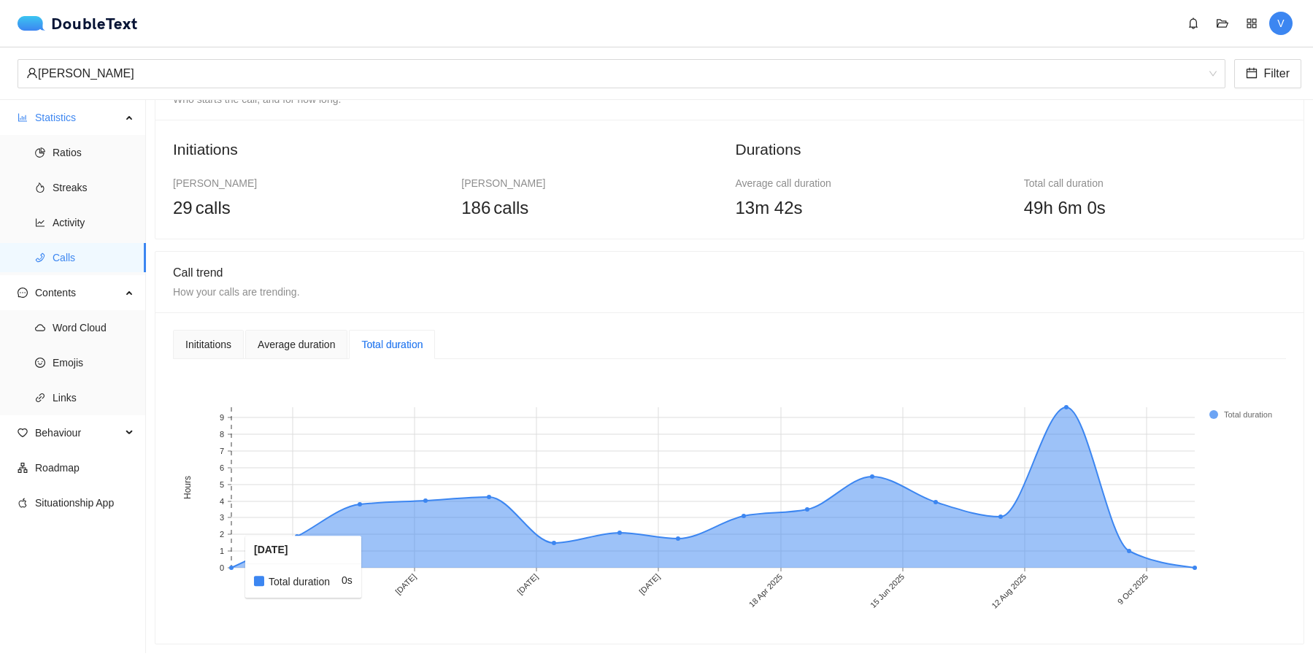
click at [235, 567] on rect at bounding box center [247, 487] width 33 height 161
click at [279, 344] on div "Average duration" at bounding box center [296, 345] width 77 height 16
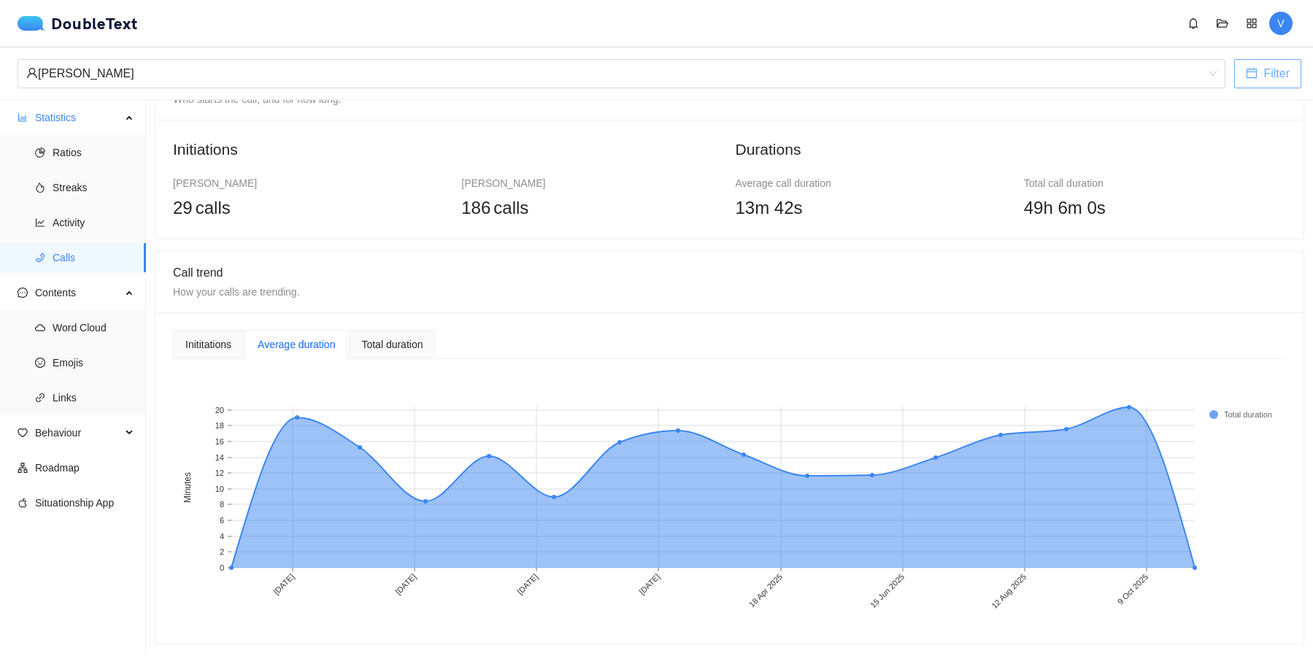
click at [1270, 82] on span "Filter" at bounding box center [1277, 73] width 26 height 18
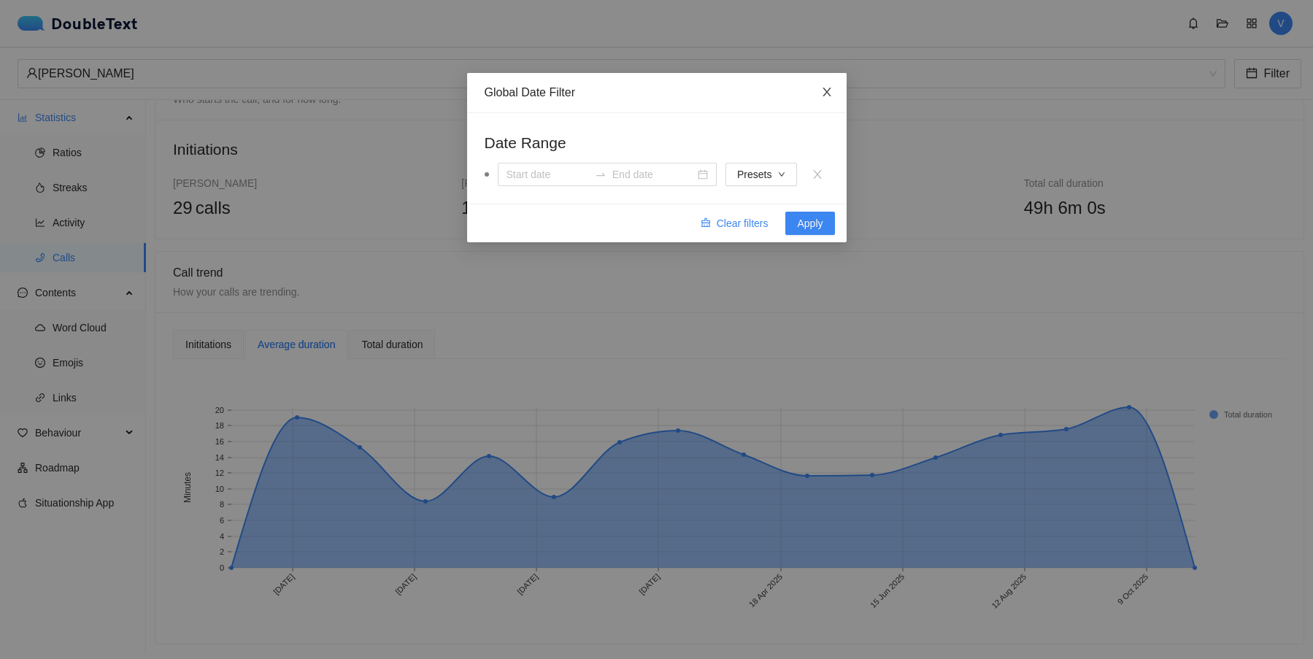
click at [828, 89] on icon "close" at bounding box center [827, 92] width 12 height 12
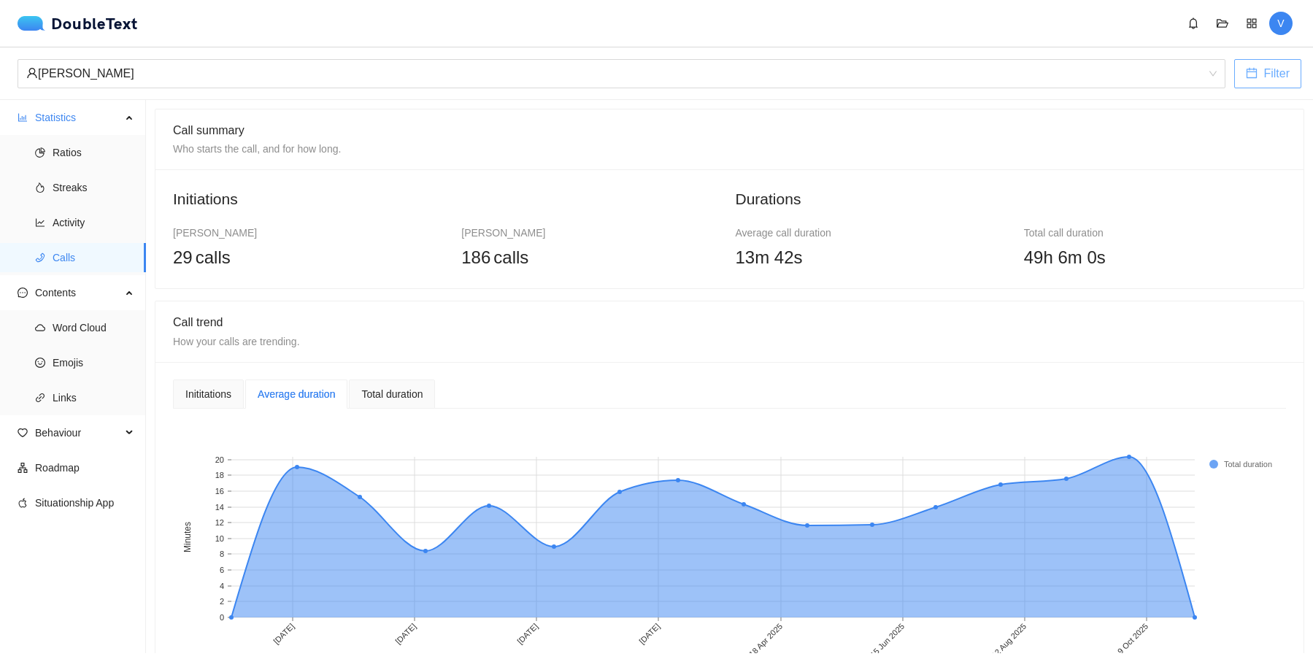
click at [1275, 73] on span "Filter" at bounding box center [1277, 73] width 26 height 18
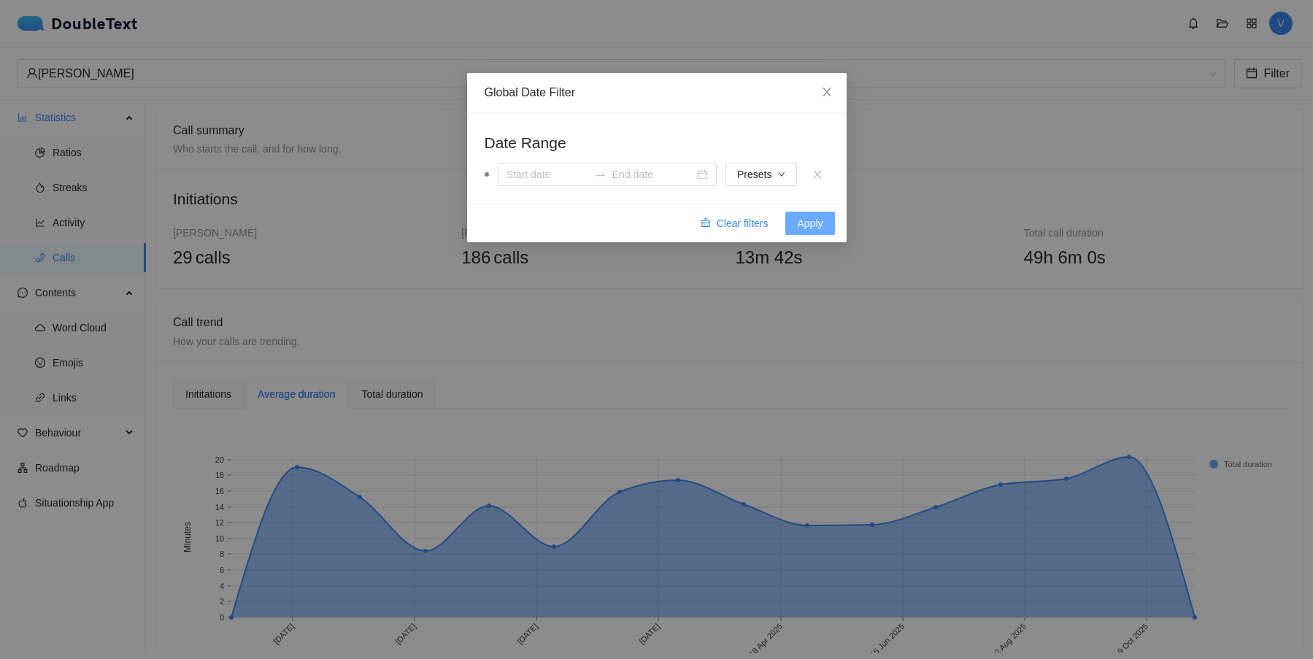
click at [834, 222] on button "Apply" at bounding box center [810, 223] width 49 height 23
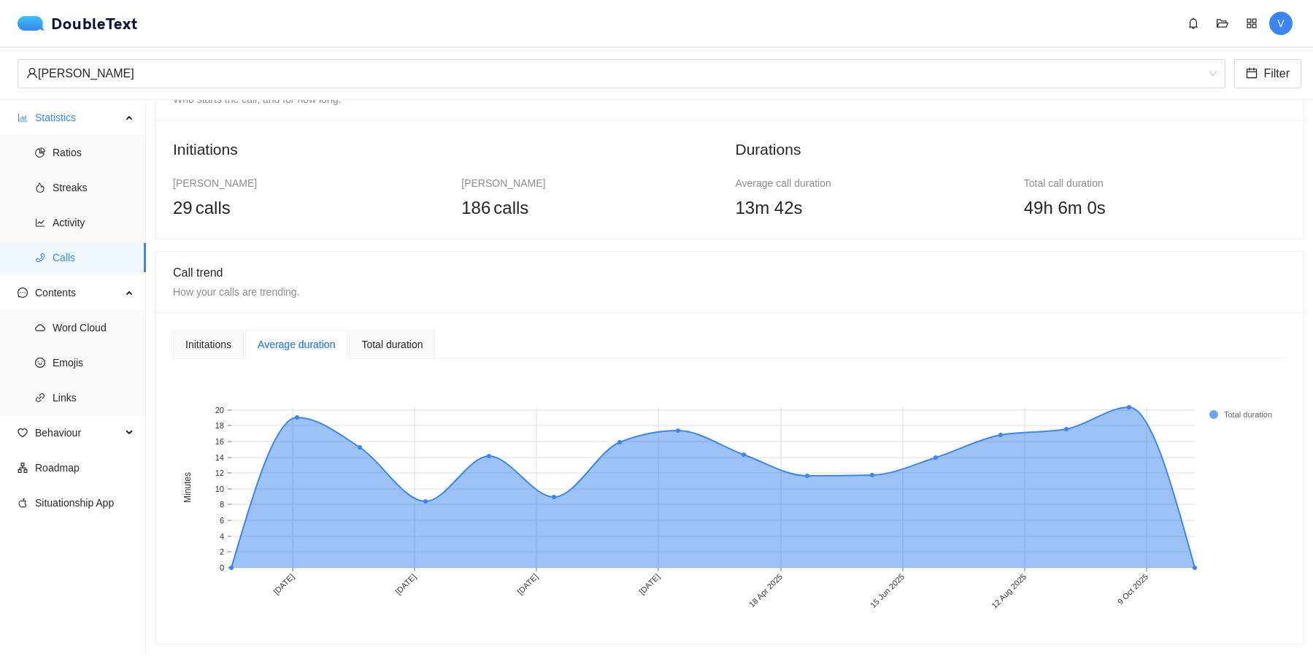
scroll to position [61, 0]
click at [223, 342] on div "Inititations" at bounding box center [208, 345] width 46 height 16
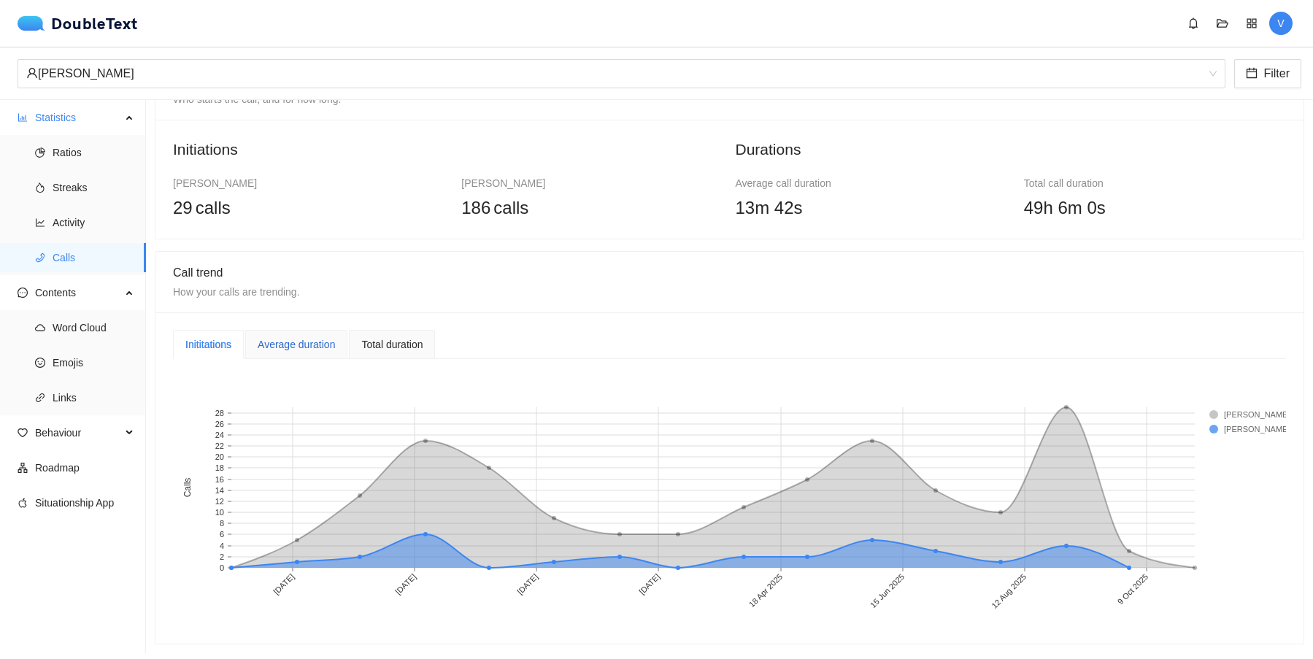
click at [278, 345] on div "Average duration" at bounding box center [296, 345] width 77 height 16
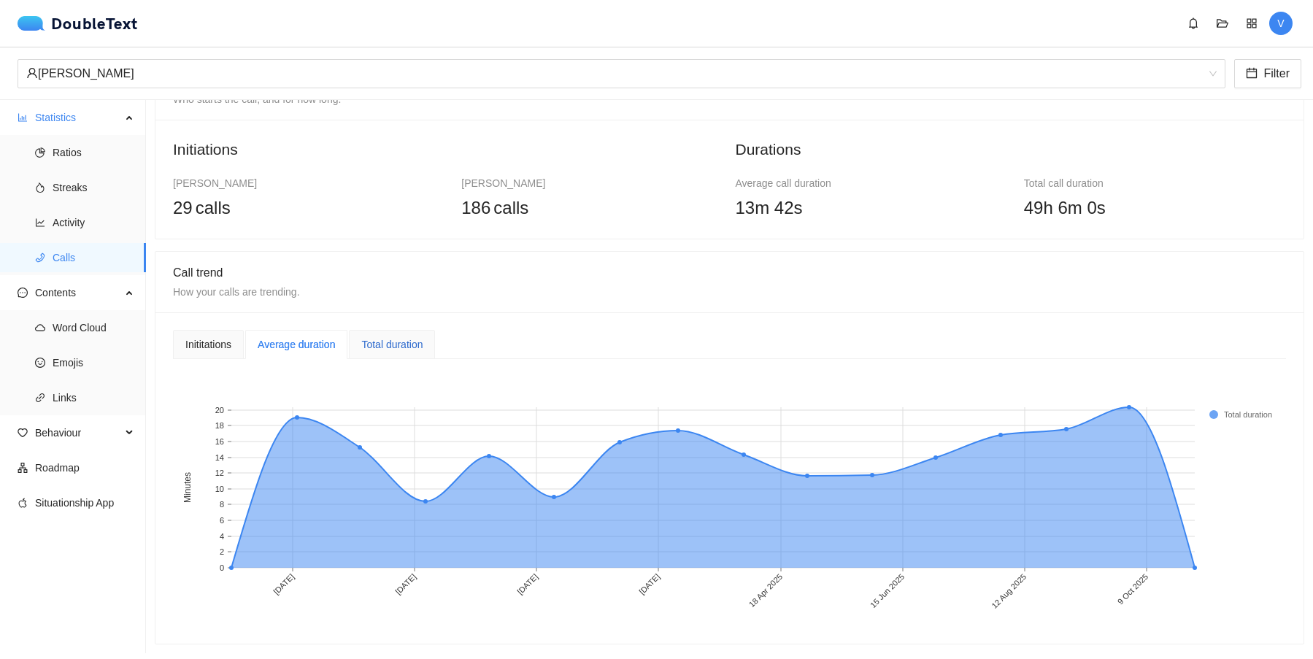
click at [382, 348] on div "Total duration" at bounding box center [391, 345] width 61 height 16
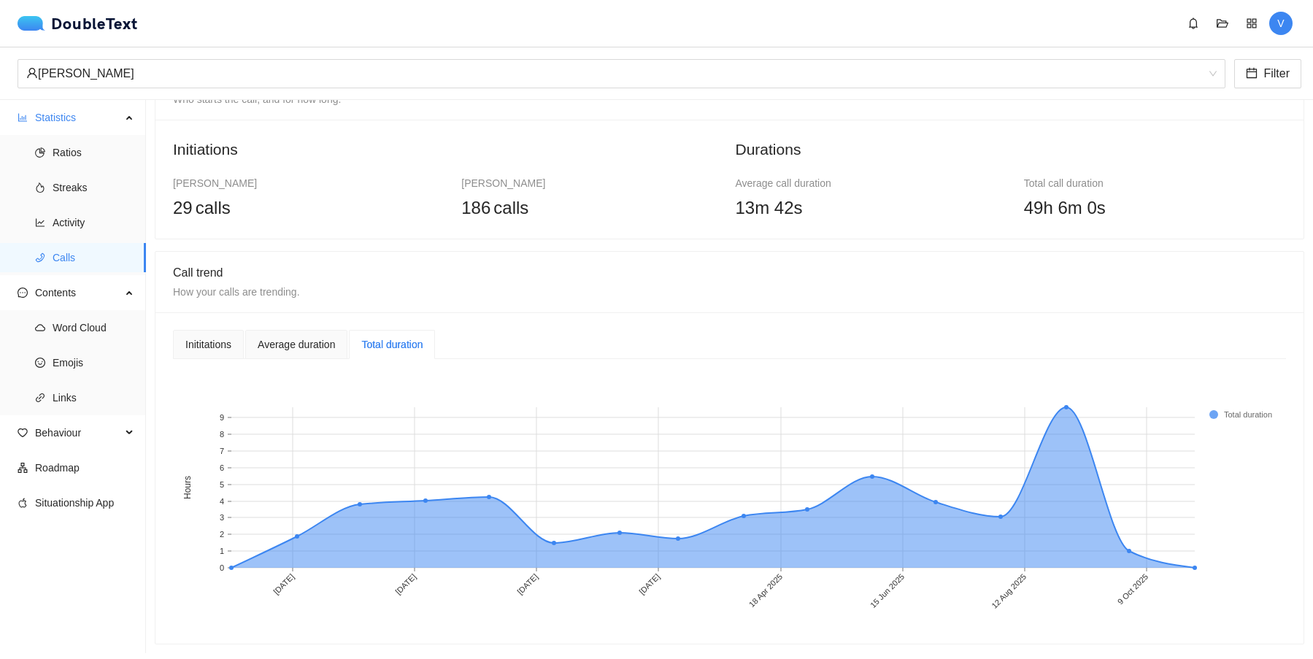
scroll to position [0, 0]
click at [1272, 84] on button "Filter" at bounding box center [1268, 73] width 67 height 29
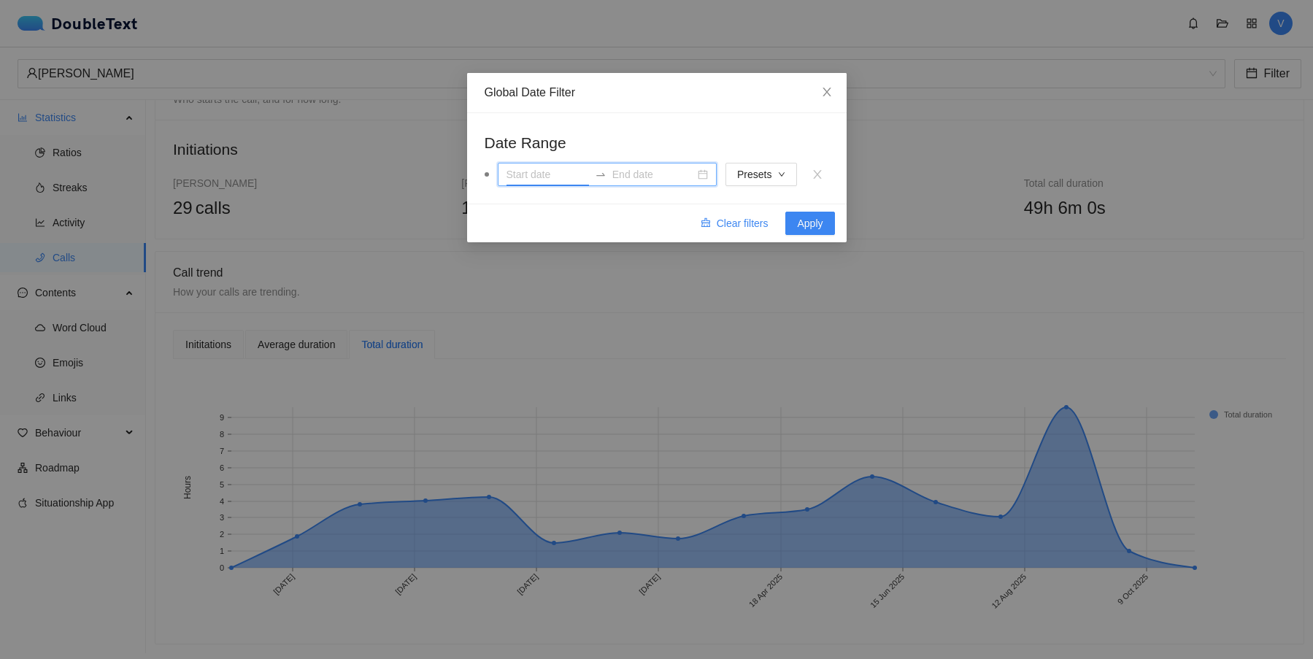
click at [531, 177] on input at bounding box center [548, 174] width 83 height 16
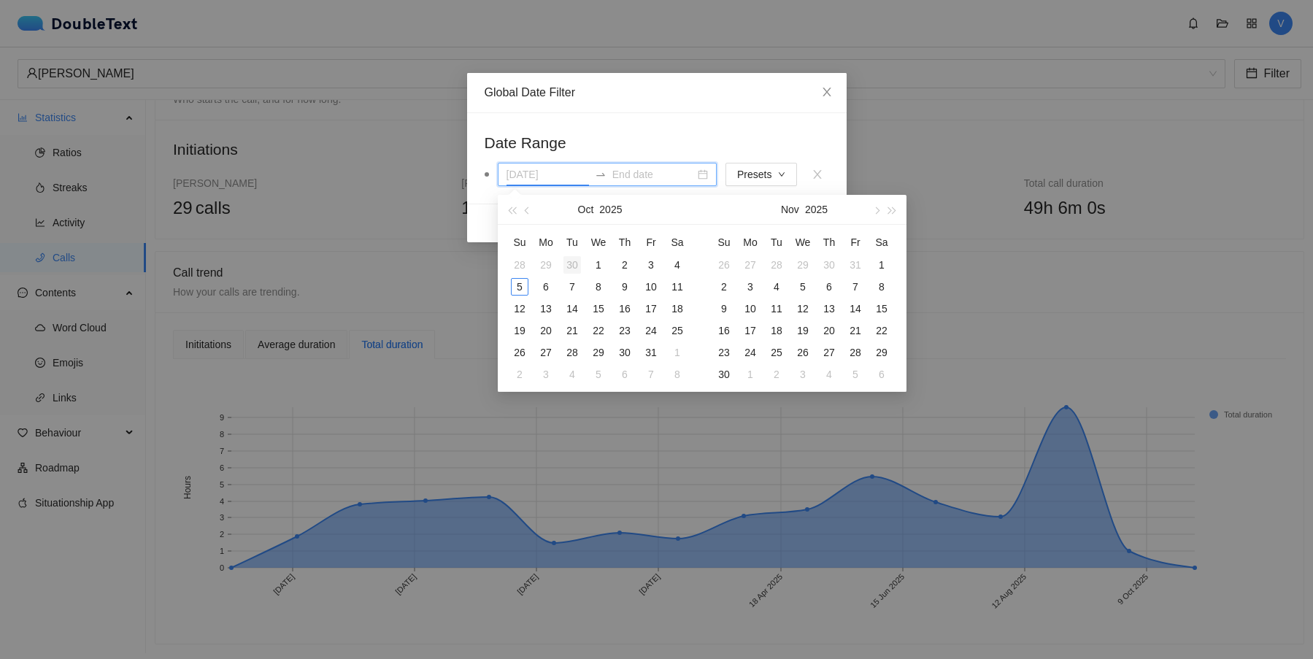
type input "30 Sep 2025"
type input "07/01/2024"
click at [657, 177] on input at bounding box center [654, 174] width 83 height 16
type input "01 Oct 2025"
click at [601, 261] on div "1" at bounding box center [599, 265] width 18 height 18
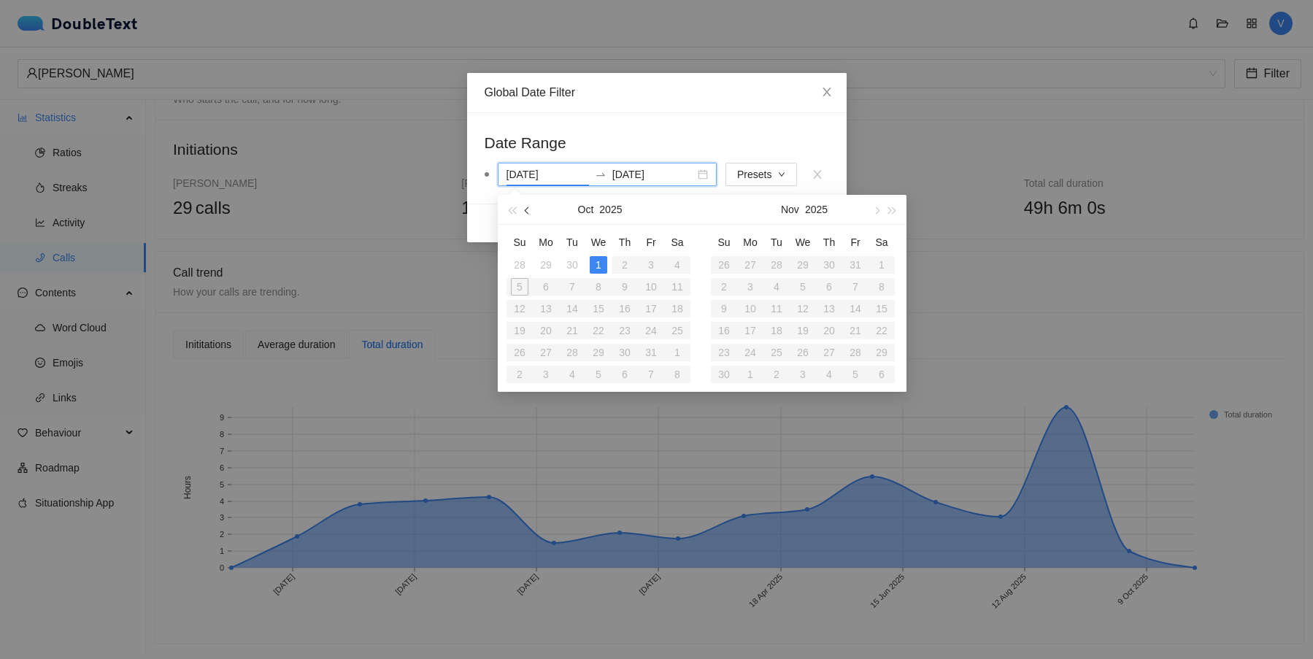
click at [525, 206] on button "button" at bounding box center [528, 209] width 16 height 29
click at [572, 357] on div "30" at bounding box center [573, 353] width 18 height 18
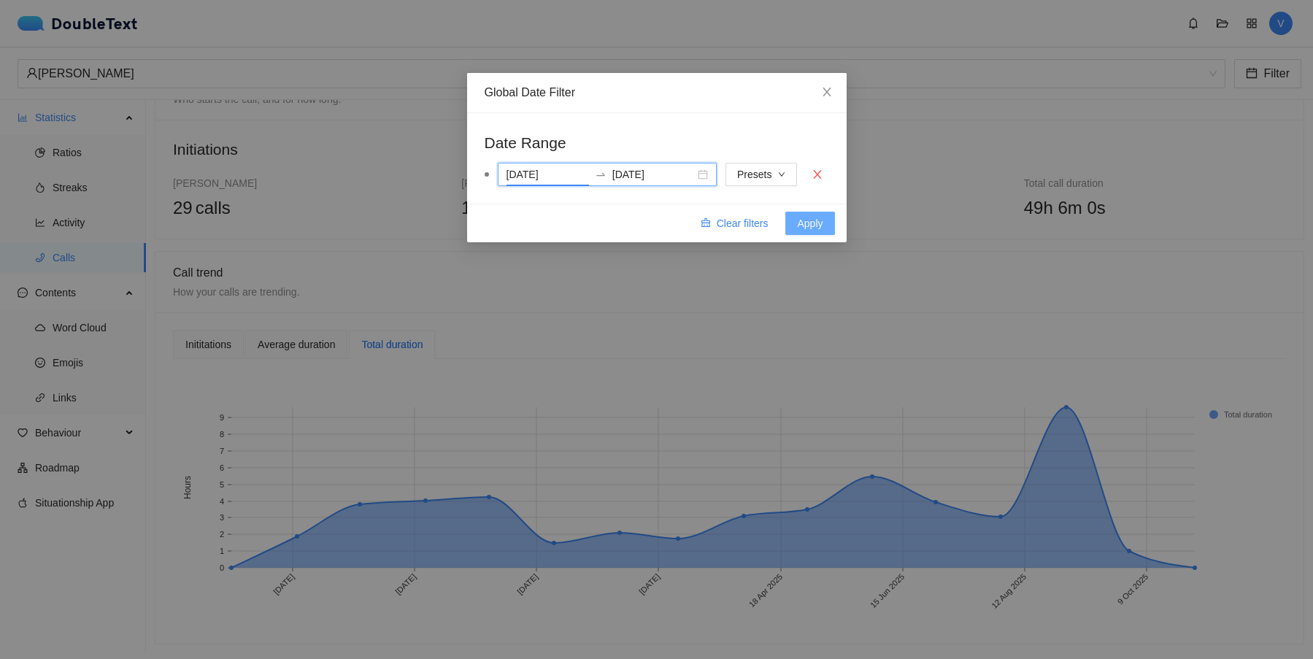
click at [810, 222] on span "Apply" at bounding box center [810, 223] width 26 height 16
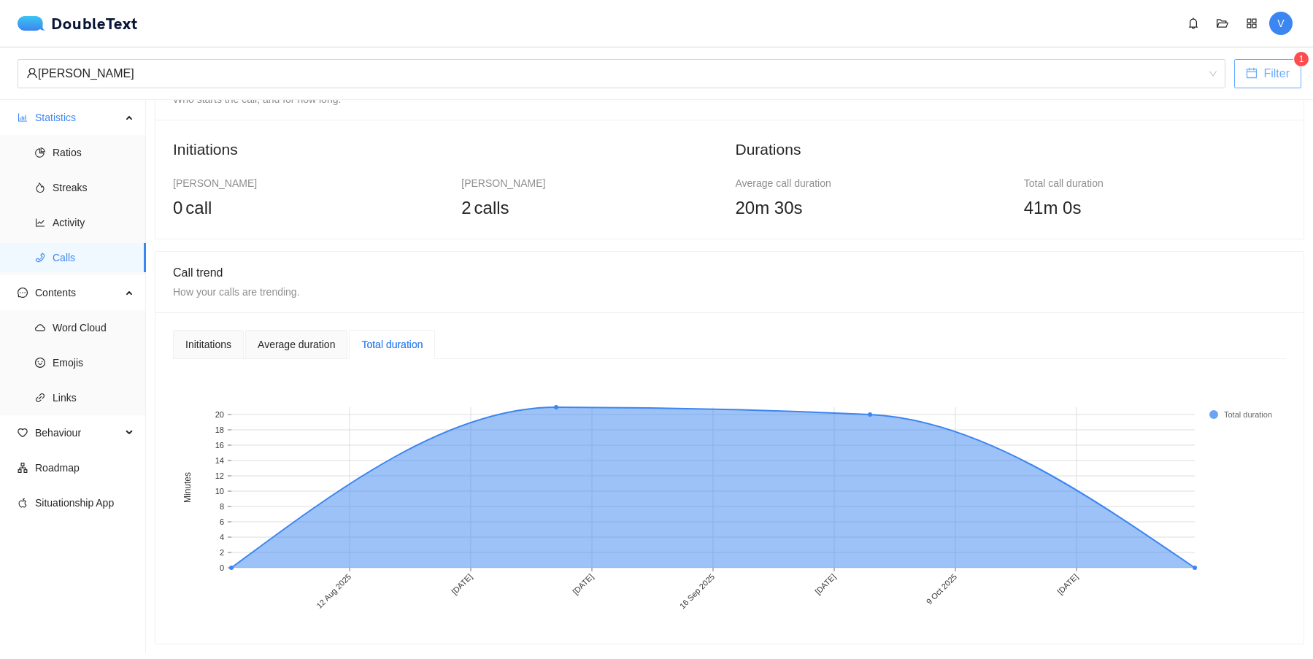
click at [1275, 80] on span "Filter" at bounding box center [1277, 73] width 26 height 18
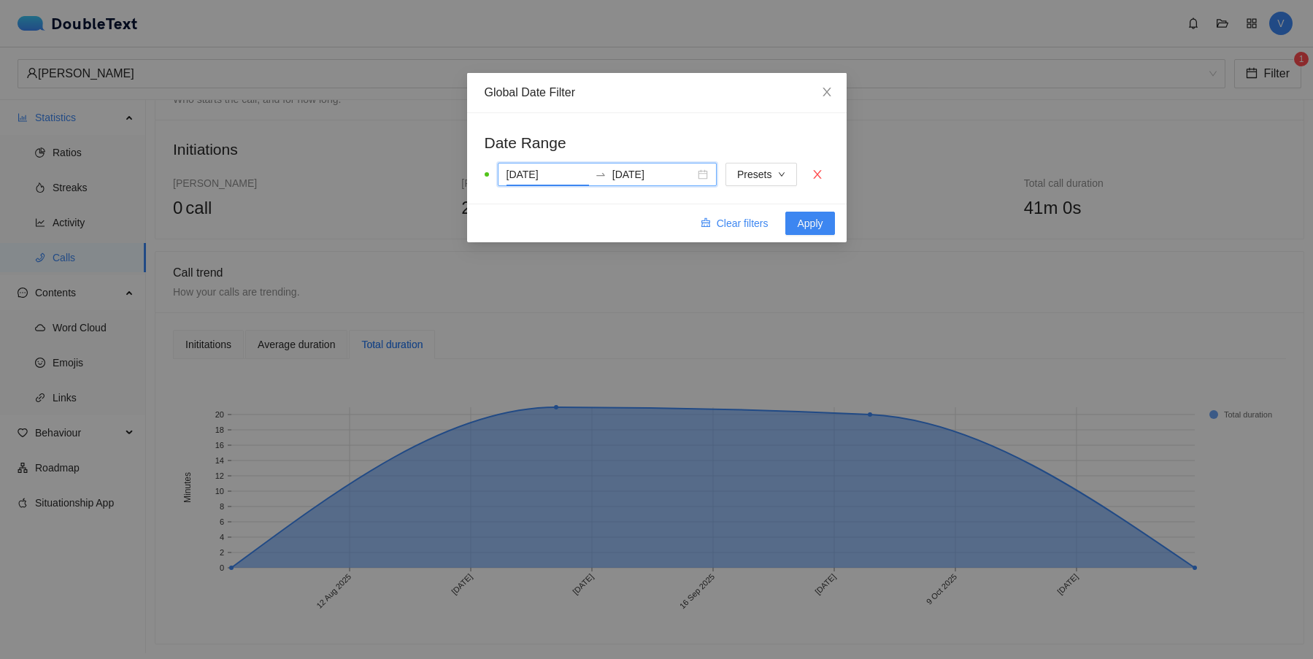
click at [560, 174] on input "30 Sep 2025" at bounding box center [548, 174] width 83 height 16
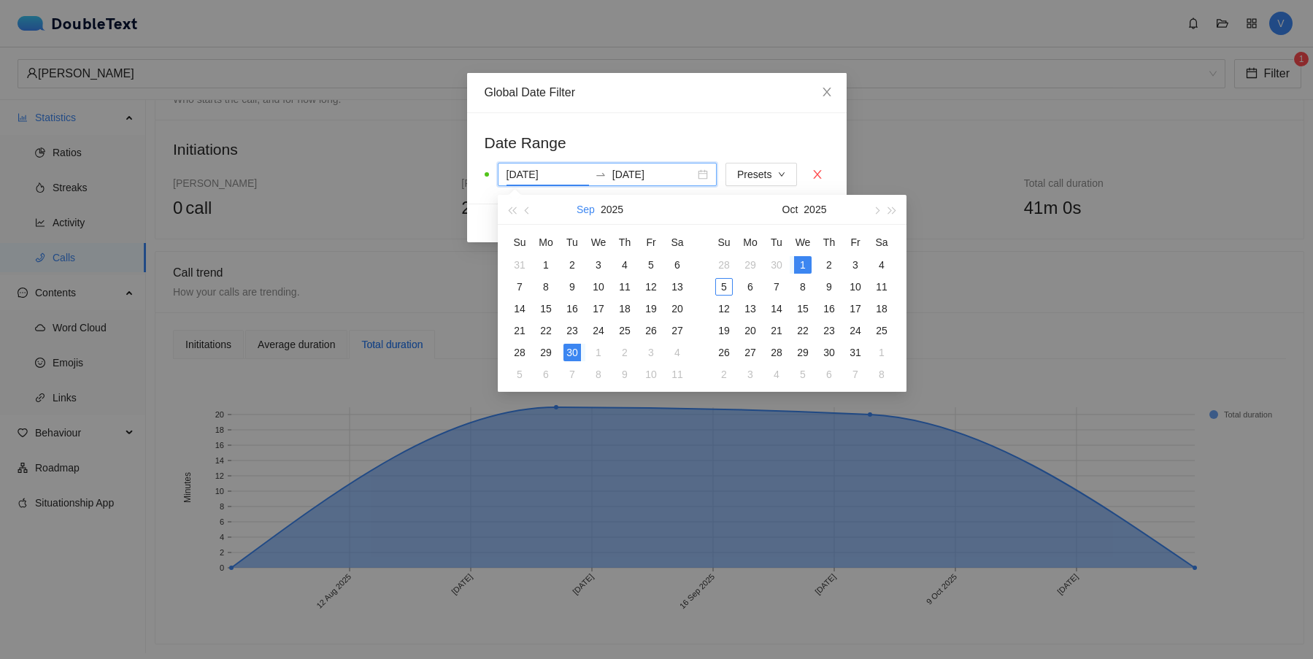
click at [588, 201] on button "Sep" at bounding box center [586, 209] width 18 height 29
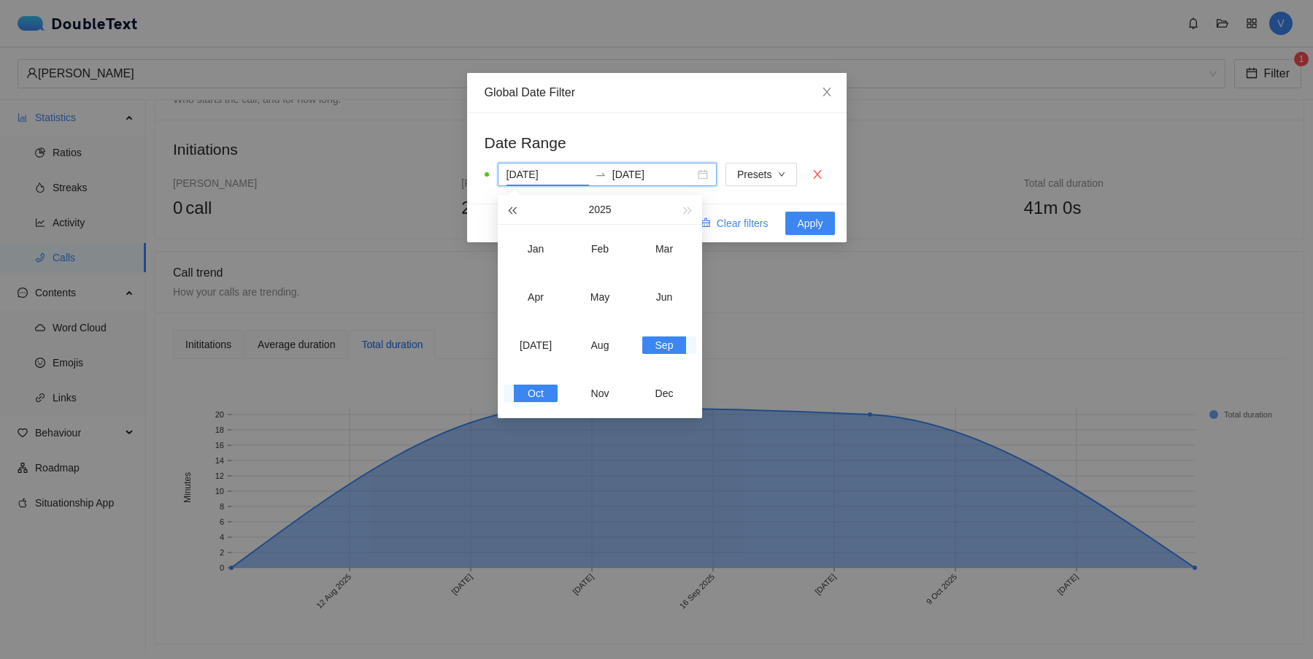
click at [505, 210] on button "button" at bounding box center [512, 209] width 16 height 29
click at [658, 344] on div "Sep" at bounding box center [664, 346] width 44 height 18
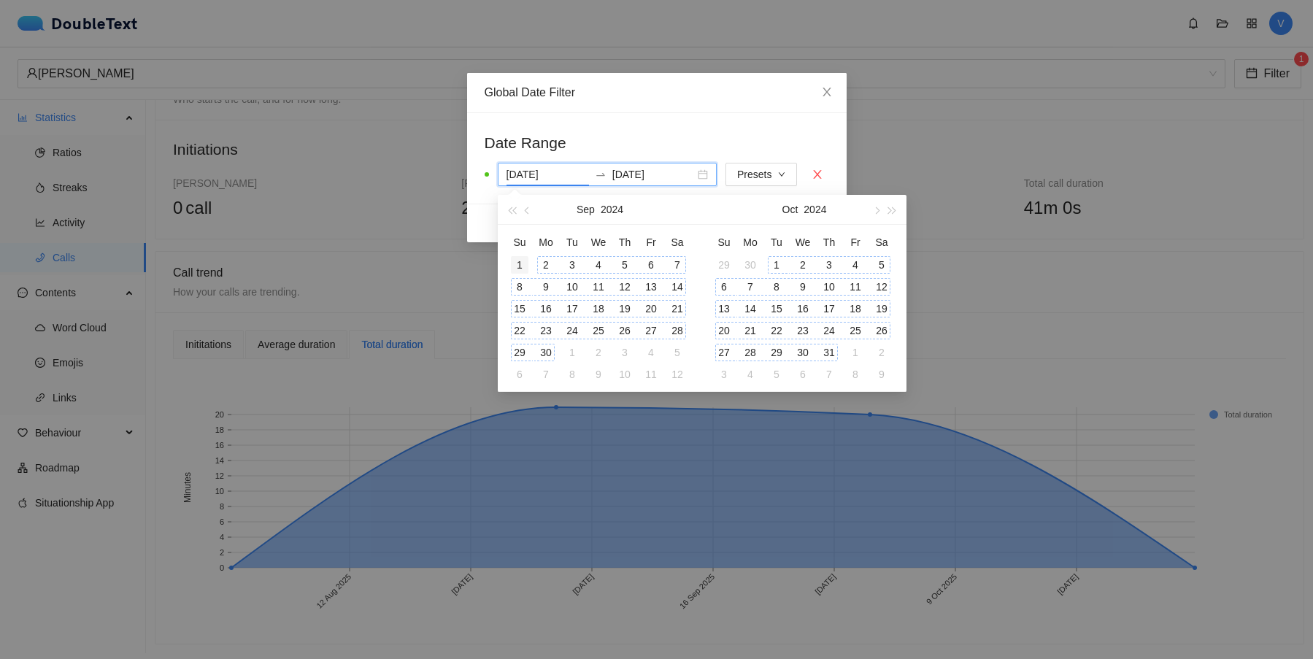
type input "01 Sep 2024"
click at [521, 260] on div "1" at bounding box center [520, 265] width 18 height 18
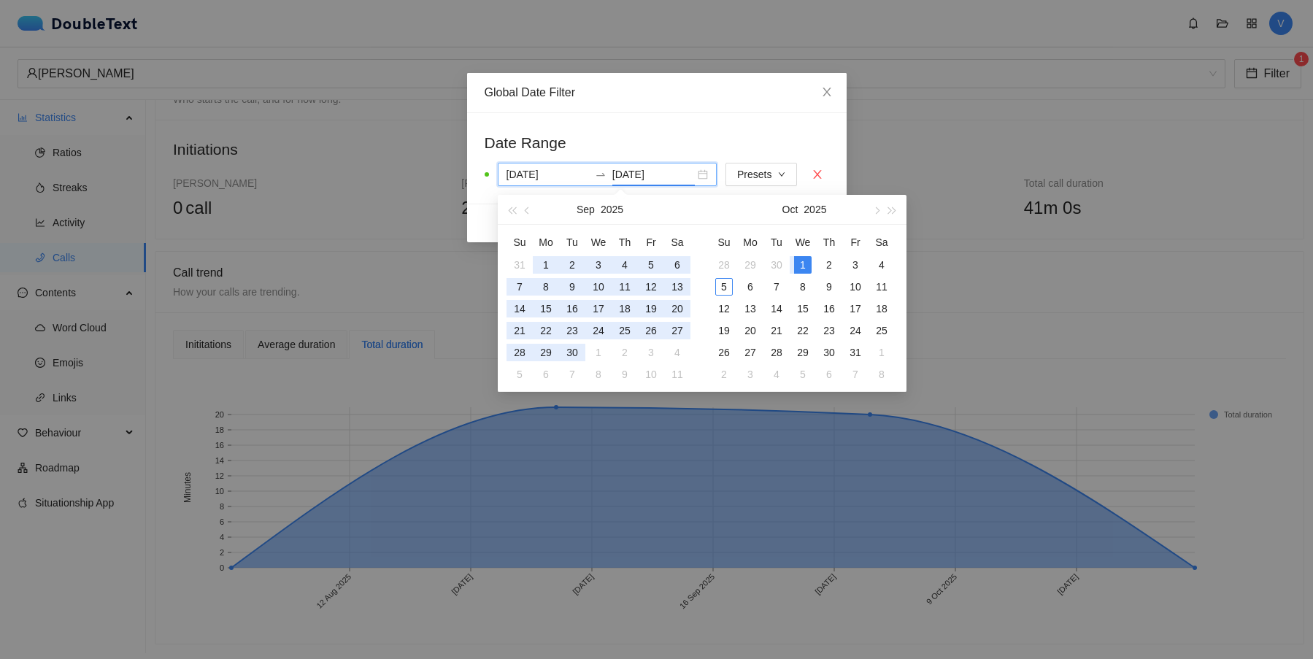
type input "01 Oct 2025"
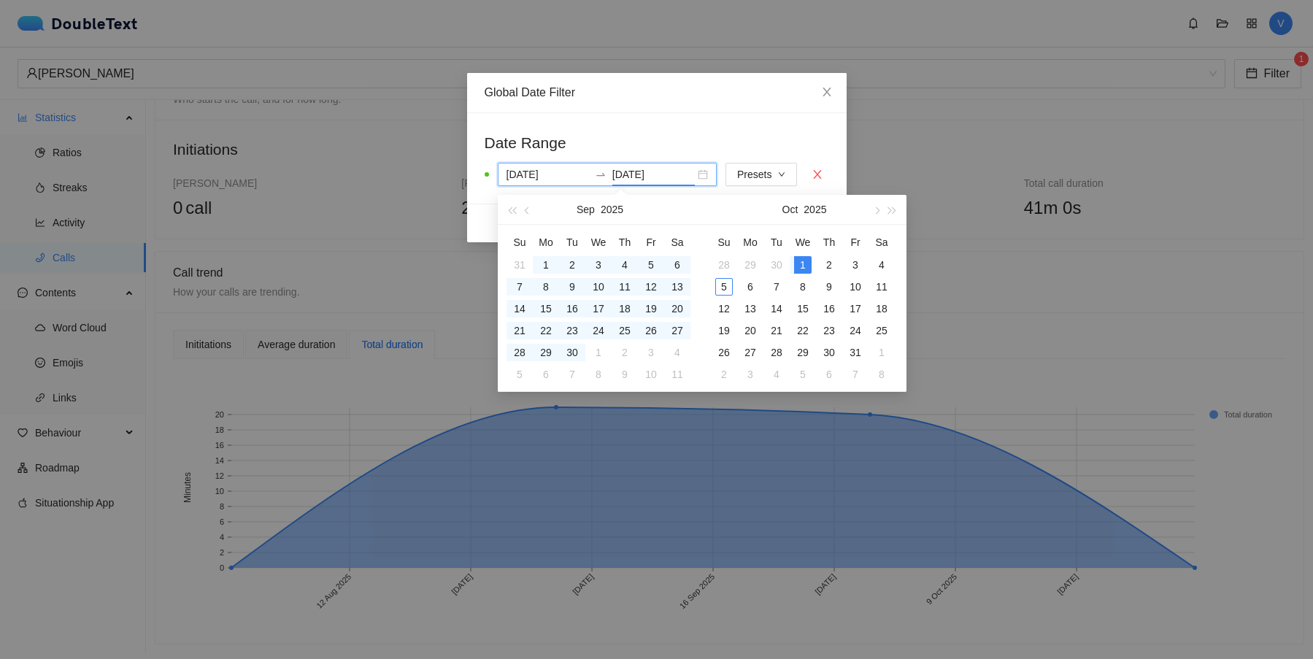
click at [772, 131] on h2 "Date Range" at bounding box center [657, 143] width 345 height 24
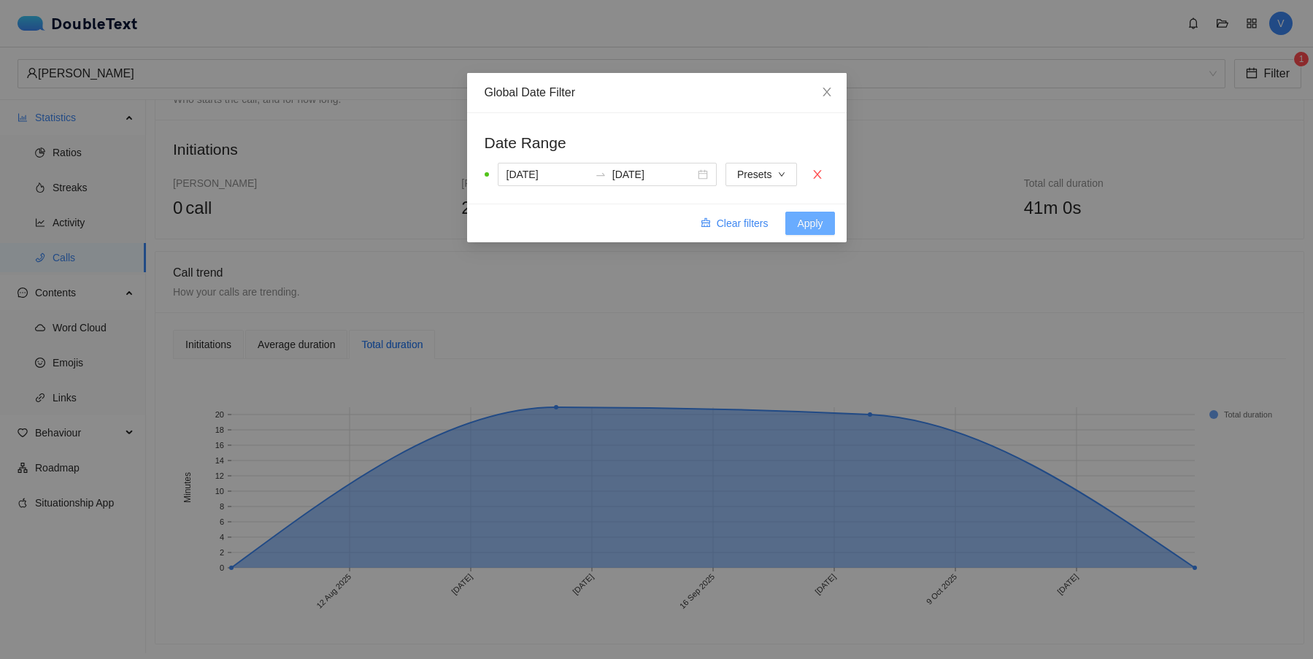
click at [807, 227] on span "Apply" at bounding box center [810, 223] width 26 height 16
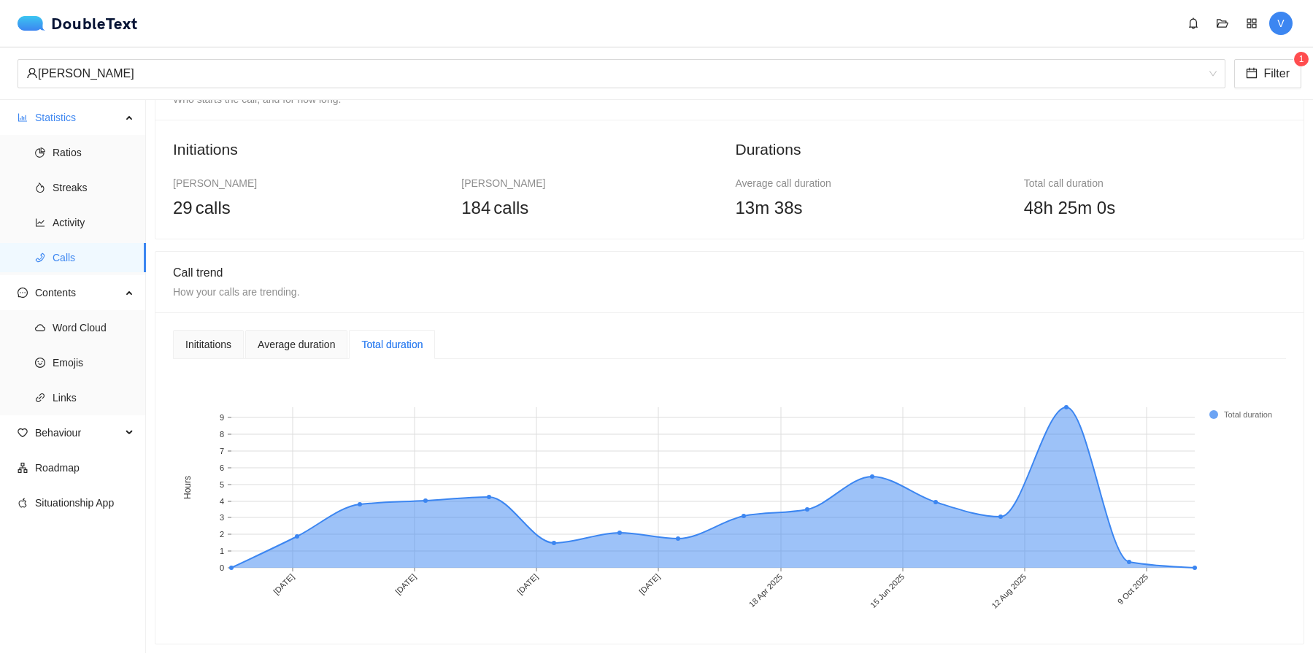
click at [1246, 91] on div "Prasad Ubhad Filter 1" at bounding box center [656, 73] width 1313 height 53
click at [1256, 73] on icon "calendar" at bounding box center [1252, 73] width 10 height 10
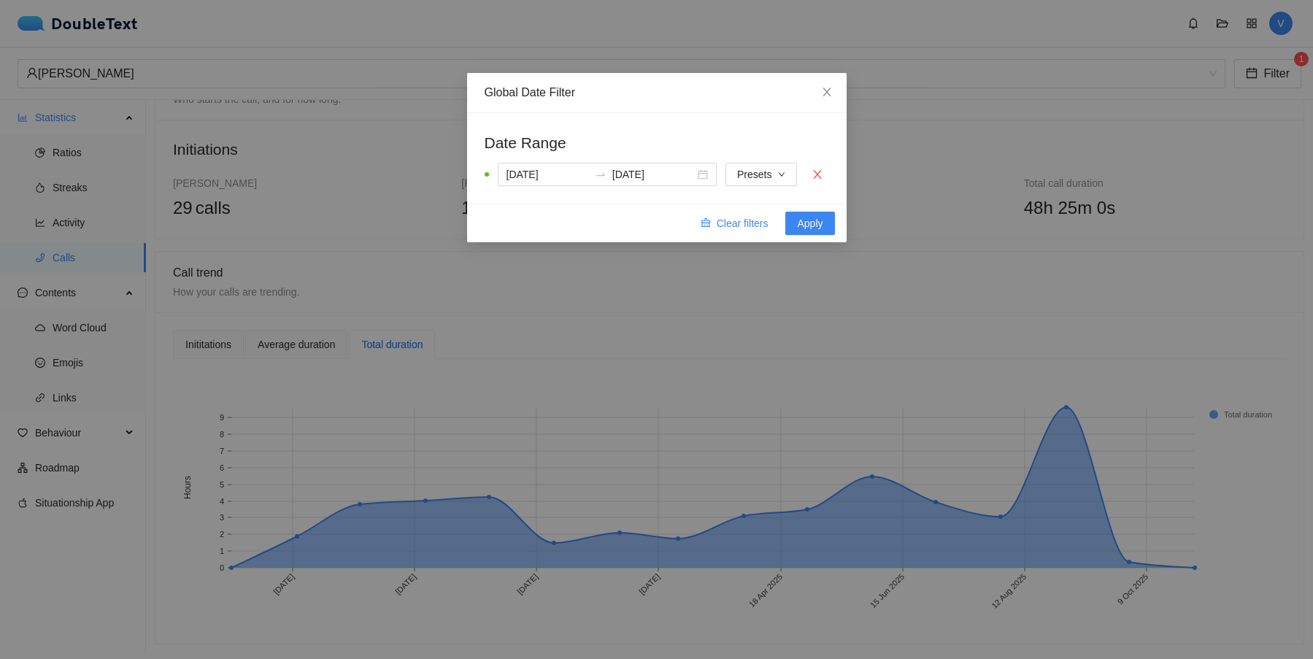
click at [956, 242] on div "Global Date Filter Date Range 01 Sep 2024 01 Oct 2025 Presets Clear filters App…" at bounding box center [656, 329] width 1313 height 659
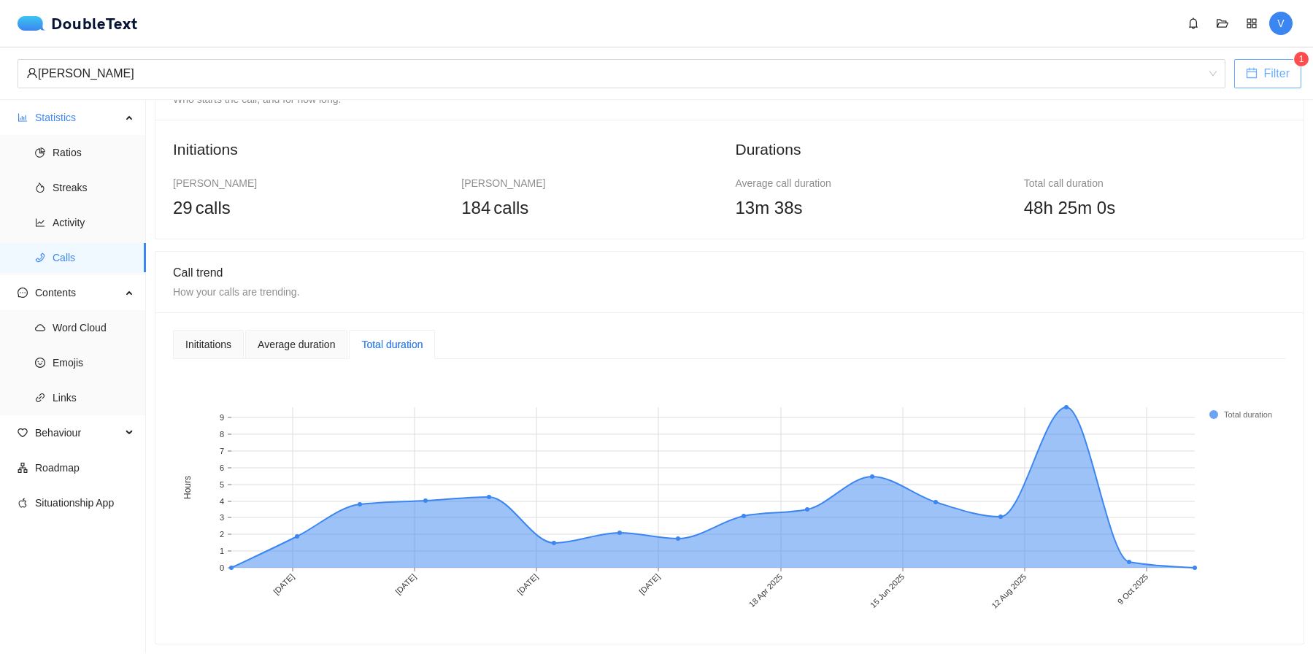
click at [1264, 69] on span "Filter" at bounding box center [1277, 73] width 26 height 18
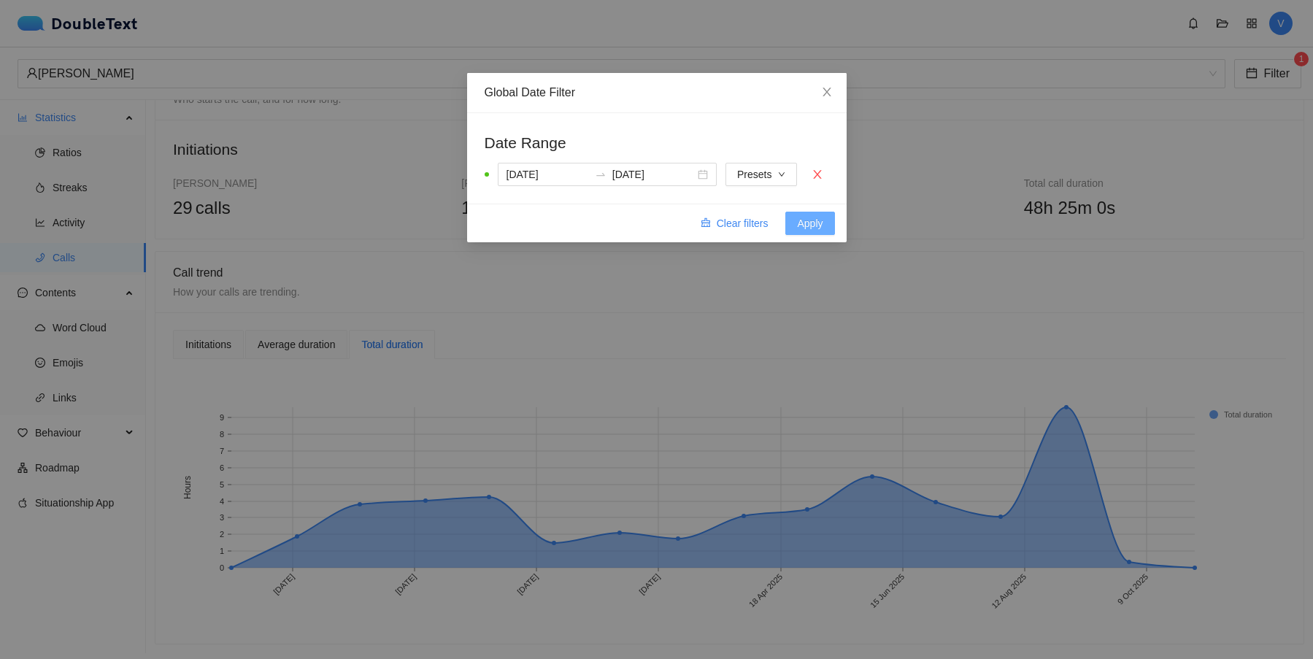
click at [810, 224] on span "Apply" at bounding box center [810, 223] width 26 height 16
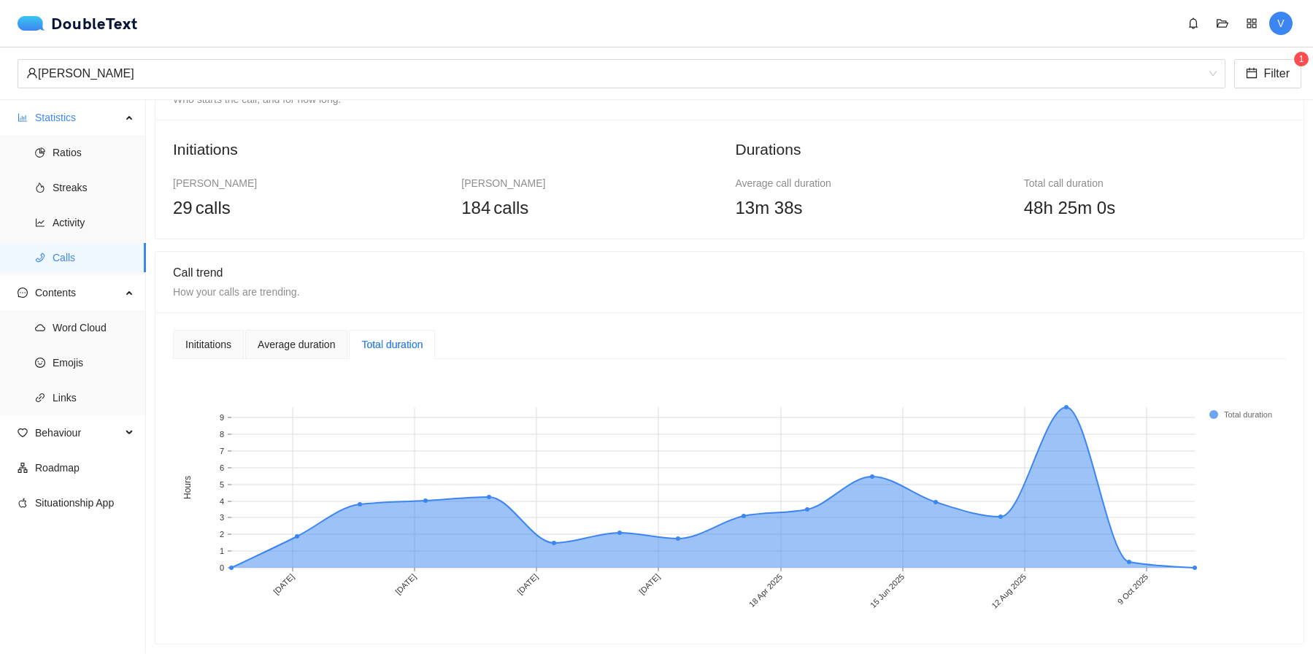
scroll to position [61, 0]
click at [1209, 77] on span "[PERSON_NAME]" at bounding box center [621, 74] width 1191 height 28
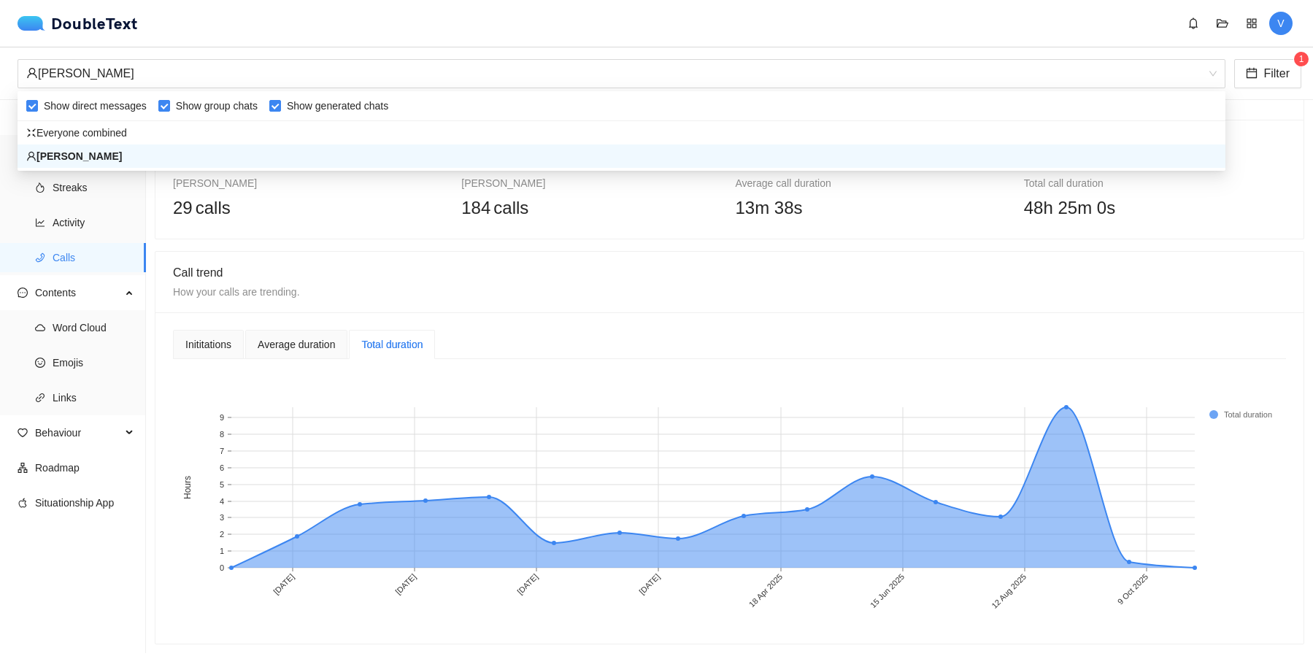
click at [1134, 229] on div "Initiations Violeta J. Rodriguez 29 calls Prasad Ubhad 184 calls Durations Aver…" at bounding box center [730, 179] width 1148 height 119
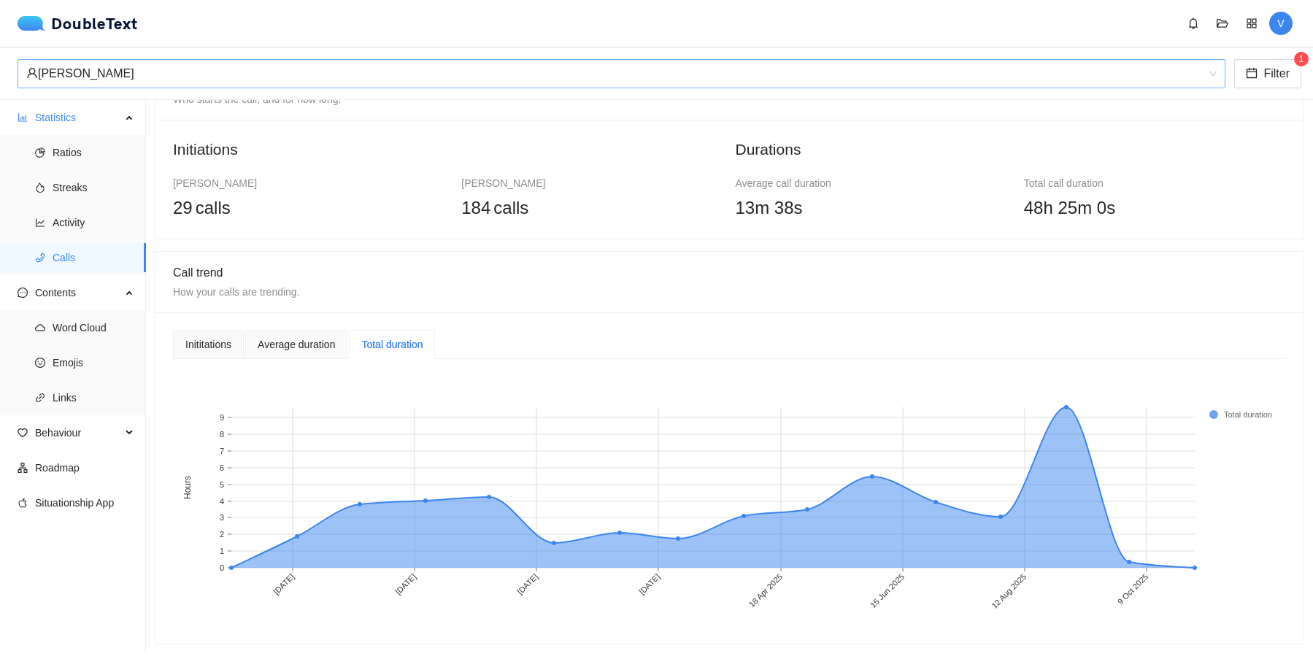
click at [1208, 70] on span "[PERSON_NAME]" at bounding box center [621, 74] width 1191 height 28
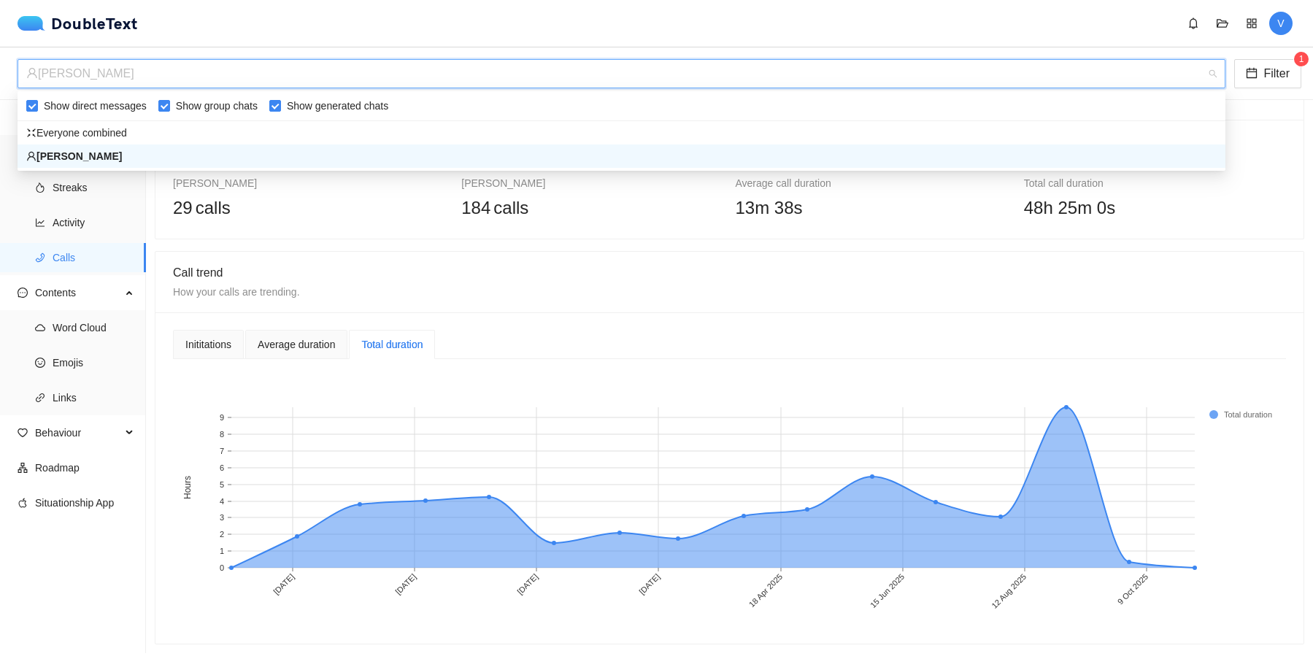
click at [1080, 258] on div "Call trend How your calls are trending." at bounding box center [729, 282] width 1113 height 60
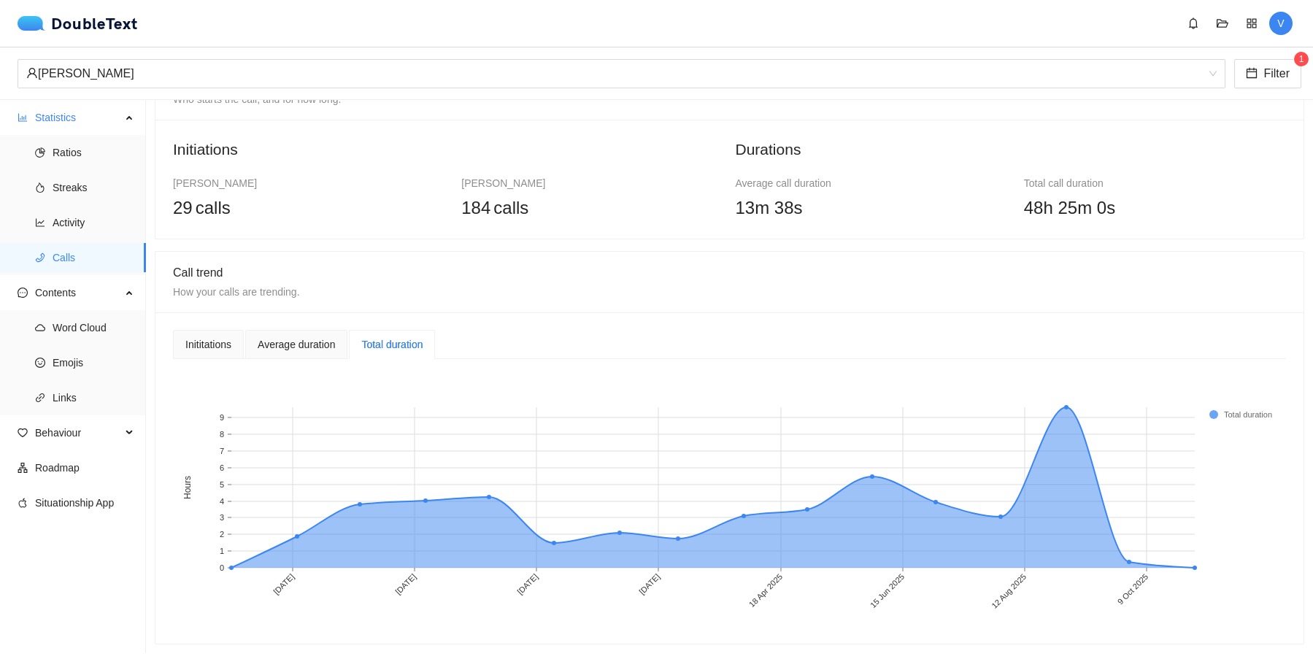
scroll to position [0, 0]
click at [1281, 74] on span "Filter" at bounding box center [1277, 73] width 26 height 18
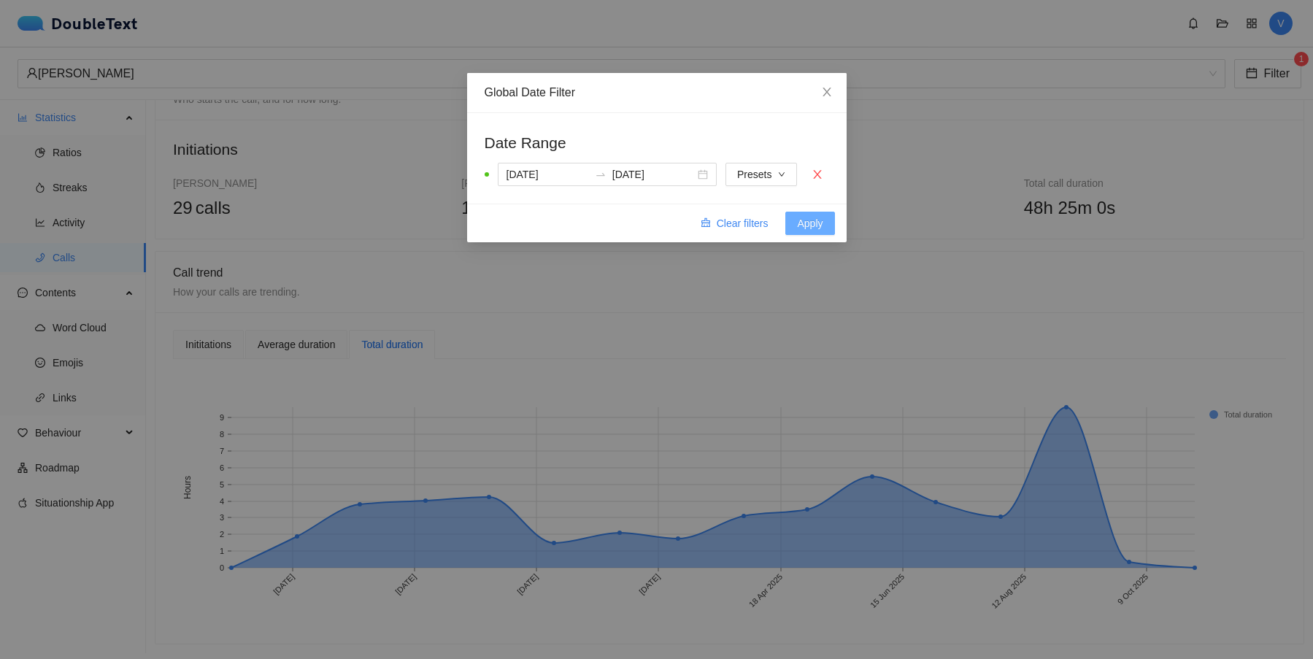
click at [799, 232] on button "Apply" at bounding box center [810, 223] width 49 height 23
